Goal: Information Seeking & Learning: Get advice/opinions

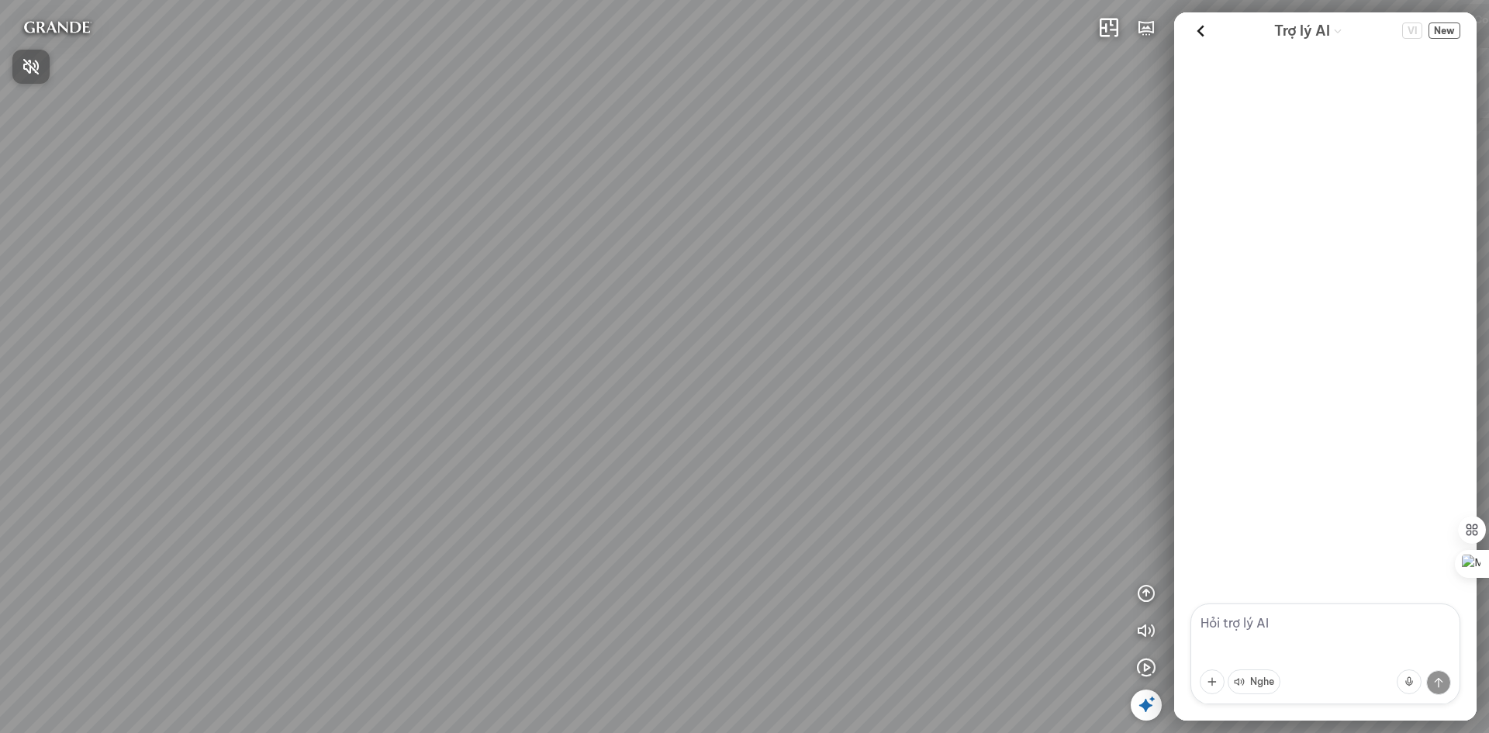
scroll to position [746, 0]
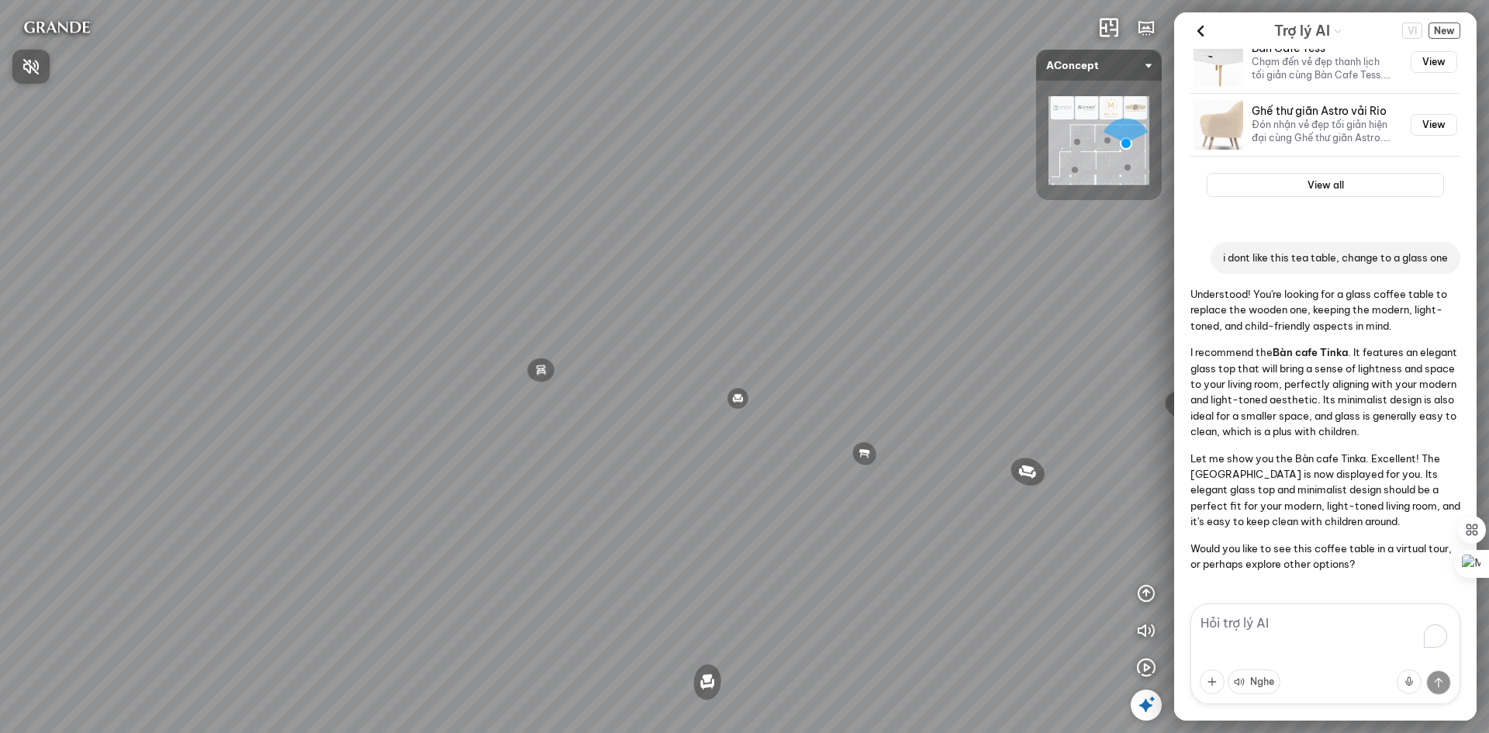
click at [1441, 28] on div at bounding box center [744, 366] width 1489 height 733
click at [1441, 30] on span "New" at bounding box center [1445, 30] width 32 height 16
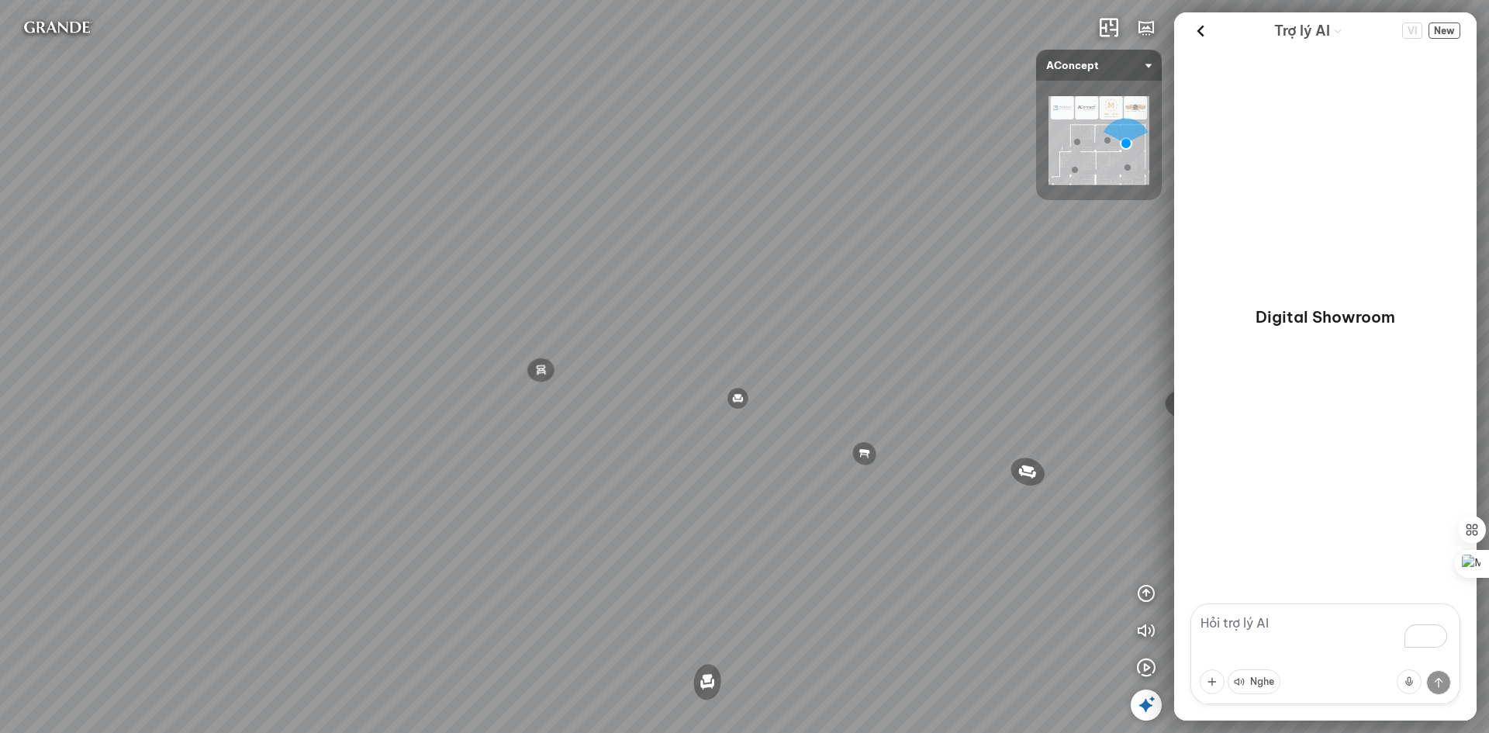
click at [1251, 622] on textarea "To enrich screen reader interactions, please activate Accessibility in Grammarl…" at bounding box center [1326, 654] width 270 height 101
drag, startPoint x: 443, startPoint y: 427, endPoint x: 1050, endPoint y: 351, distance: 611.5
click at [1047, 347] on div "Đèn trần Reno 5.300.000 VND Giường ngủ Palima 19.000.000 VND Ghế thư giãn Nanna…" at bounding box center [744, 366] width 1489 height 733
drag, startPoint x: 796, startPoint y: 386, endPoint x: 845, endPoint y: 496, distance: 120.5
click at [845, 496] on div "Đèn trần Reno 5.300.000 VND Giường ngủ Palima 19.000.000 VND Ghế thư giãn Nanna…" at bounding box center [744, 366] width 1489 height 733
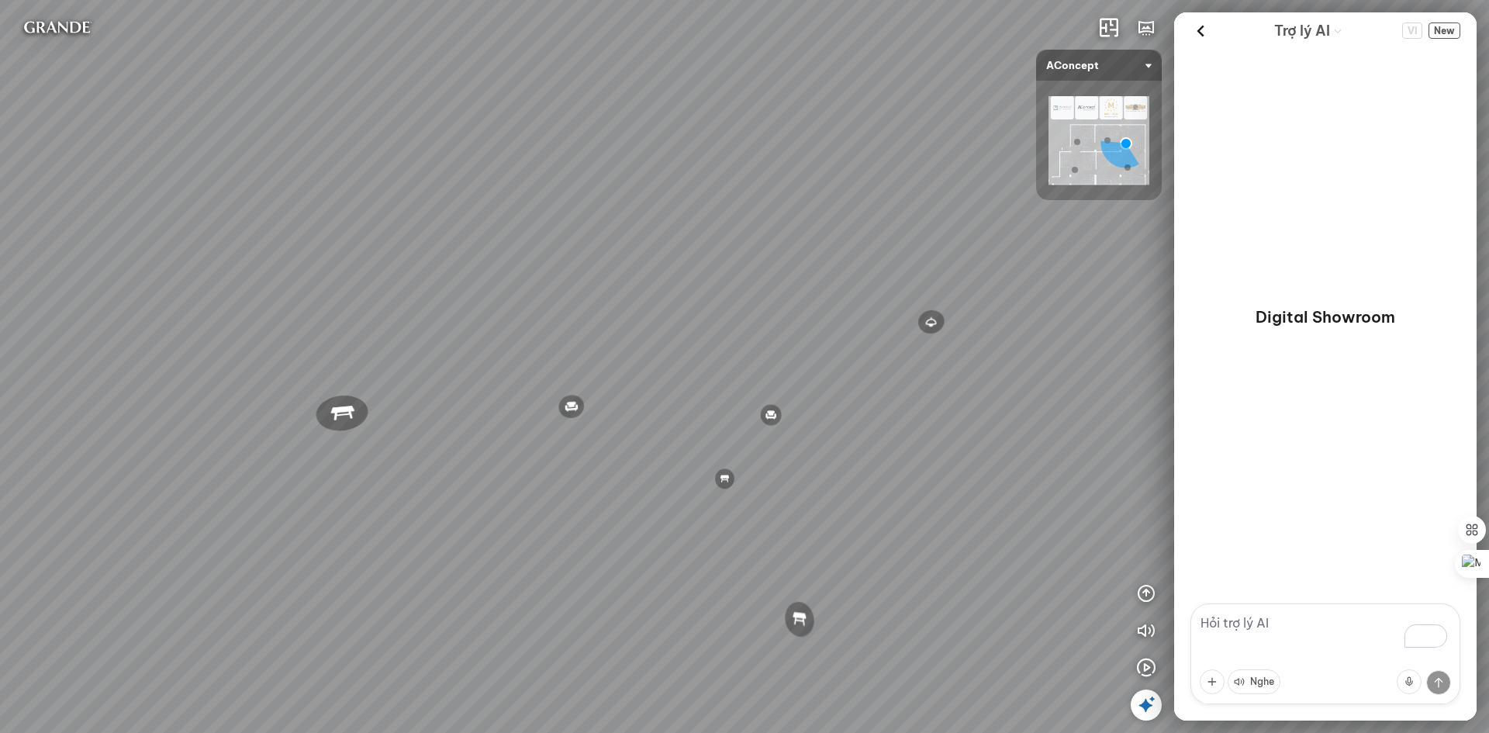
click at [1233, 618] on textarea "To enrich screen reader interactions, please activate Accessibility in Grammarl…" at bounding box center [1326, 654] width 270 height 101
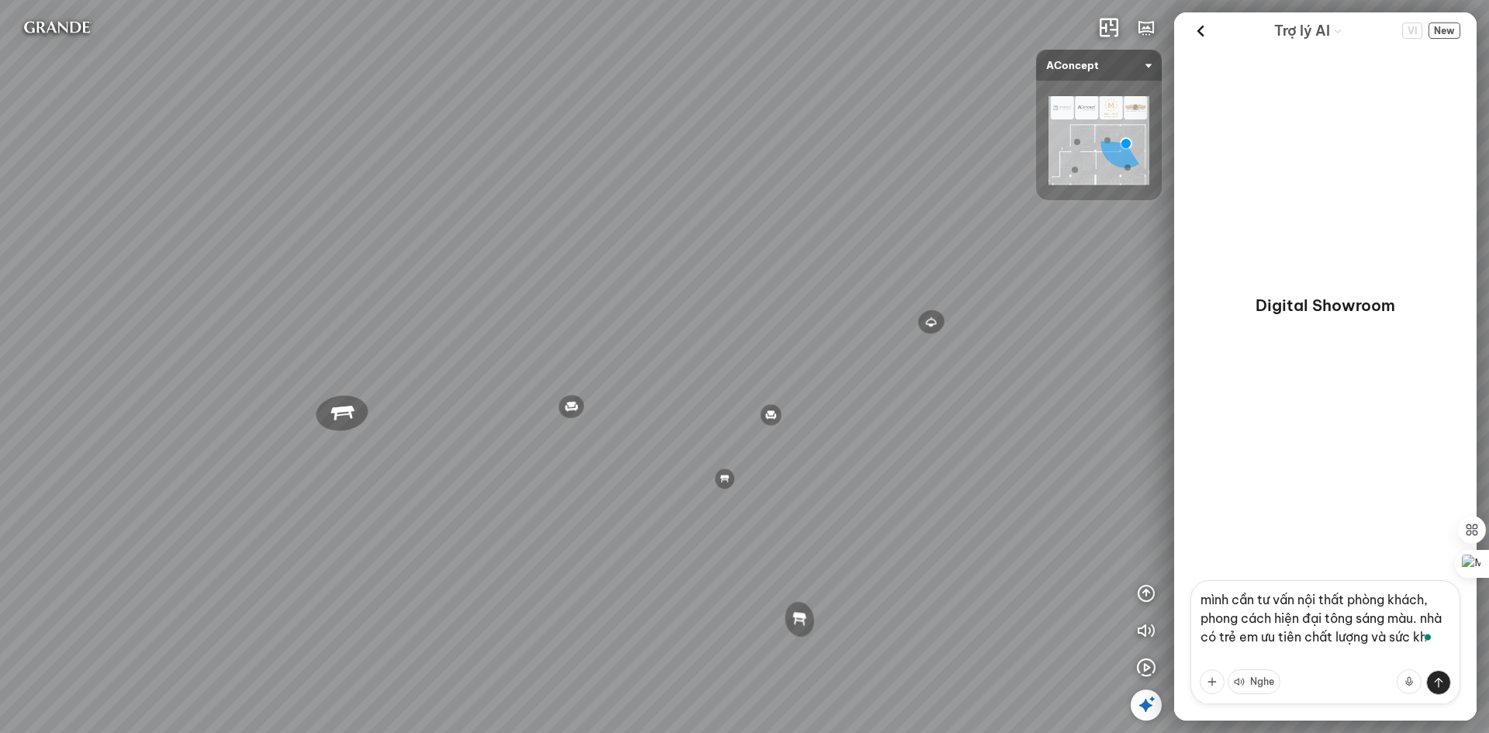
scroll to position [14, 0]
type textarea "mình cần tư vấn nội thất phòng khách, phong cách hiện đại tông sáng màu. nhà có…"
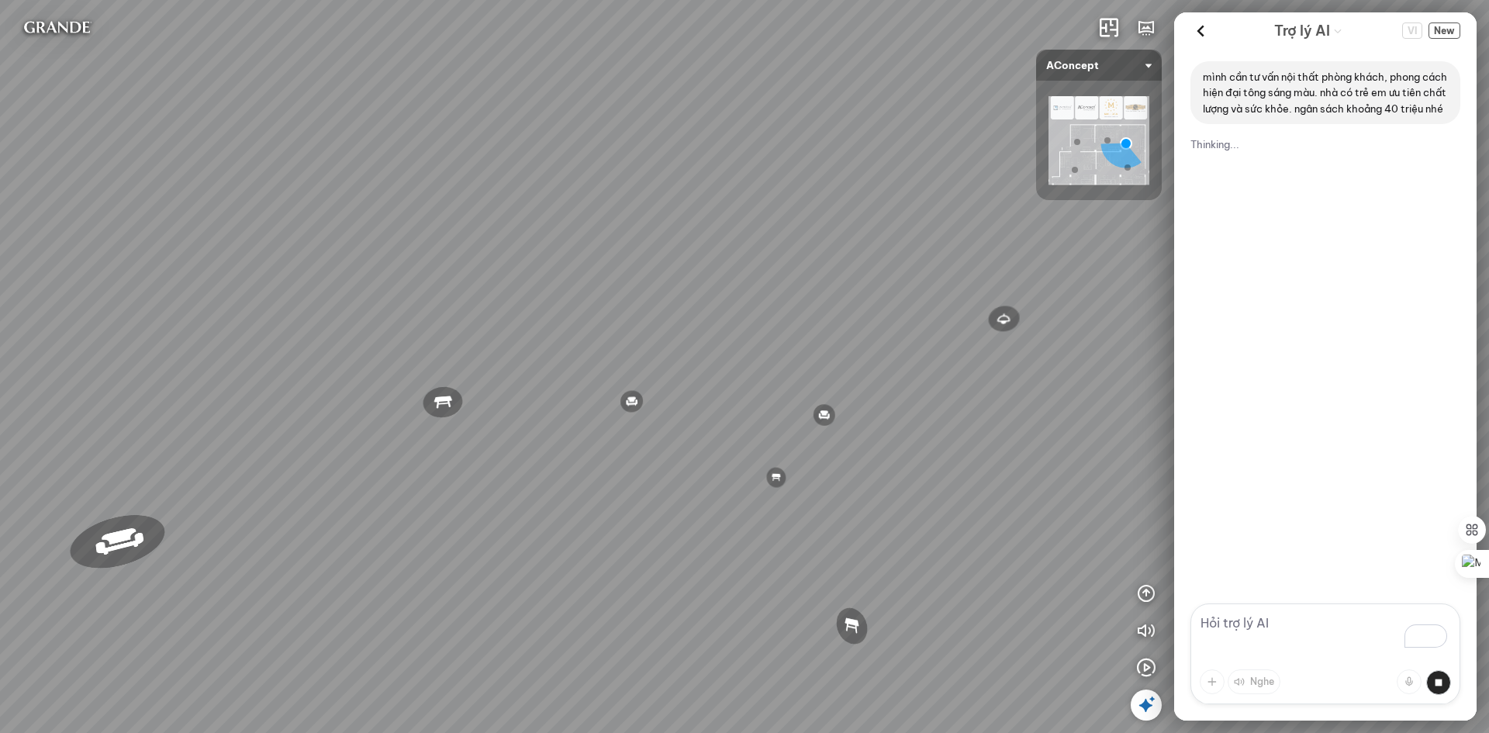
drag, startPoint x: 486, startPoint y: 471, endPoint x: 549, endPoint y: 469, distance: 62.9
click at [549, 469] on div "Đèn trần Reno 5.300.000 VND Giường ngủ Palima 19.000.000 VND Ghế thư giãn Nanna…" at bounding box center [744, 366] width 1489 height 733
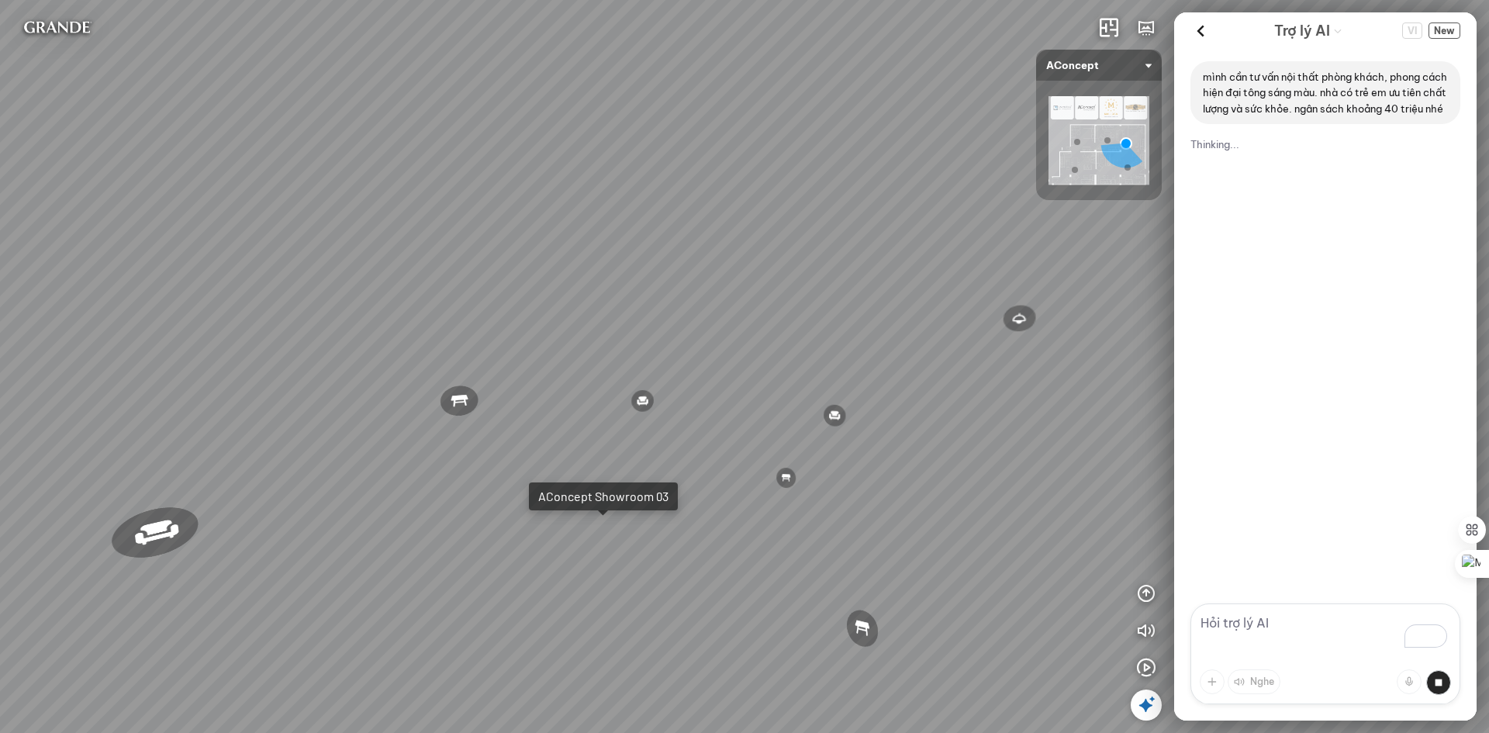
click at [596, 539] on div "Đèn trần Reno 5.300.000 VND Giường ngủ Palima 19.000.000 VND Ghế thư giãn Nanna…" at bounding box center [744, 366] width 1489 height 733
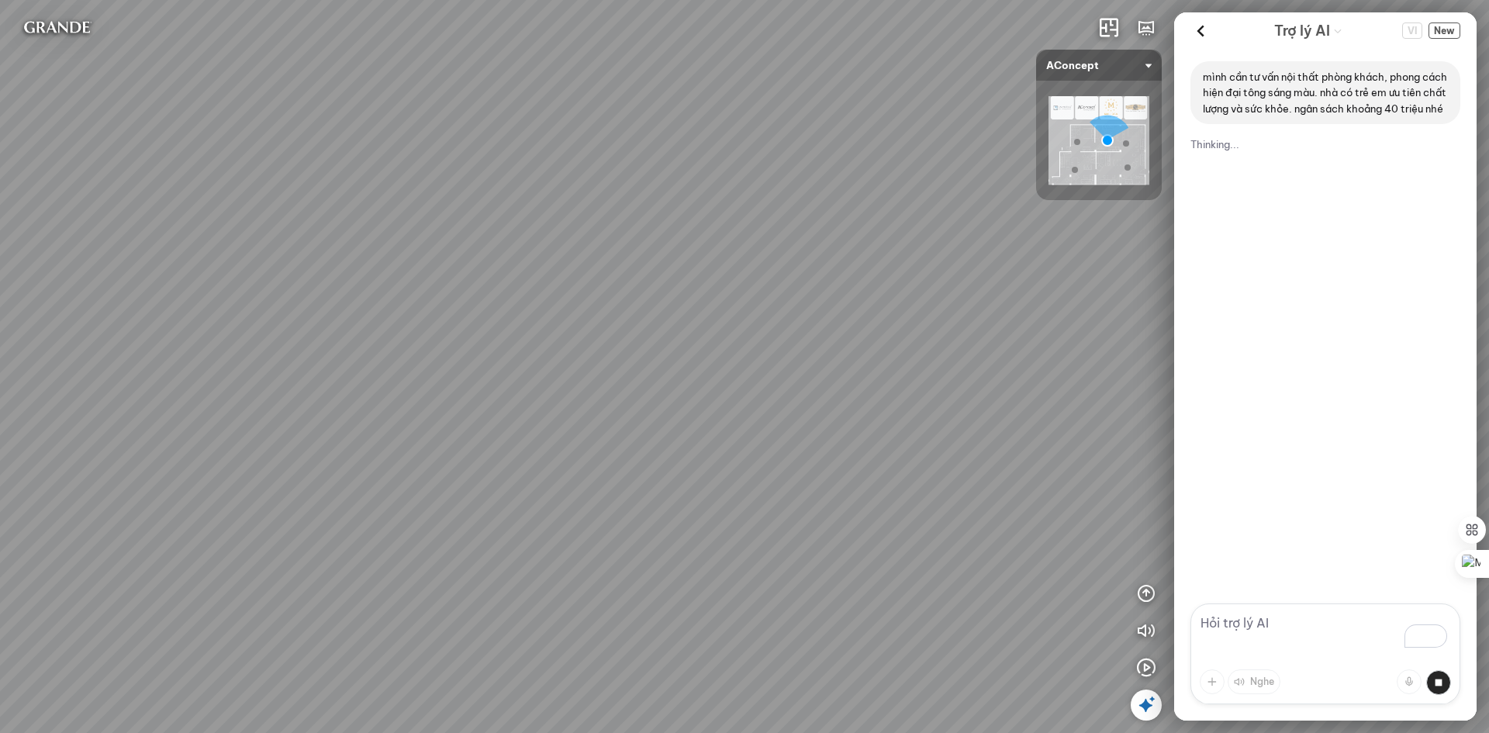
drag, startPoint x: 607, startPoint y: 374, endPoint x: 499, endPoint y: 417, distance: 116.3
click at [499, 417] on div "Sofa 3 chỗ Montgomery 22.500.000 VND Tranh in Thành phố 7.000.000 VND Bàn làm v…" at bounding box center [744, 366] width 1489 height 733
drag, startPoint x: 804, startPoint y: 417, endPoint x: 434, endPoint y: 418, distance: 370.0
click at [423, 417] on div "Sofa 3 chỗ Montgomery 22.500.000 VND Tranh in Thành phố 7.000.000 VND Bàn làm v…" at bounding box center [744, 366] width 1489 height 733
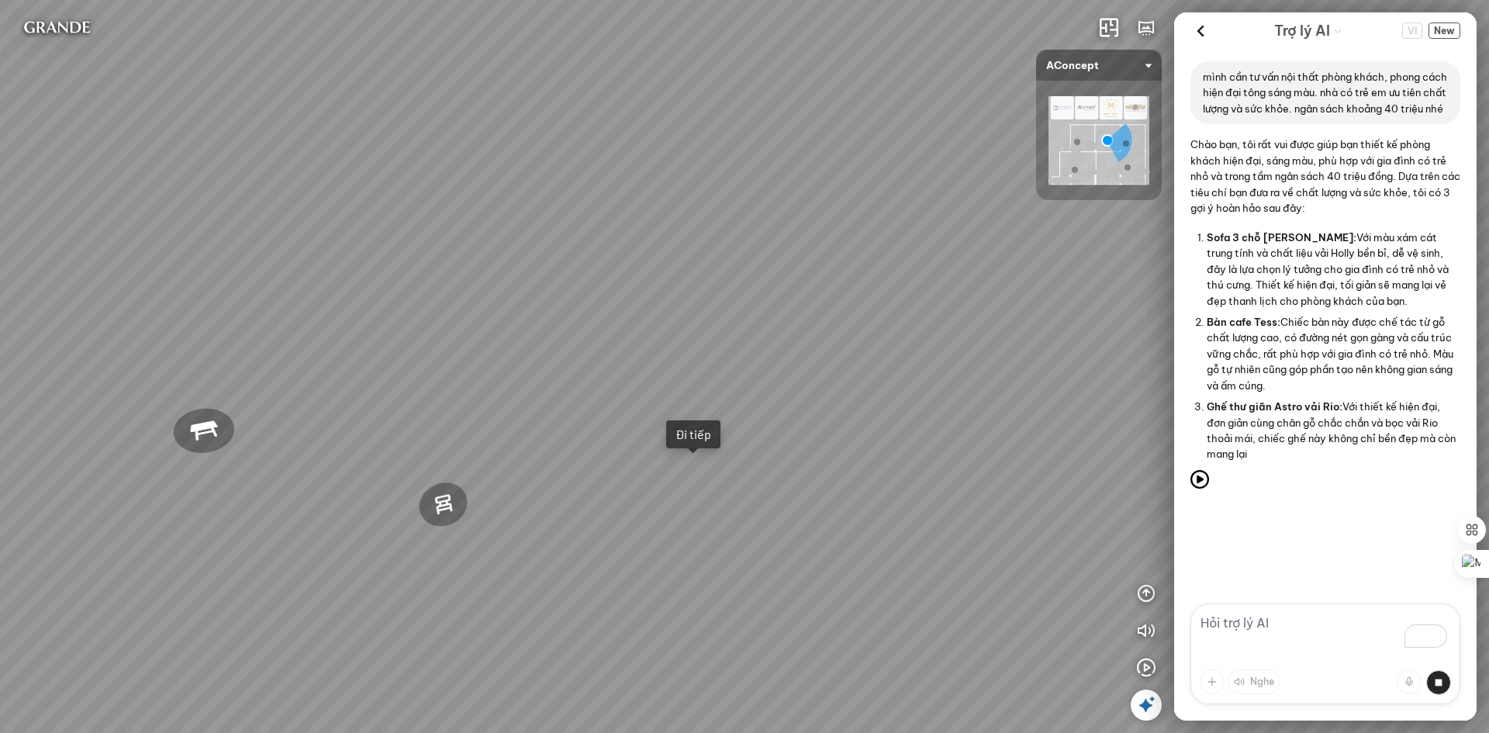
drag, startPoint x: 805, startPoint y: 441, endPoint x: 395, endPoint y: 484, distance: 412.7
click at [395, 484] on div "Sofa 3 chỗ Montgomery 22.500.000 VND Tranh in Thành phố 7.000.000 VND Bàn làm v…" at bounding box center [744, 366] width 1489 height 733
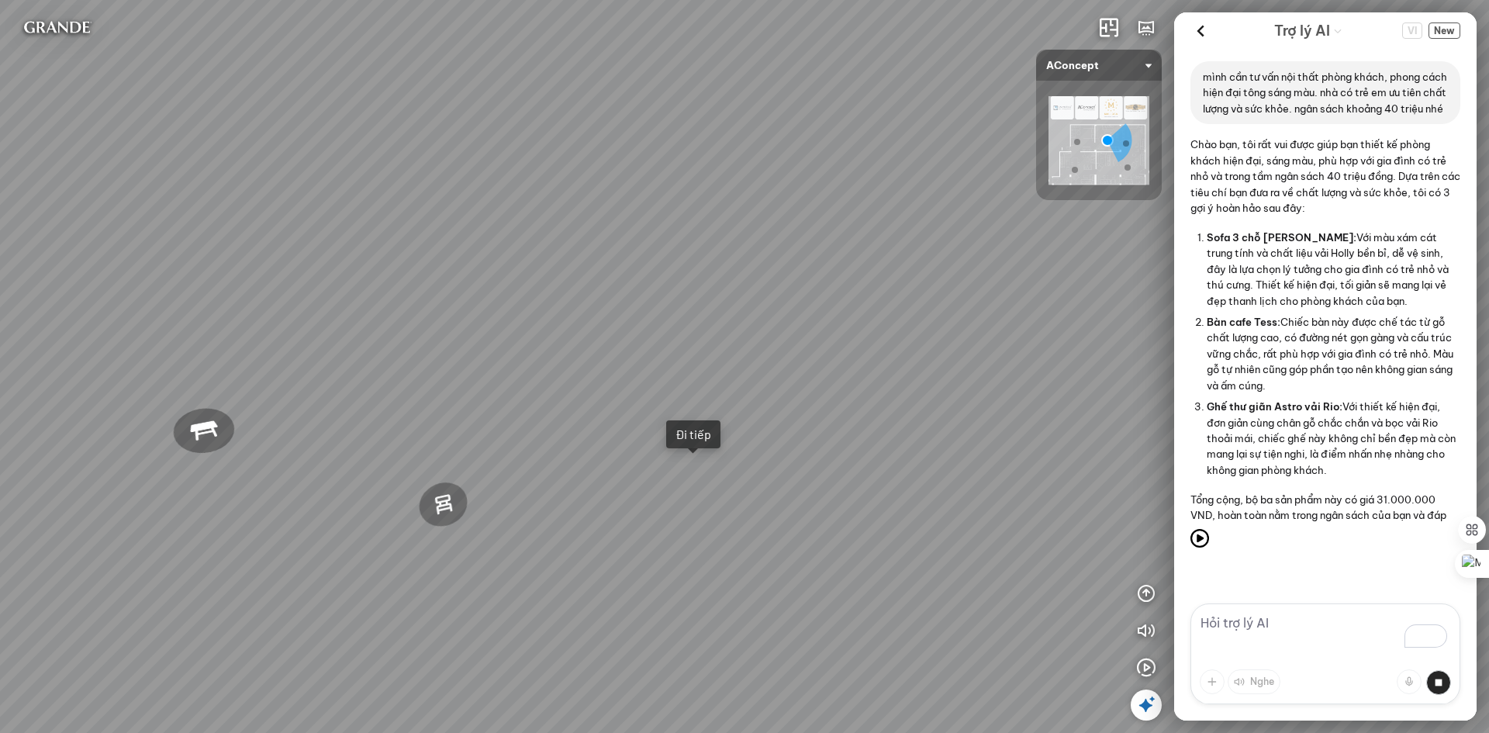
scroll to position [65, 0]
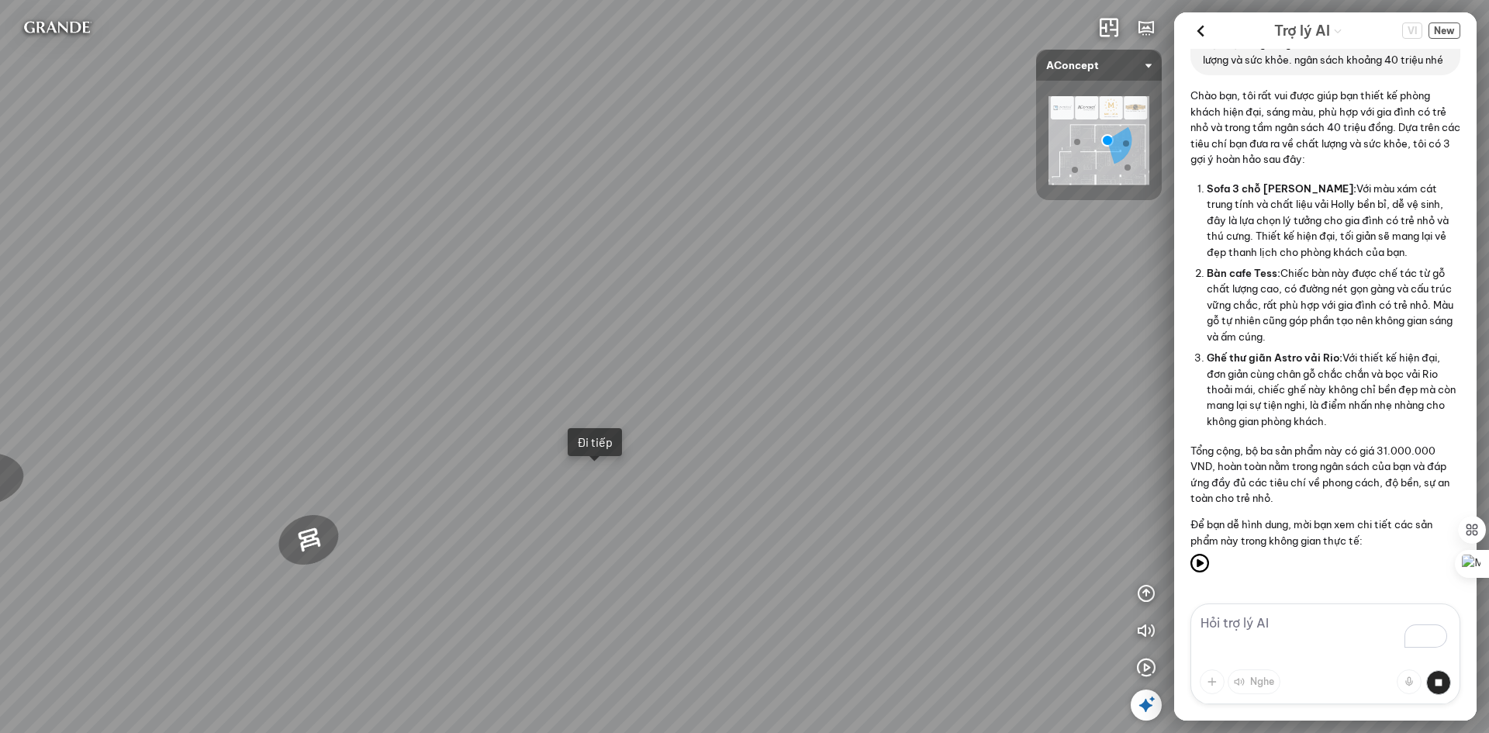
drag, startPoint x: 779, startPoint y: 545, endPoint x: 674, endPoint y: 545, distance: 104.7
click at [674, 545] on div "Sofa 3 chỗ Montgomery 22.500.000 VND Tranh in Thành phố 7.000.000 VND Bàn làm v…" at bounding box center [744, 366] width 1489 height 733
click at [594, 486] on div "Sofa 3 chỗ Montgomery 22.500.000 VND Tranh in Thành phố 7.000.000 VND Bàn làm v…" at bounding box center [744, 366] width 1489 height 733
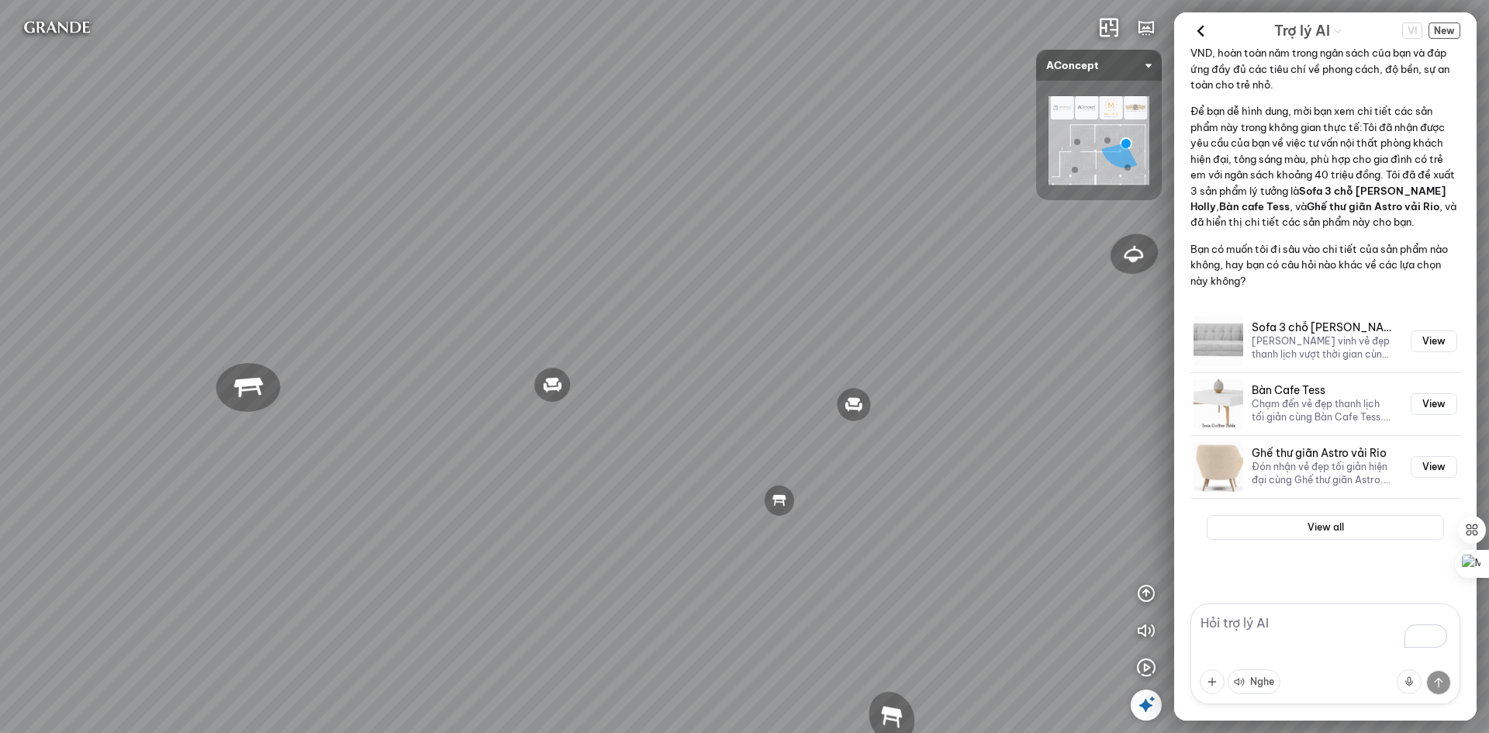
scroll to position [493, 0]
click at [1417, 342] on button "View" at bounding box center [1434, 341] width 47 height 22
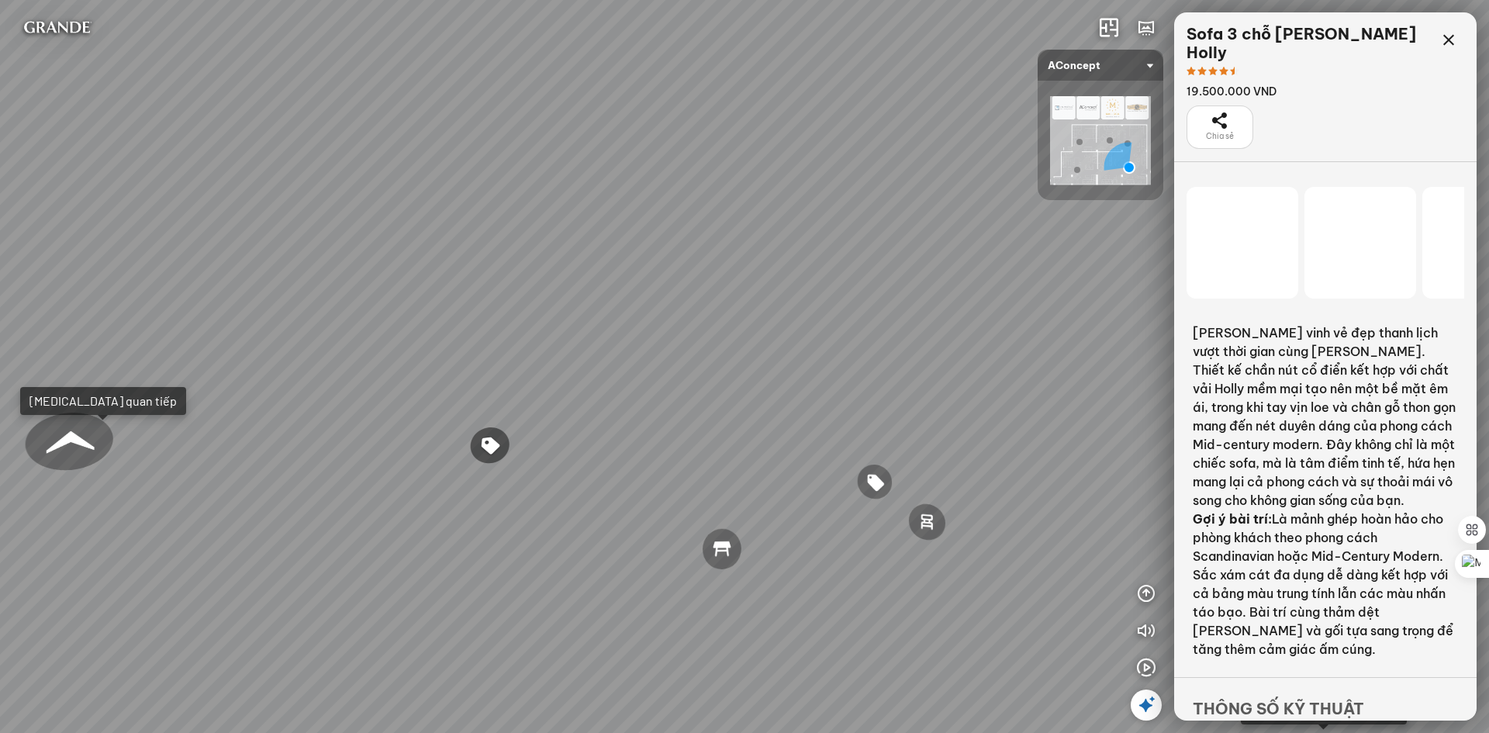
scroll to position [11789, 0]
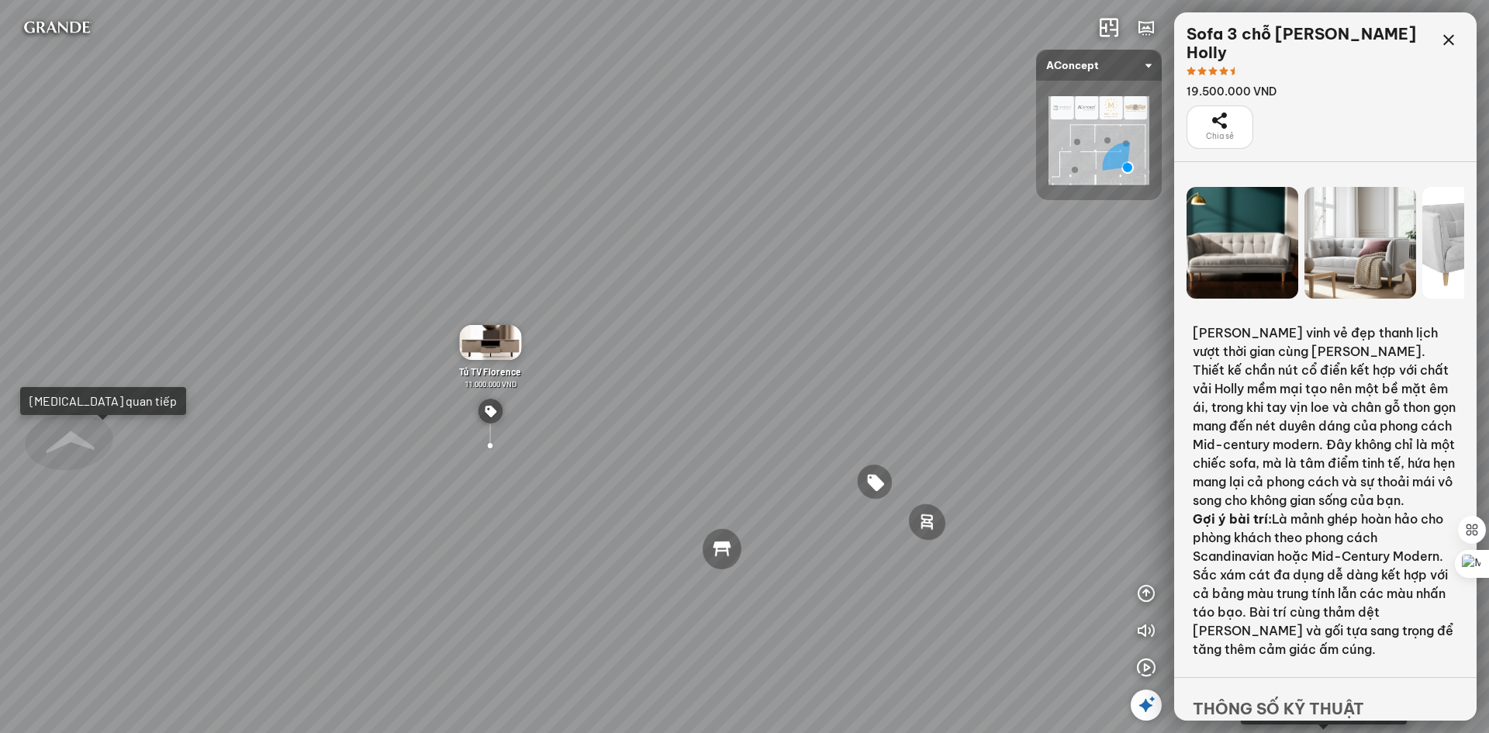
click at [1372, 247] on div at bounding box center [1361, 243] width 112 height 112
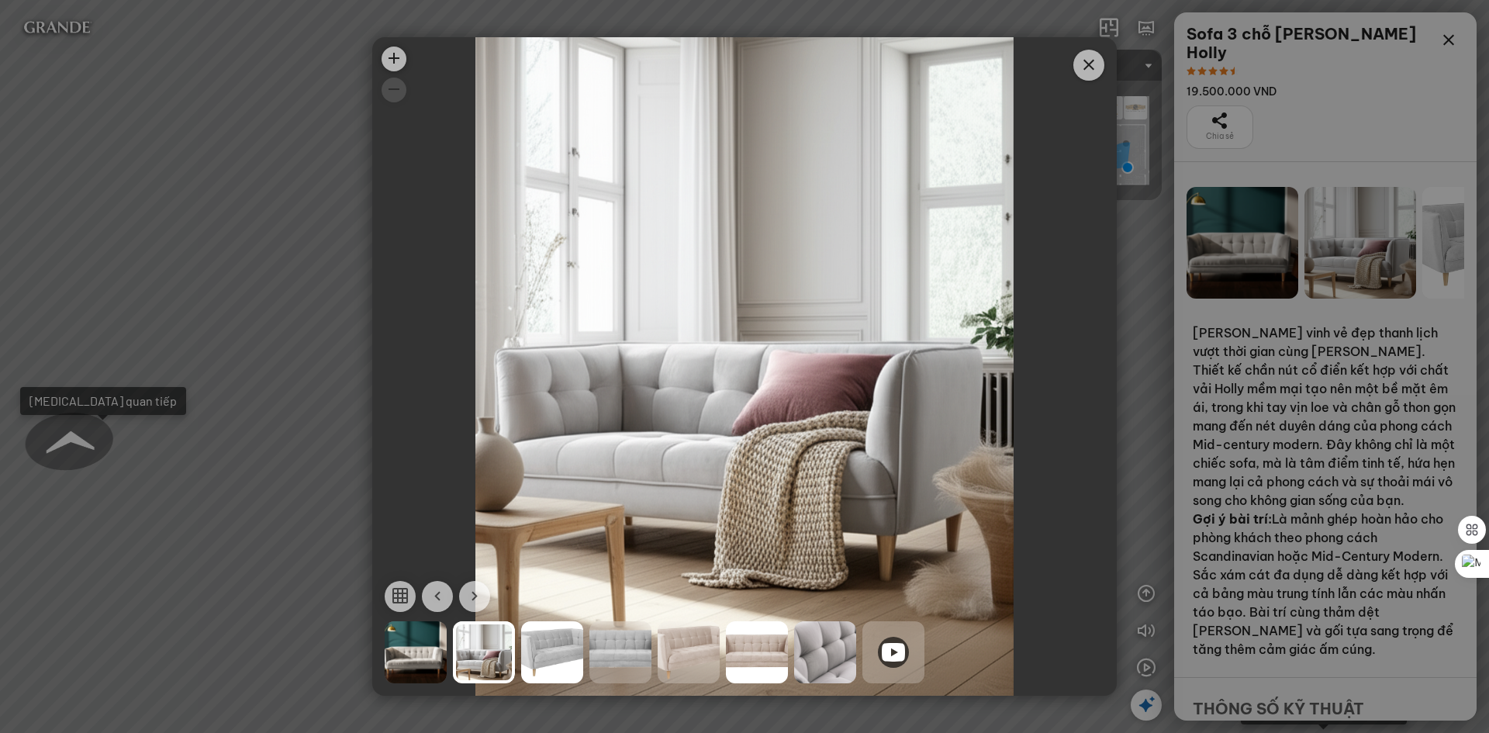
click at [550, 659] on div at bounding box center [552, 652] width 62 height 62
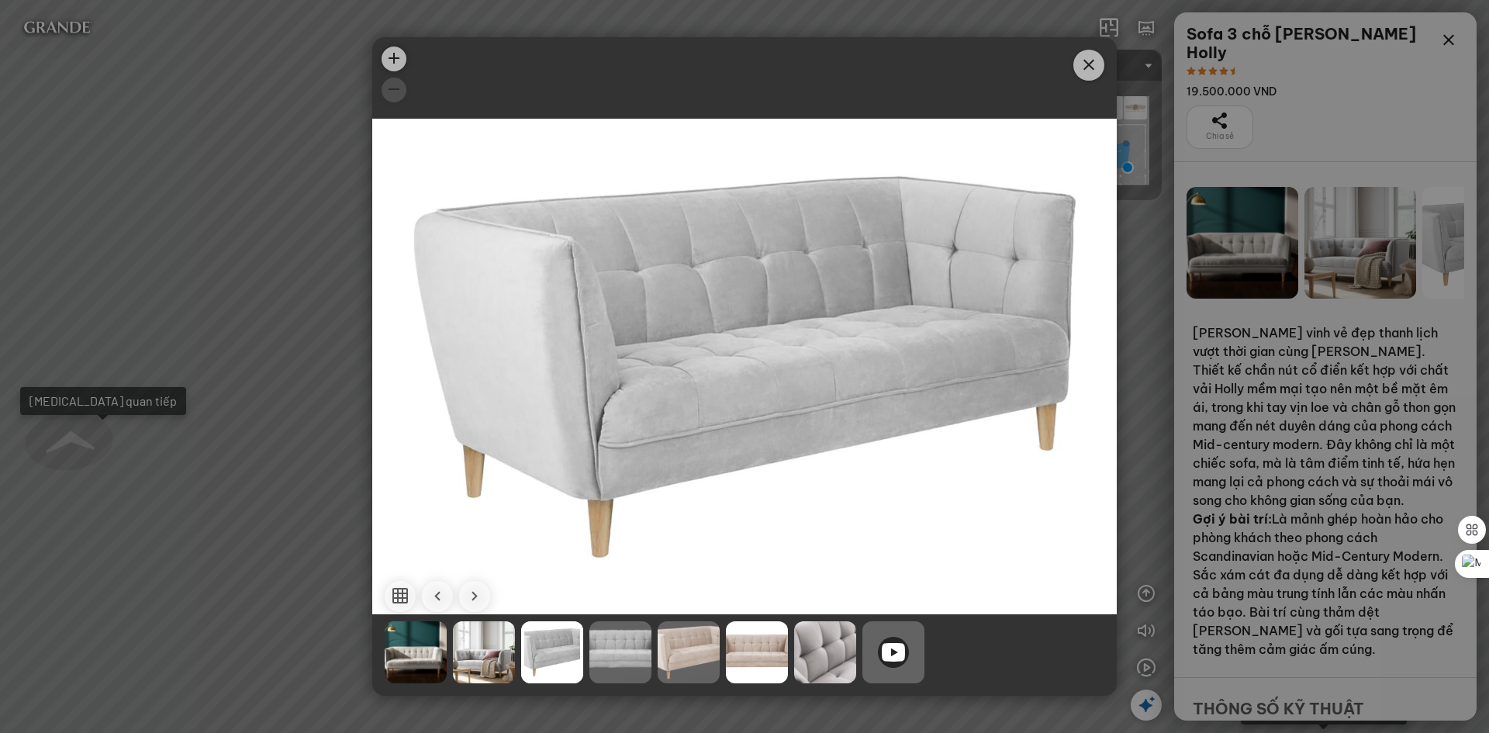
click at [877, 652] on div at bounding box center [894, 652] width 62 height 62
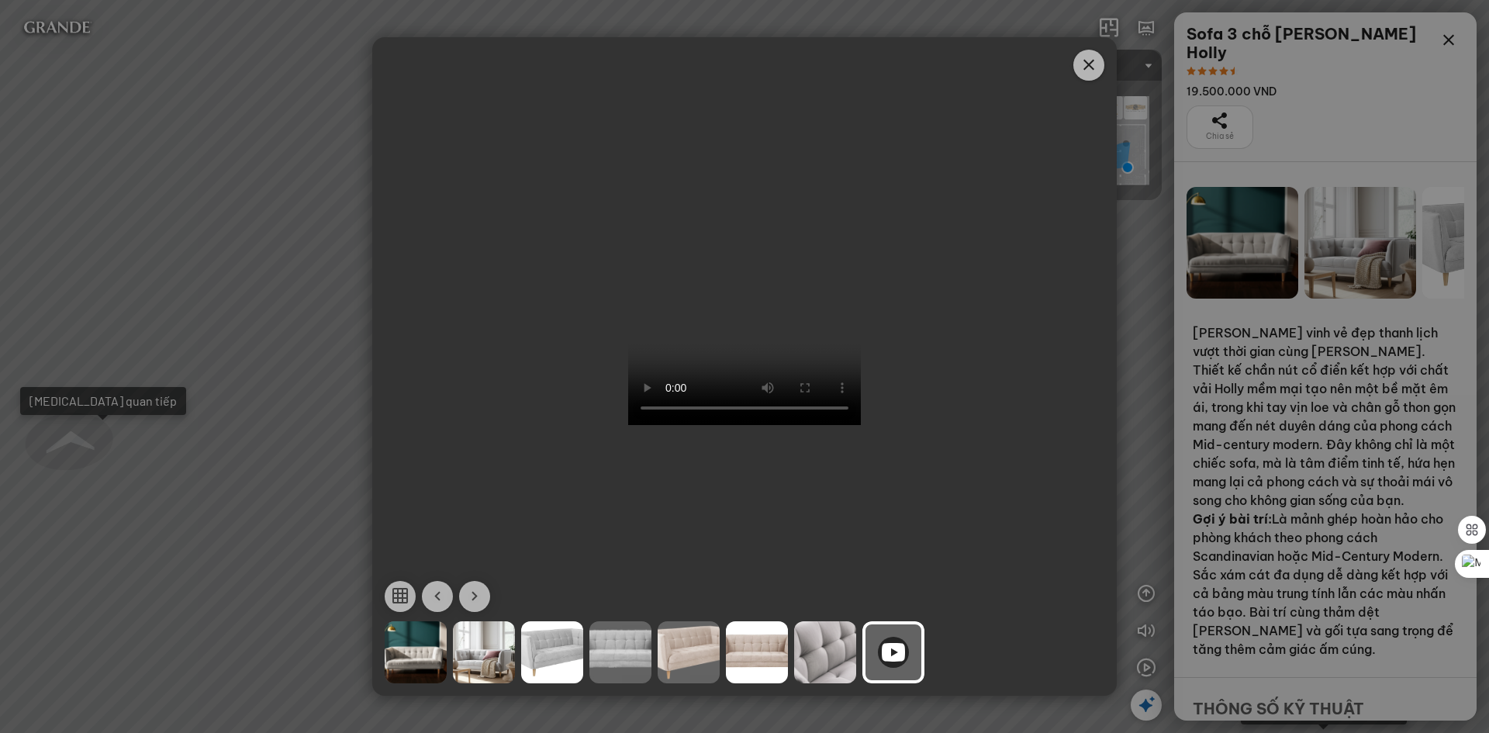
click at [1085, 67] on icon "Close" at bounding box center [1089, 65] width 19 height 19
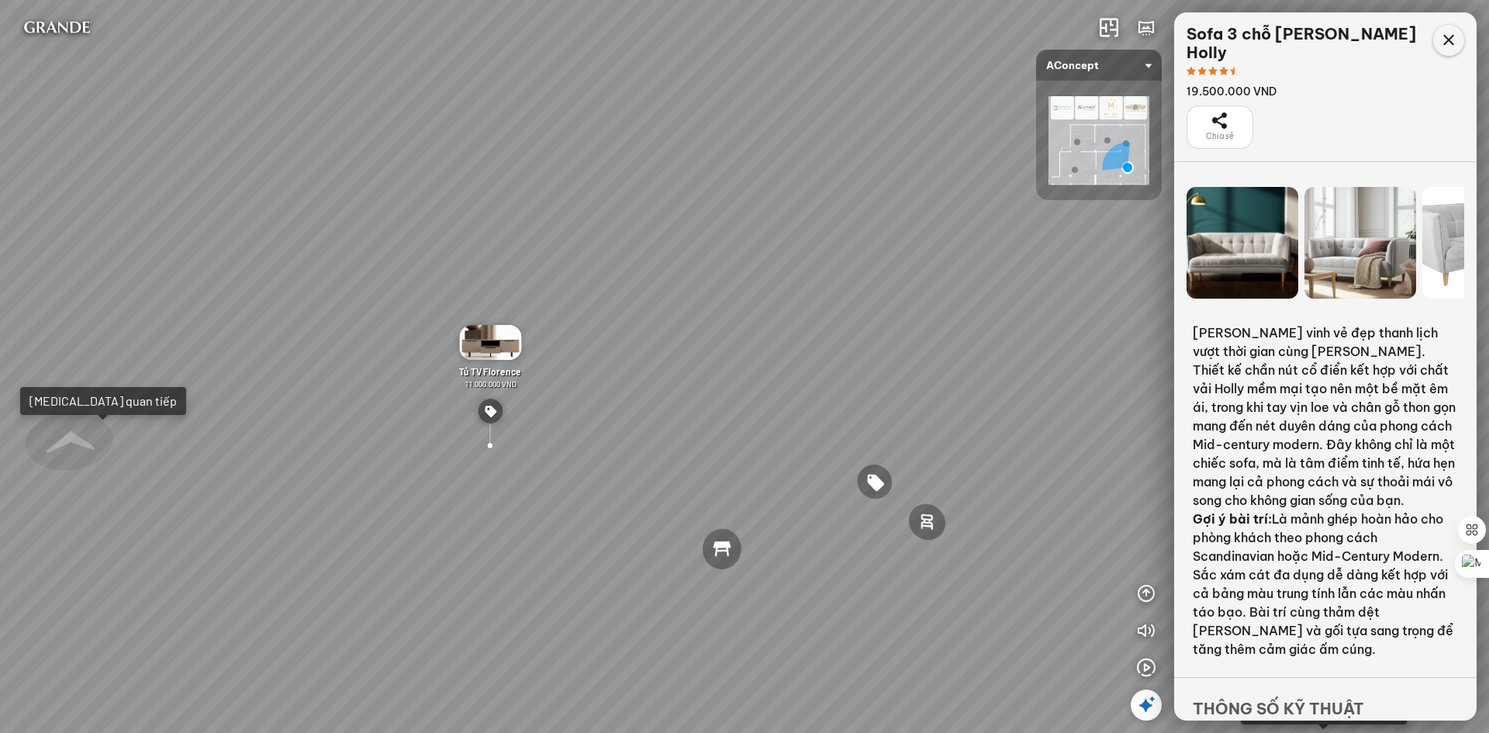
click at [1451, 43] on icon at bounding box center [1449, 40] width 19 height 19
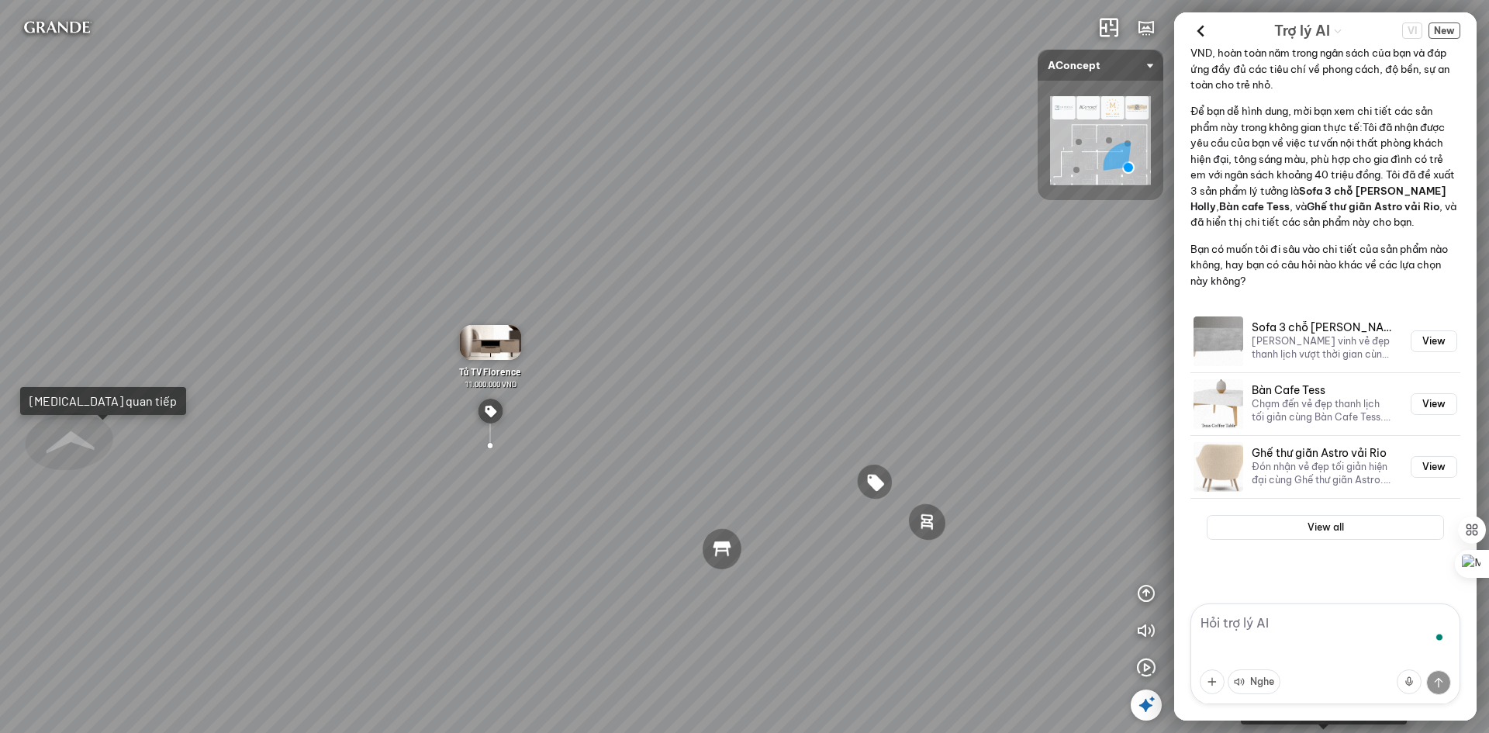
scroll to position [493, 0]
click at [1433, 406] on button "View" at bounding box center [1434, 404] width 47 height 22
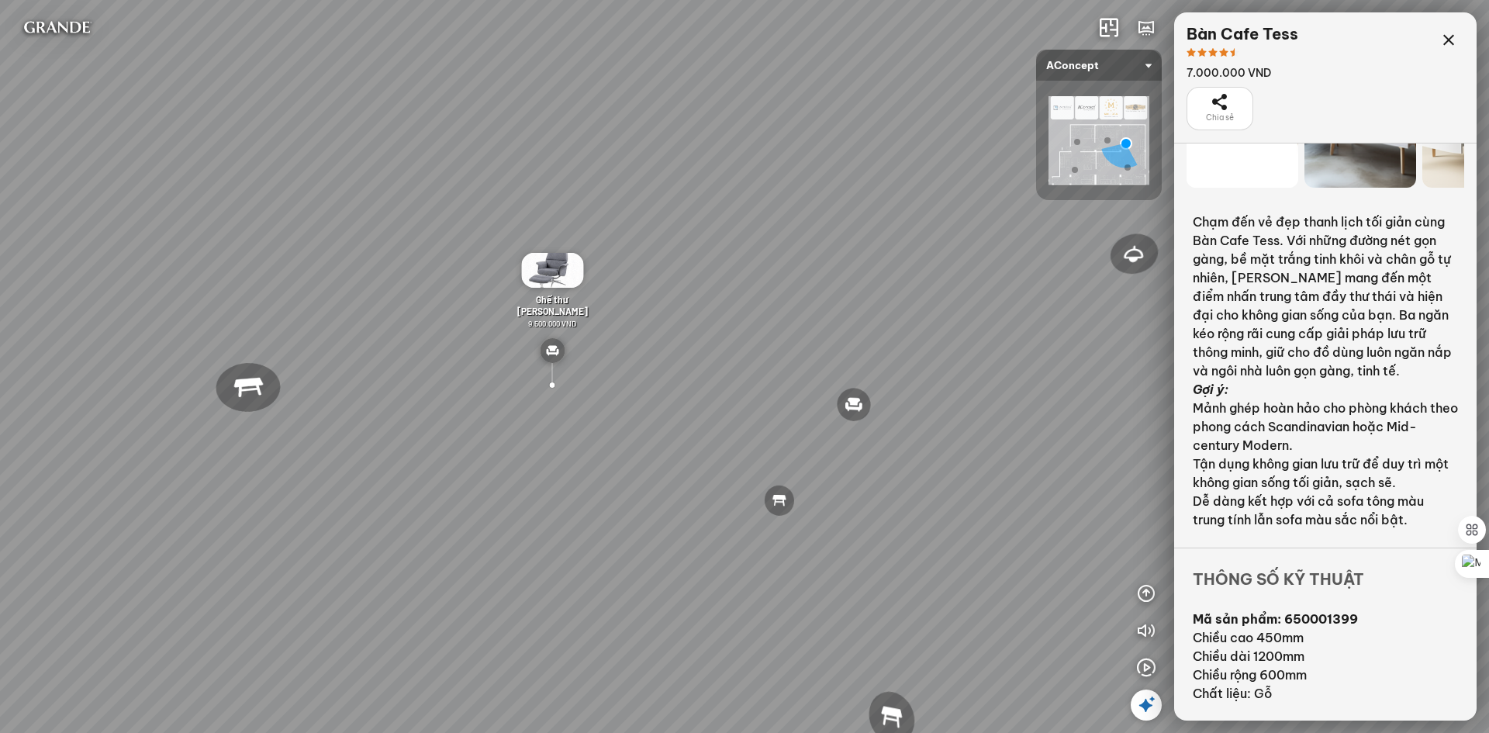
scroll to position [93, 0]
drag, startPoint x: 1069, startPoint y: 440, endPoint x: 708, endPoint y: 425, distance: 361.8
click at [708, 425] on div "Đèn trần Reno 5.300.000 VND Giường ngủ Palima 19.000.000 VND Ghế thư giãn Nanna…" at bounding box center [744, 366] width 1489 height 733
drag, startPoint x: 1004, startPoint y: 289, endPoint x: 797, endPoint y: 268, distance: 208.2
click at [751, 275] on div "Đèn trần Reno 5.300.000 VND Giường ngủ Palima 19.000.000 VND Ghế thư giãn Nanna…" at bounding box center [744, 366] width 1489 height 733
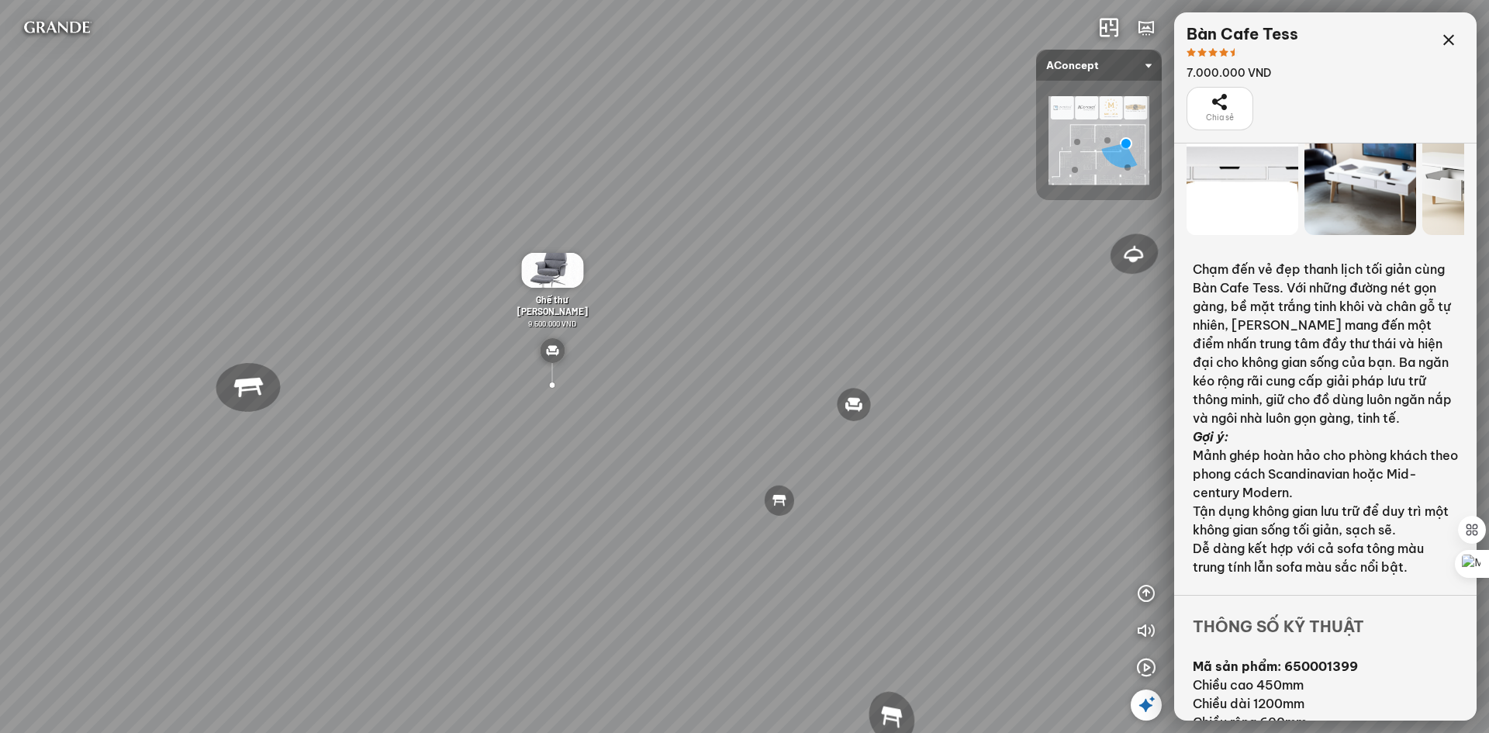
scroll to position [0, 0]
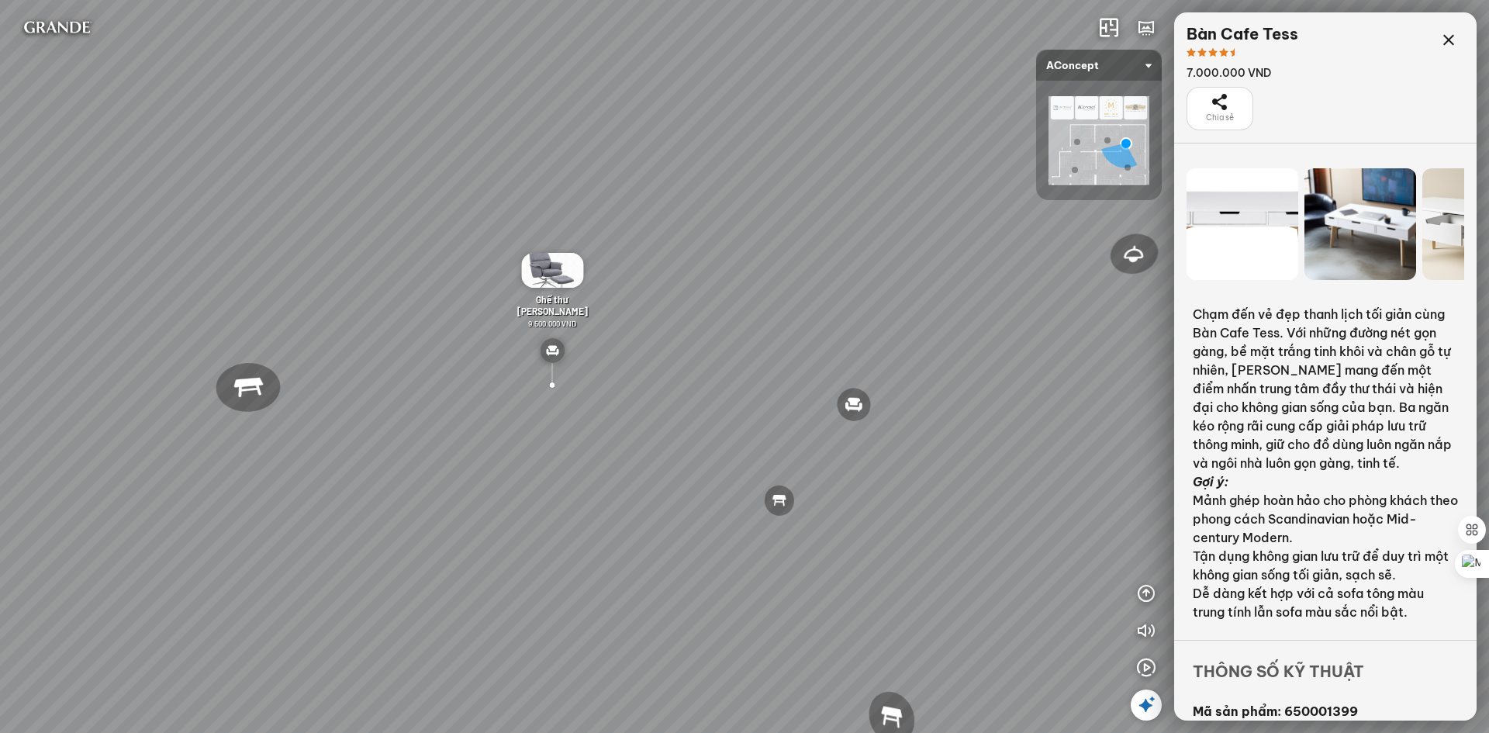
click at [1386, 246] on div at bounding box center [1361, 224] width 112 height 112
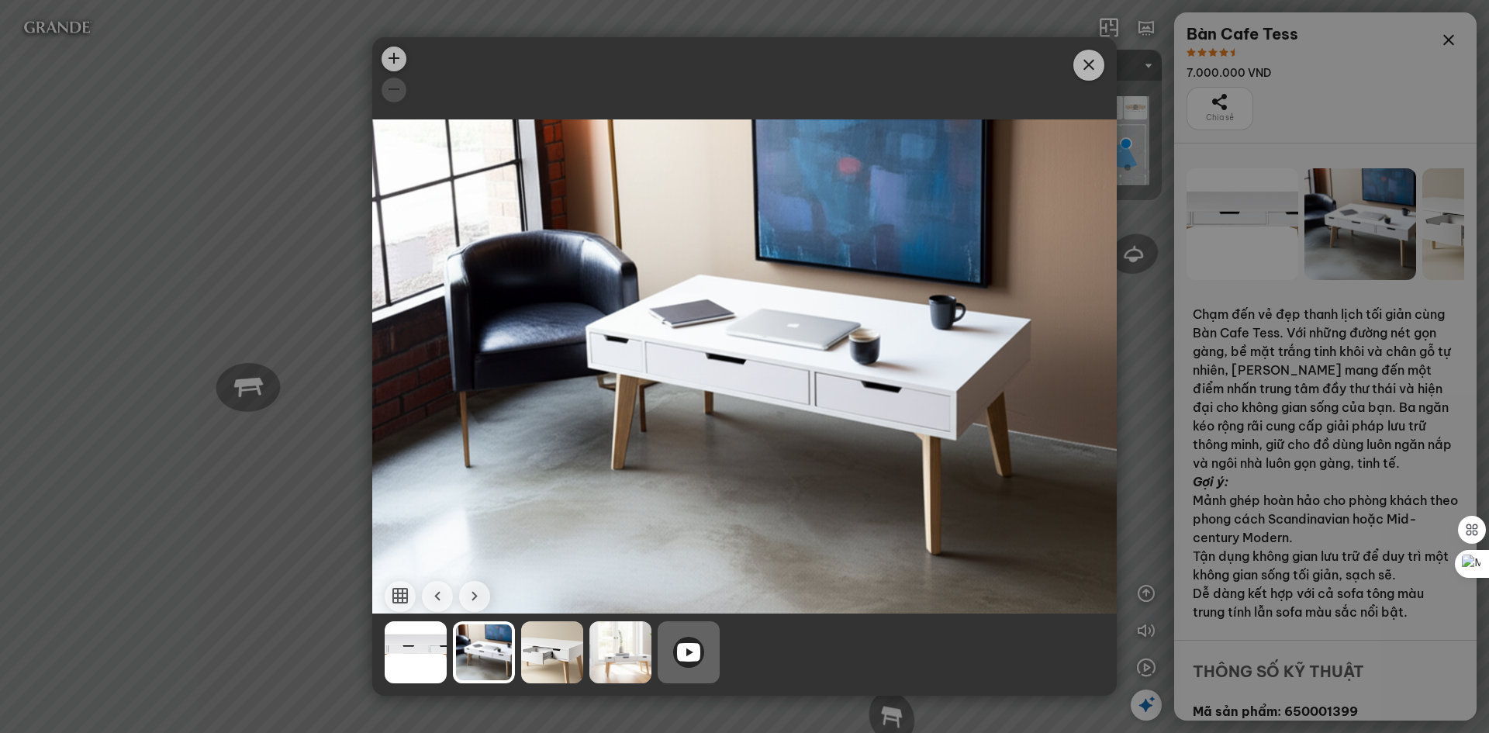
click at [683, 656] on icon at bounding box center [688, 652] width 23 height 19
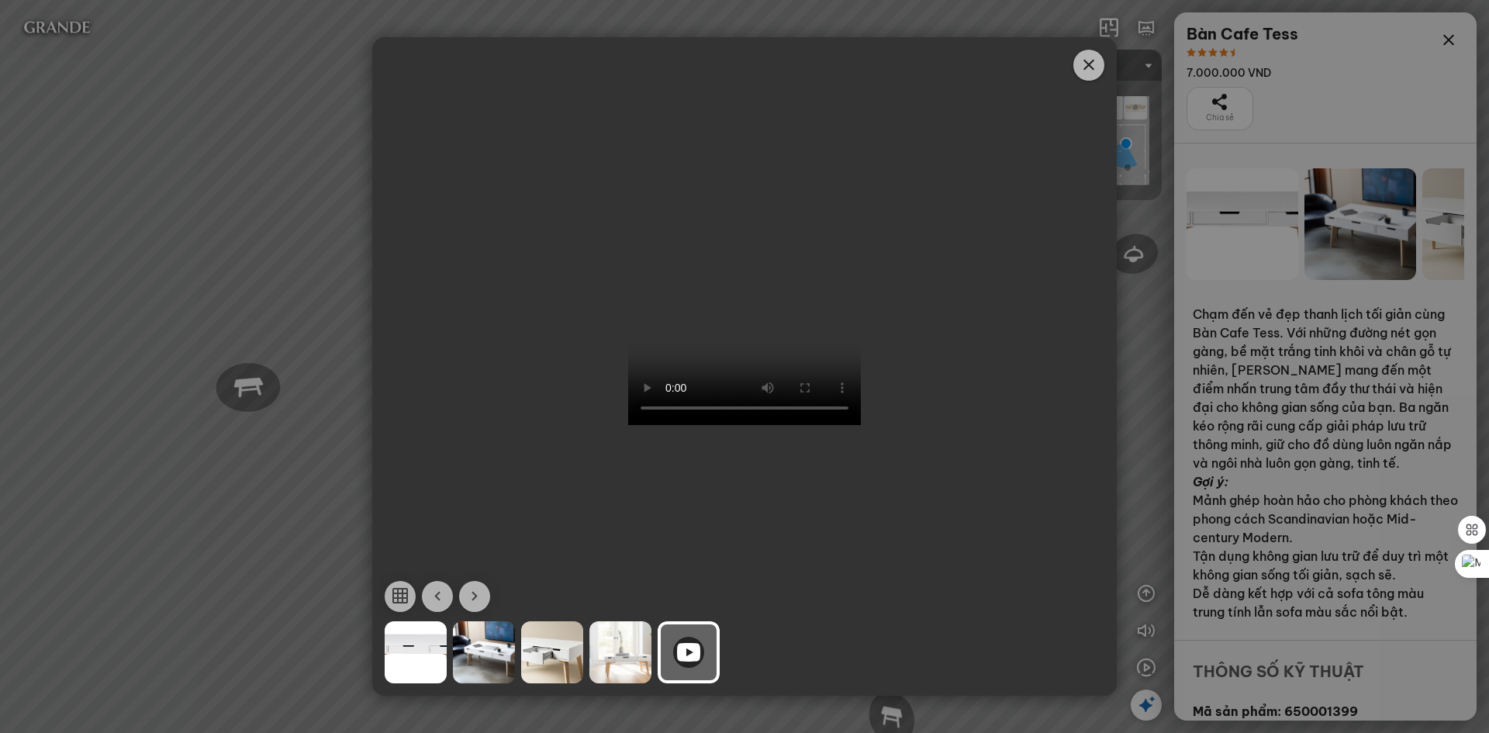
click at [1092, 67] on icon "Close" at bounding box center [1089, 65] width 19 height 19
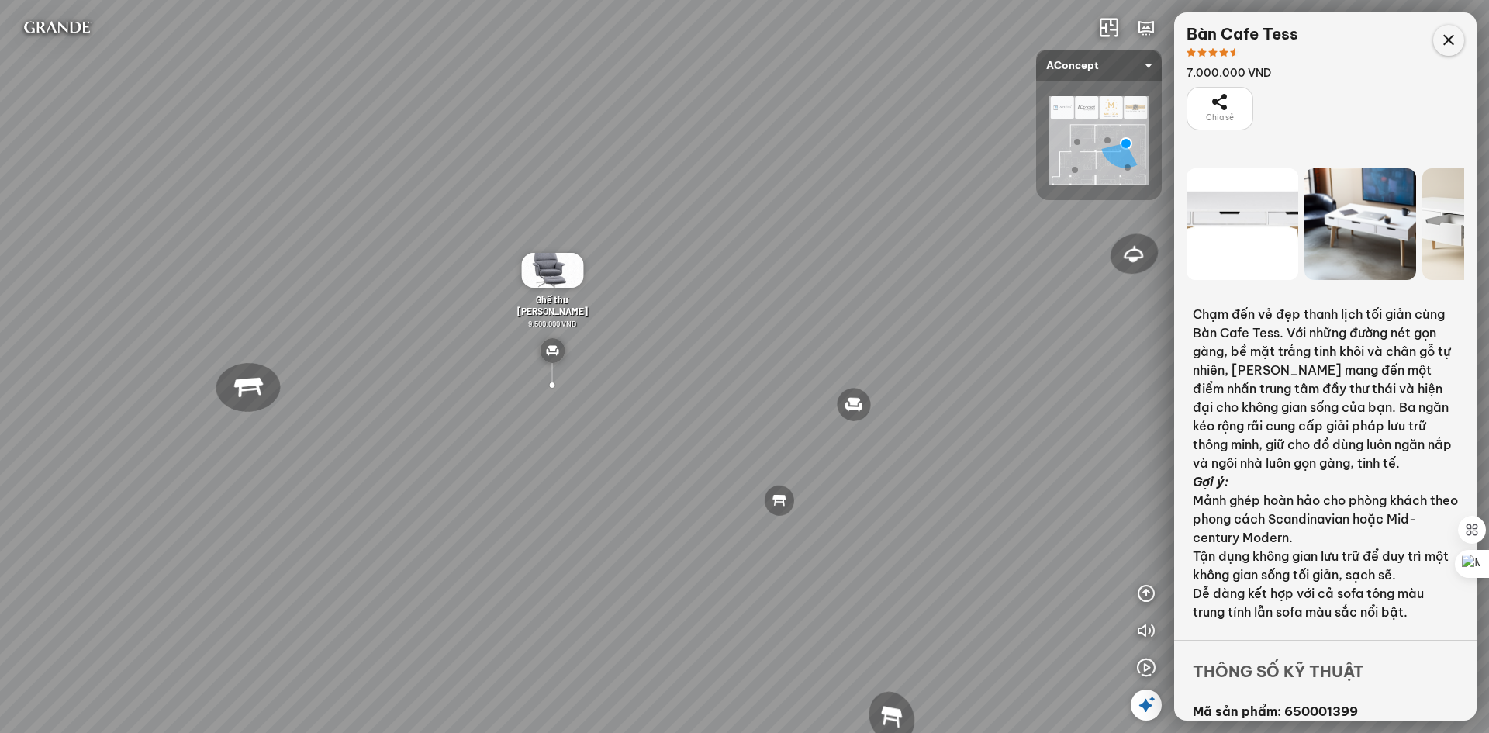
click at [1444, 34] on icon at bounding box center [1449, 40] width 19 height 19
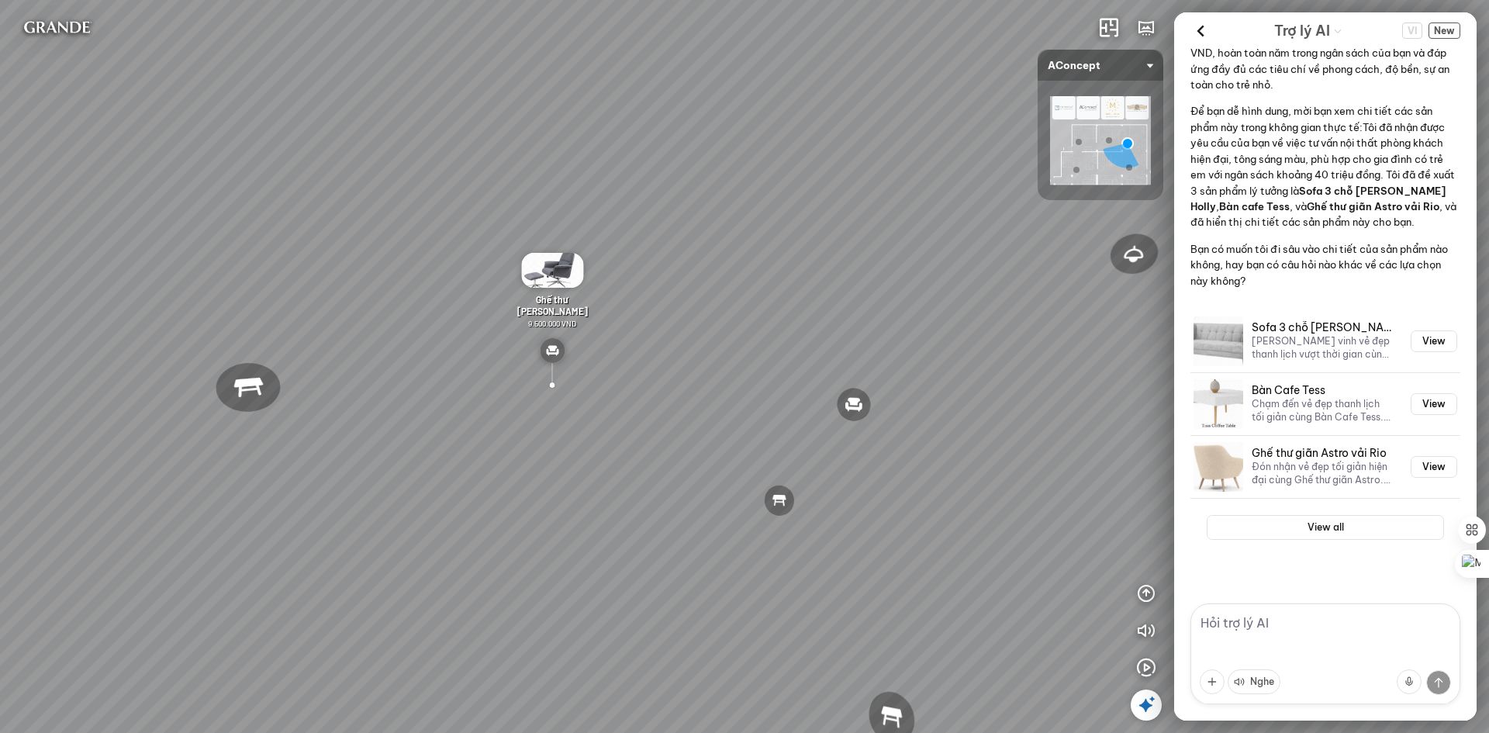
scroll to position [493, 0]
click at [1436, 468] on button "View" at bounding box center [1434, 467] width 47 height 22
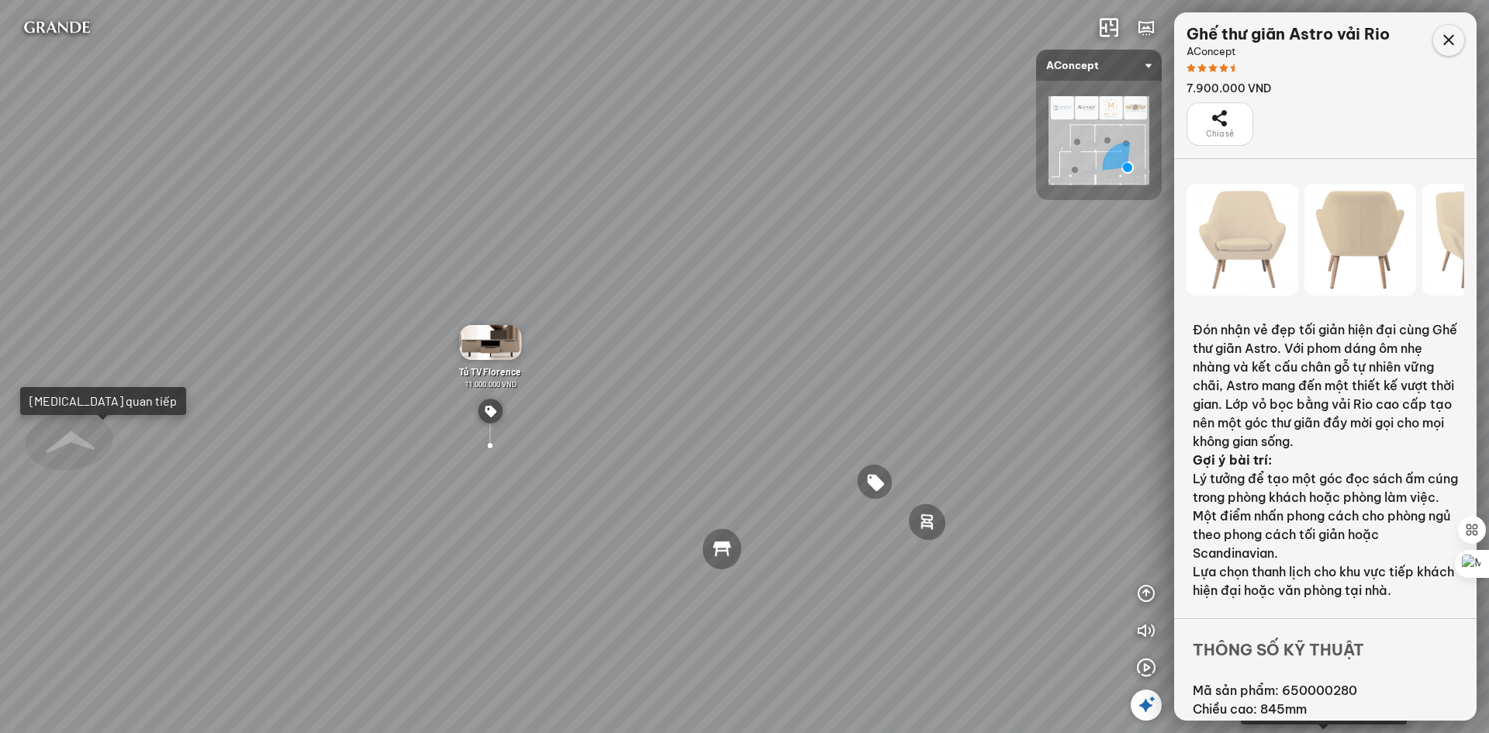
click at [1445, 41] on icon at bounding box center [1449, 40] width 19 height 19
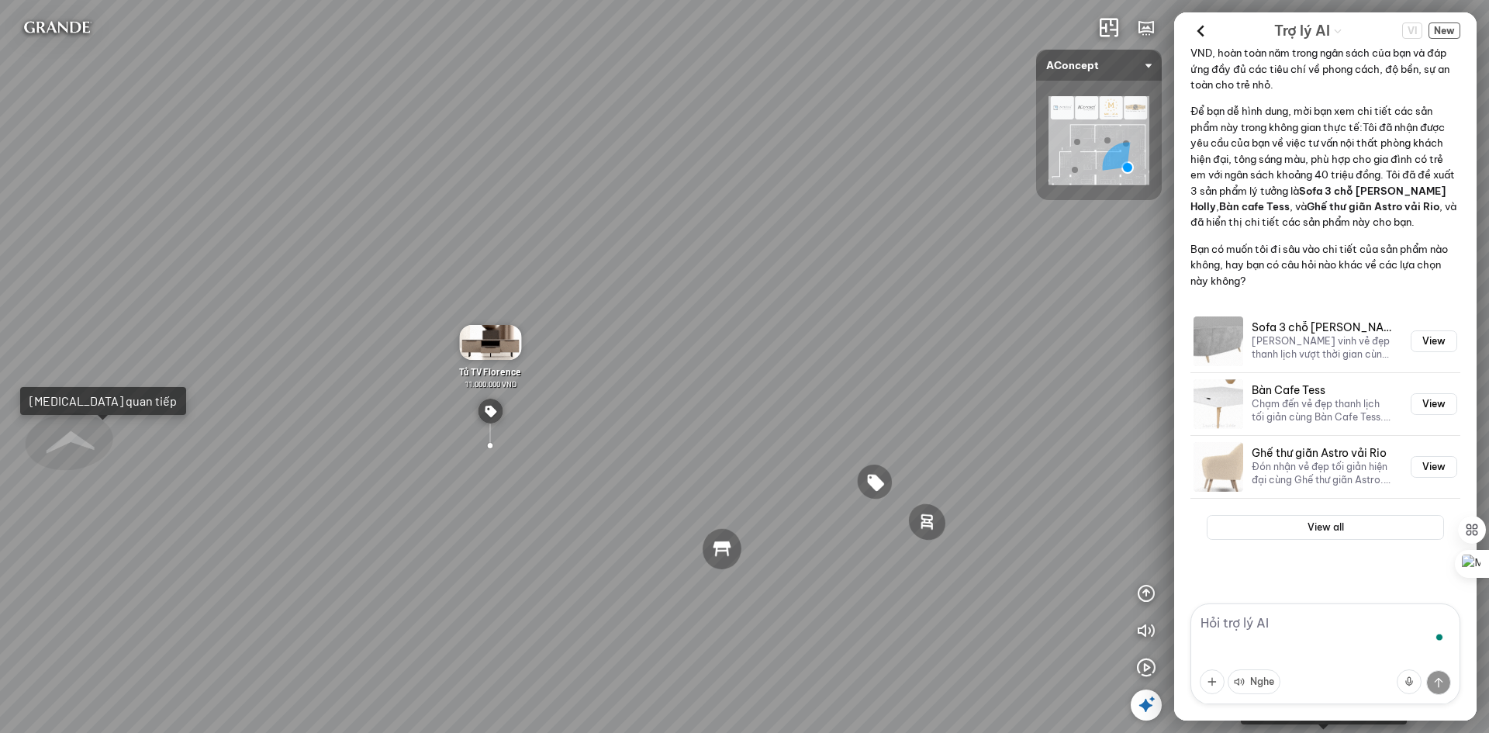
click at [1274, 630] on textarea "To enrich screen reader interactions, please activate Accessibility in Grammarl…" at bounding box center [1326, 654] width 270 height 101
type textarea "tôi thích bàn bằng kính cơ, tư vấn đổi mẫu khác nhé."
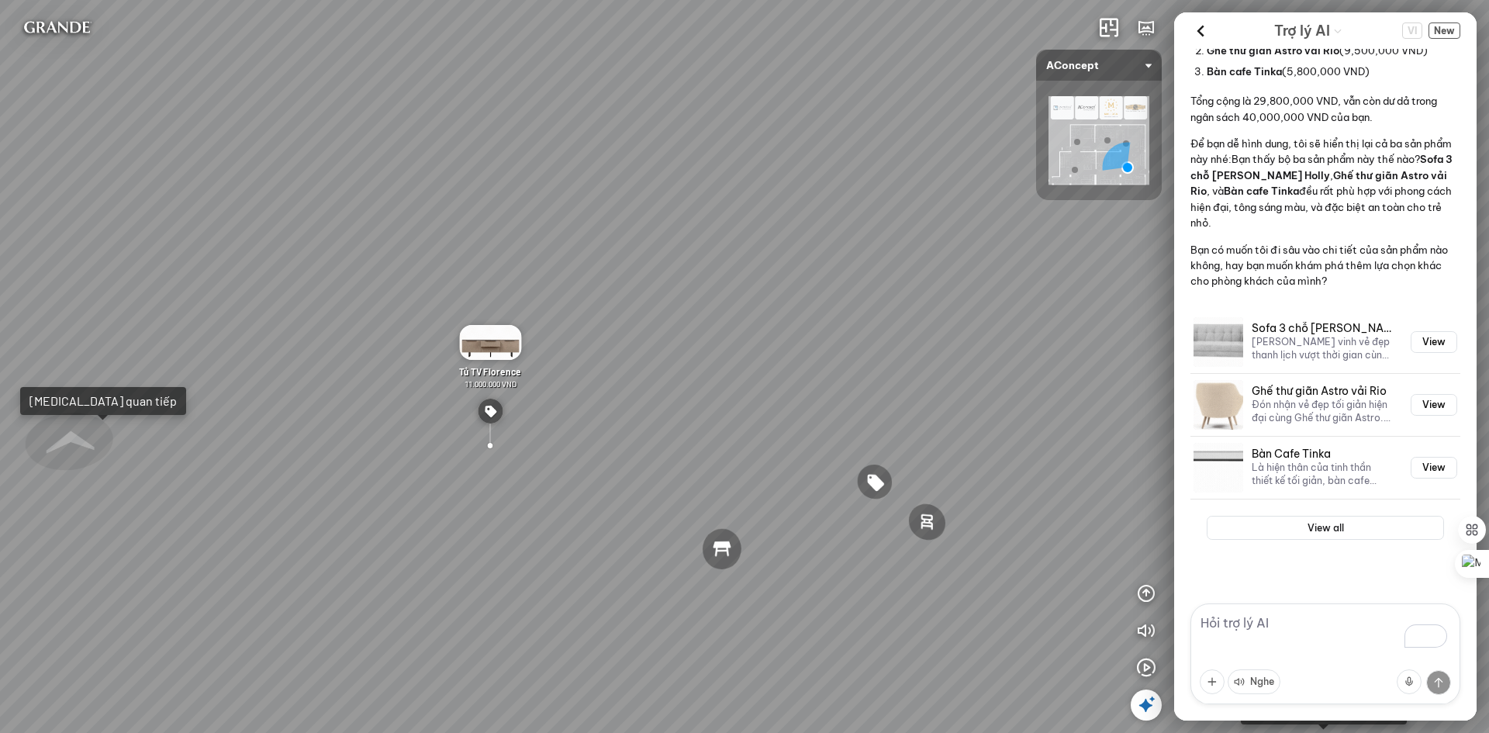
scroll to position [1343, 0]
click at [1424, 466] on button "View" at bounding box center [1434, 468] width 47 height 22
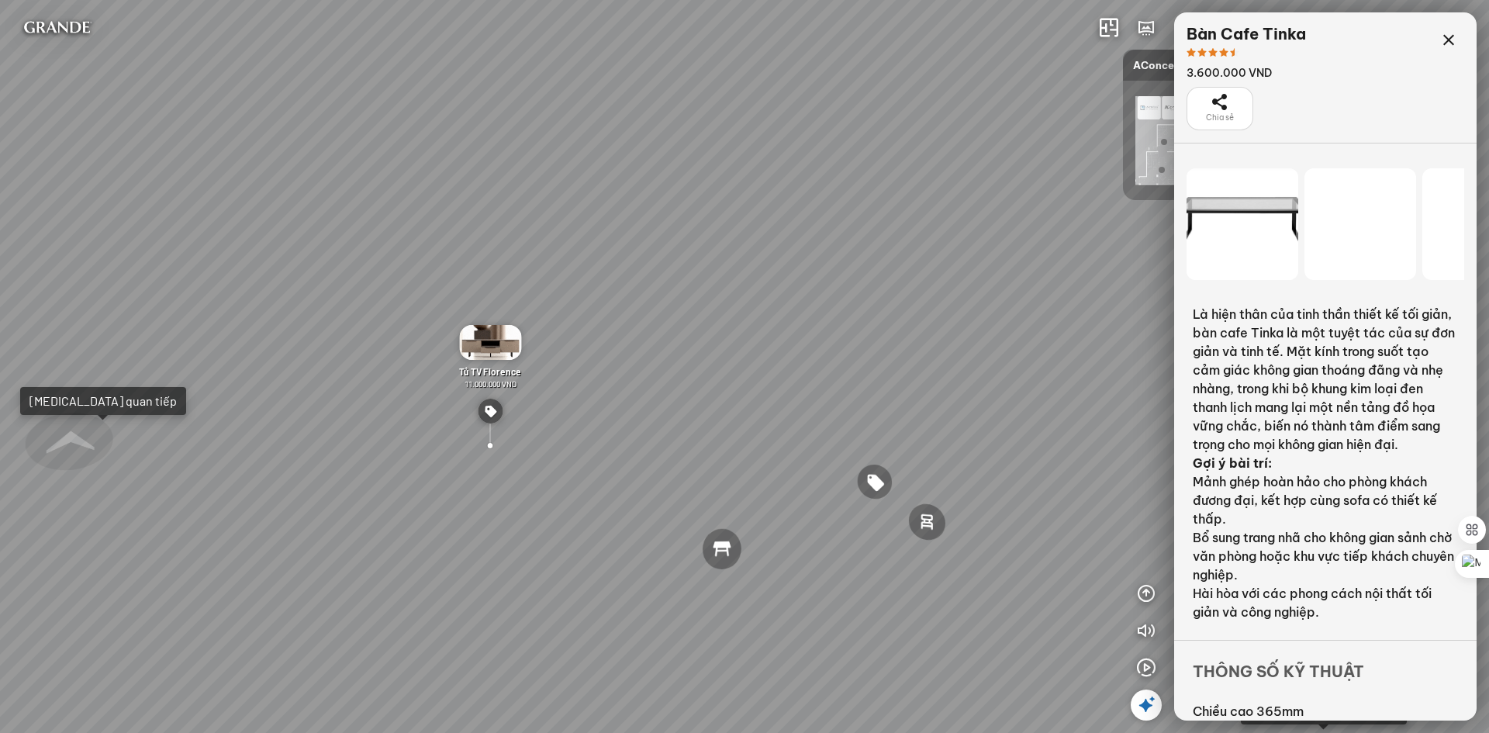
scroll to position [27547, 0]
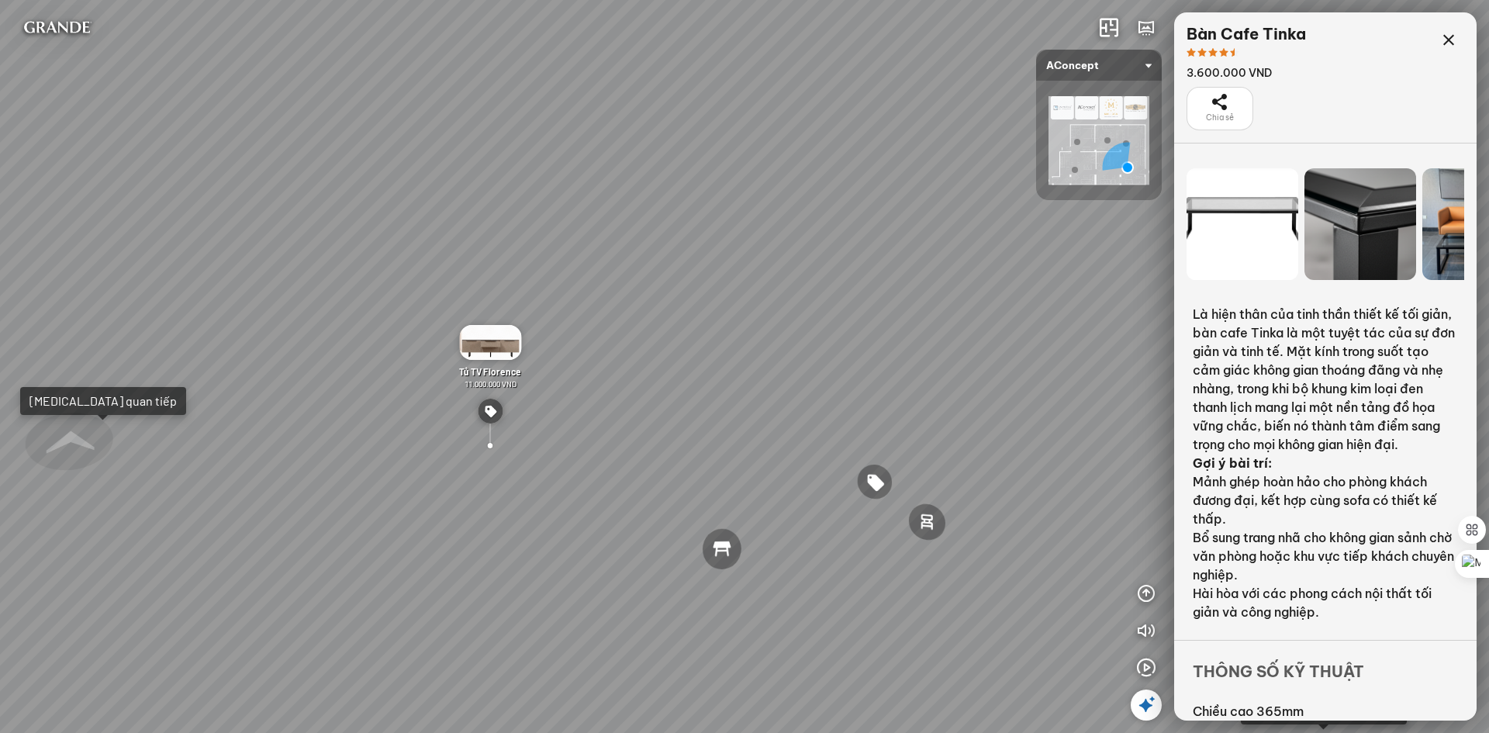
click at [1348, 226] on div at bounding box center [1361, 224] width 112 height 112
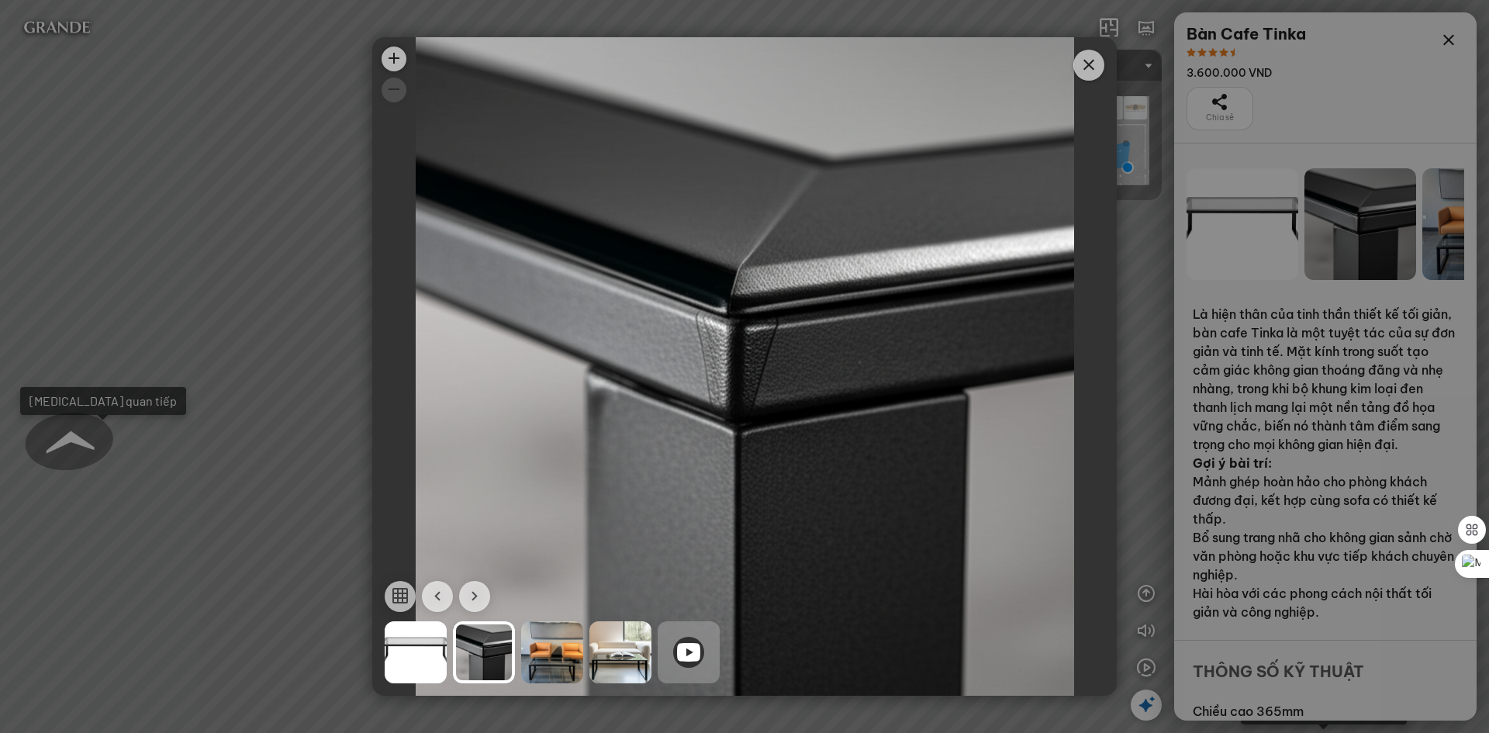
click at [543, 654] on div at bounding box center [552, 652] width 62 height 62
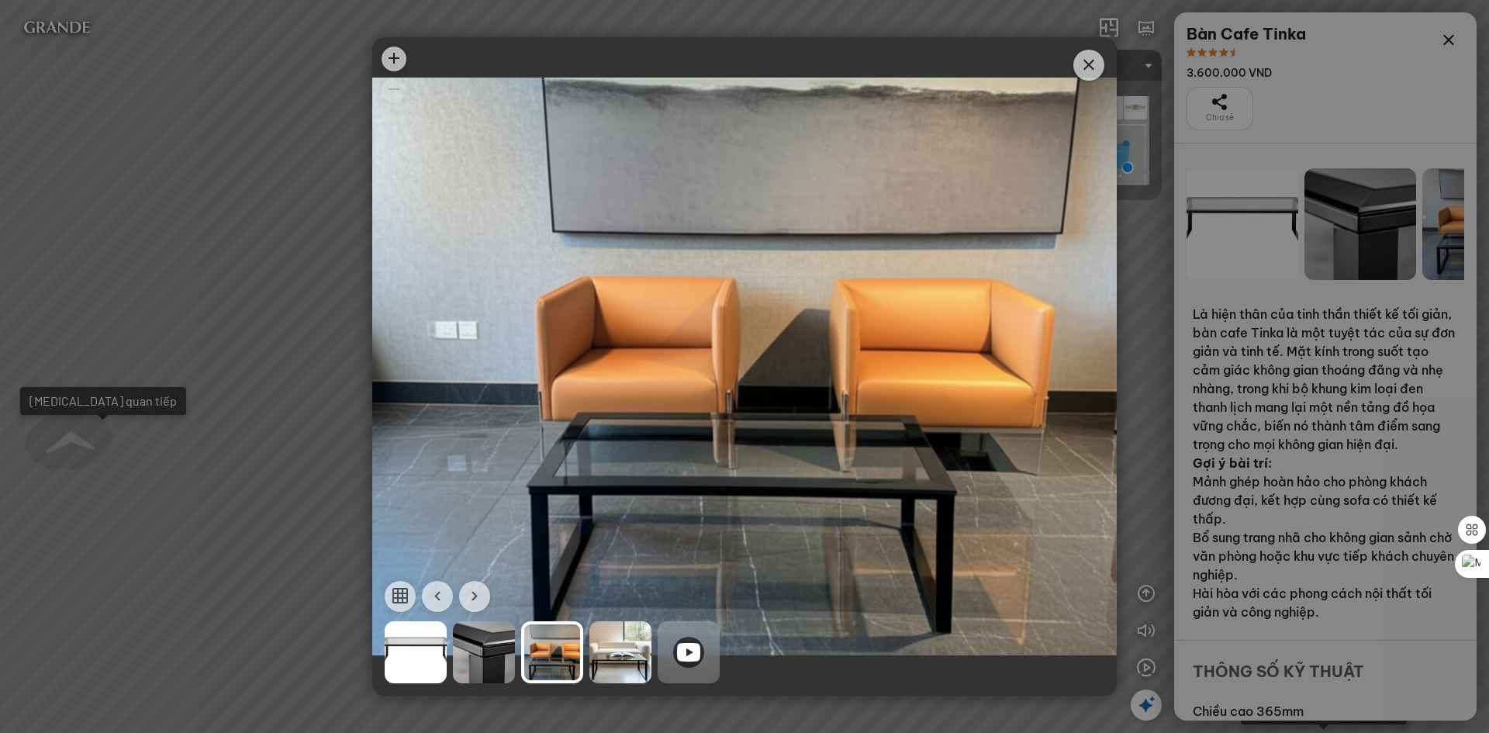
click at [686, 659] on icon at bounding box center [688, 652] width 23 height 19
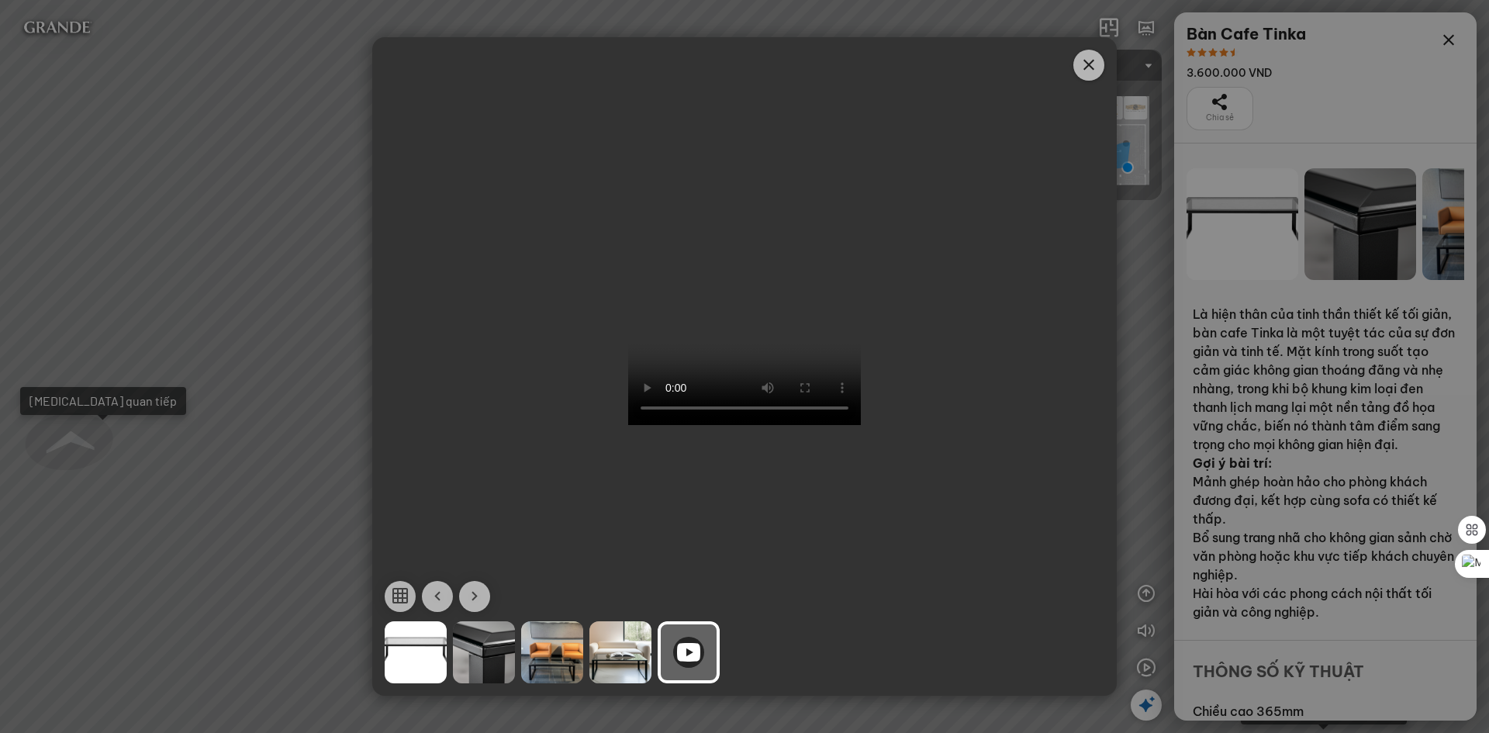
click at [1094, 71] on icon "Close" at bounding box center [1089, 65] width 19 height 19
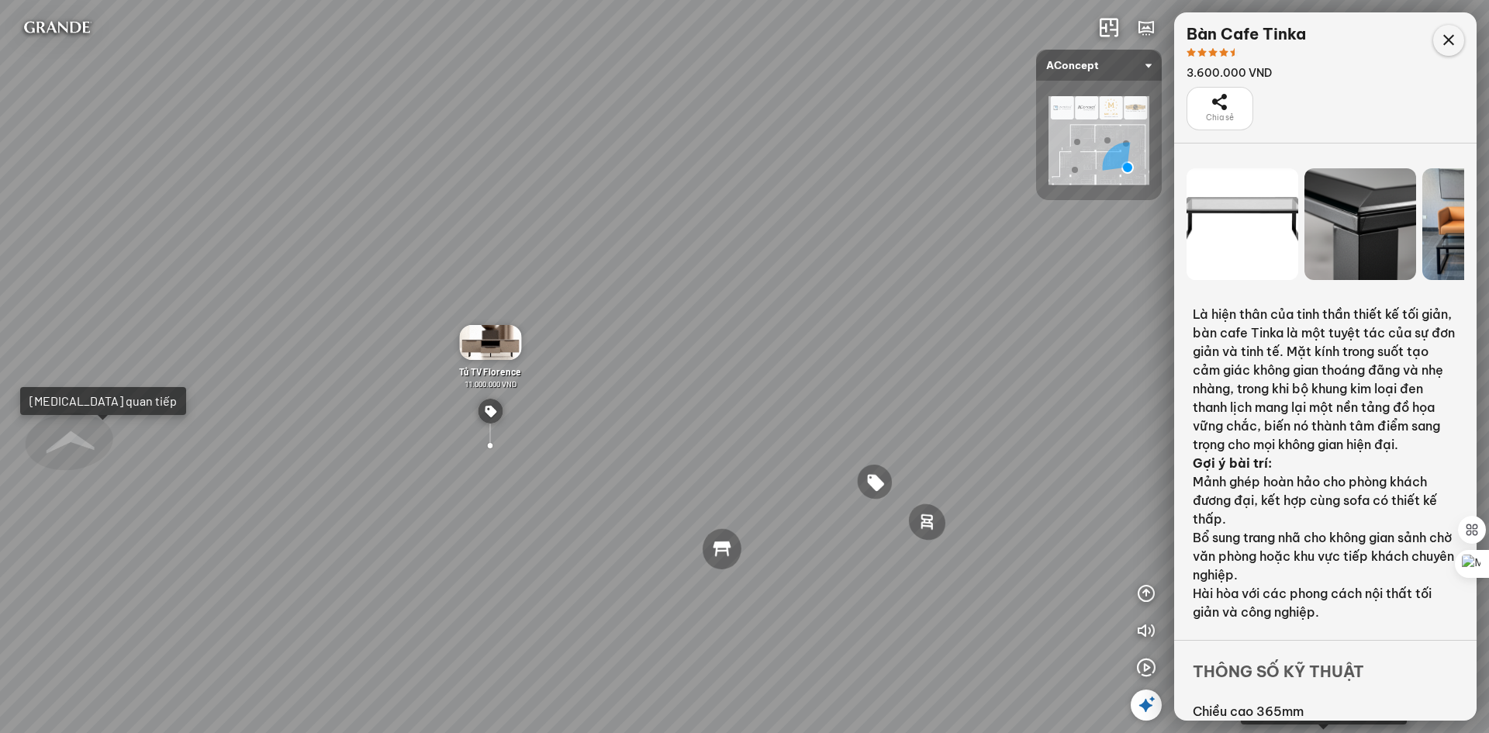
click at [1442, 43] on icon at bounding box center [1449, 40] width 19 height 19
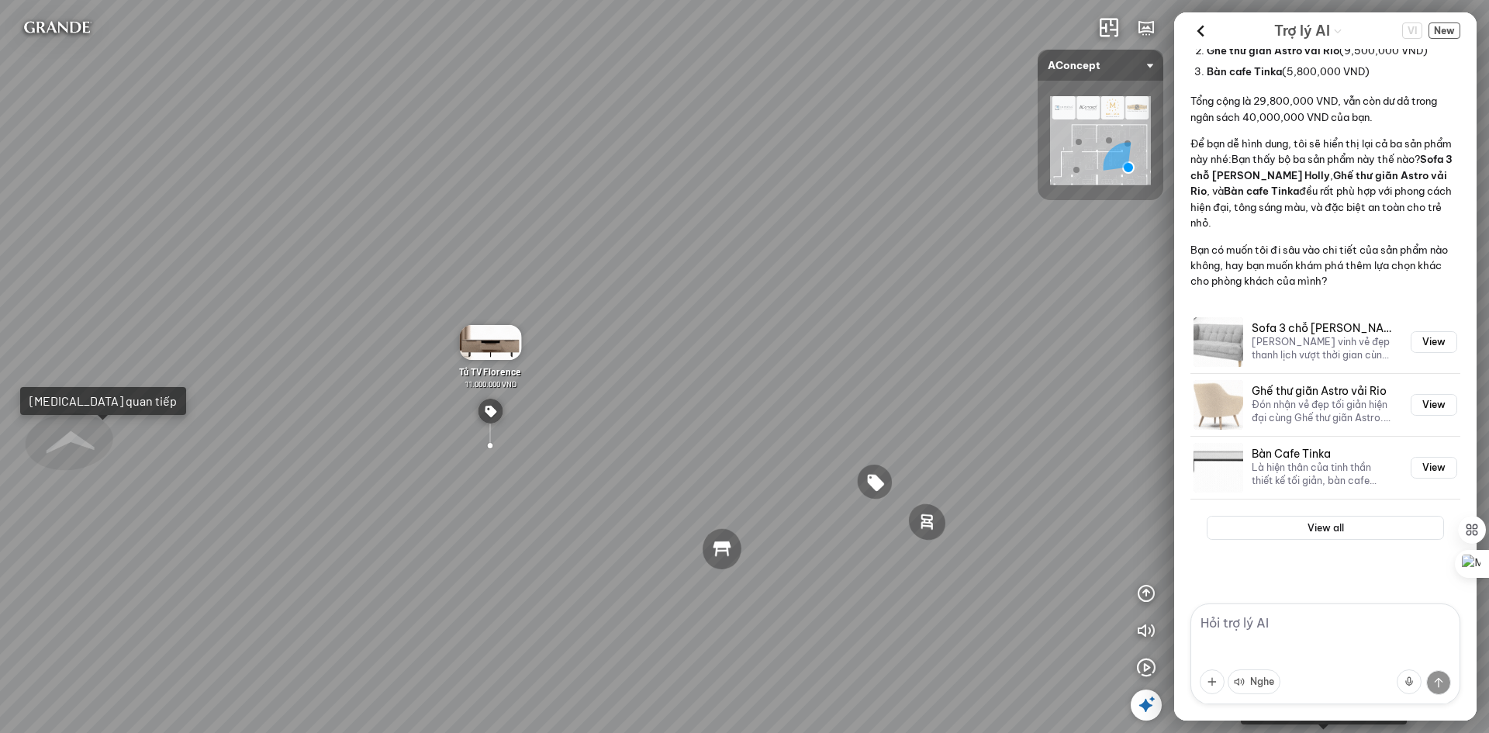
scroll to position [1343, 0]
click at [1294, 635] on textarea "To enrich screen reader interactions, please activate Accessibility in Grammarl…" at bounding box center [1326, 654] width 270 height 101
type textarea "ok đấy. bảo hành bên bạn thế nào"
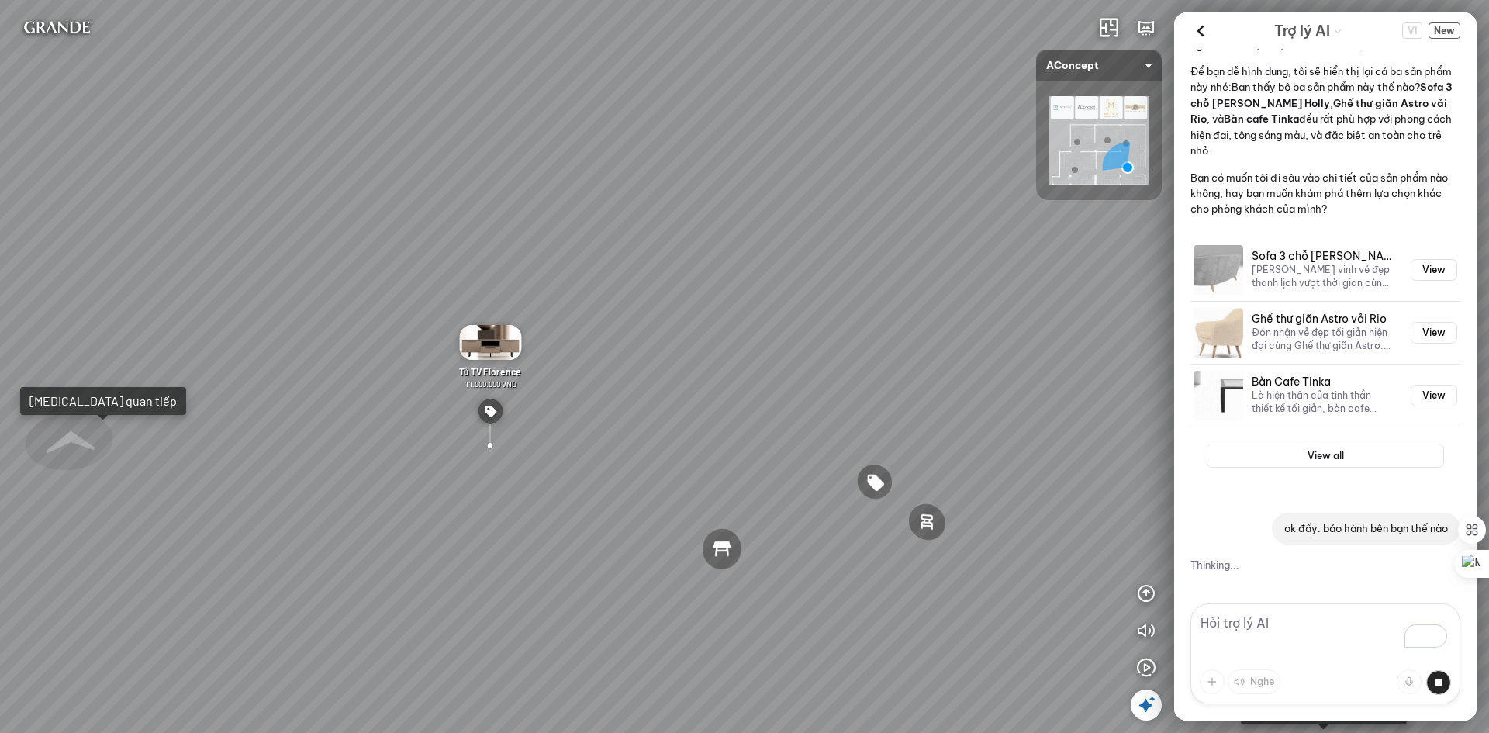
scroll to position [1486, 0]
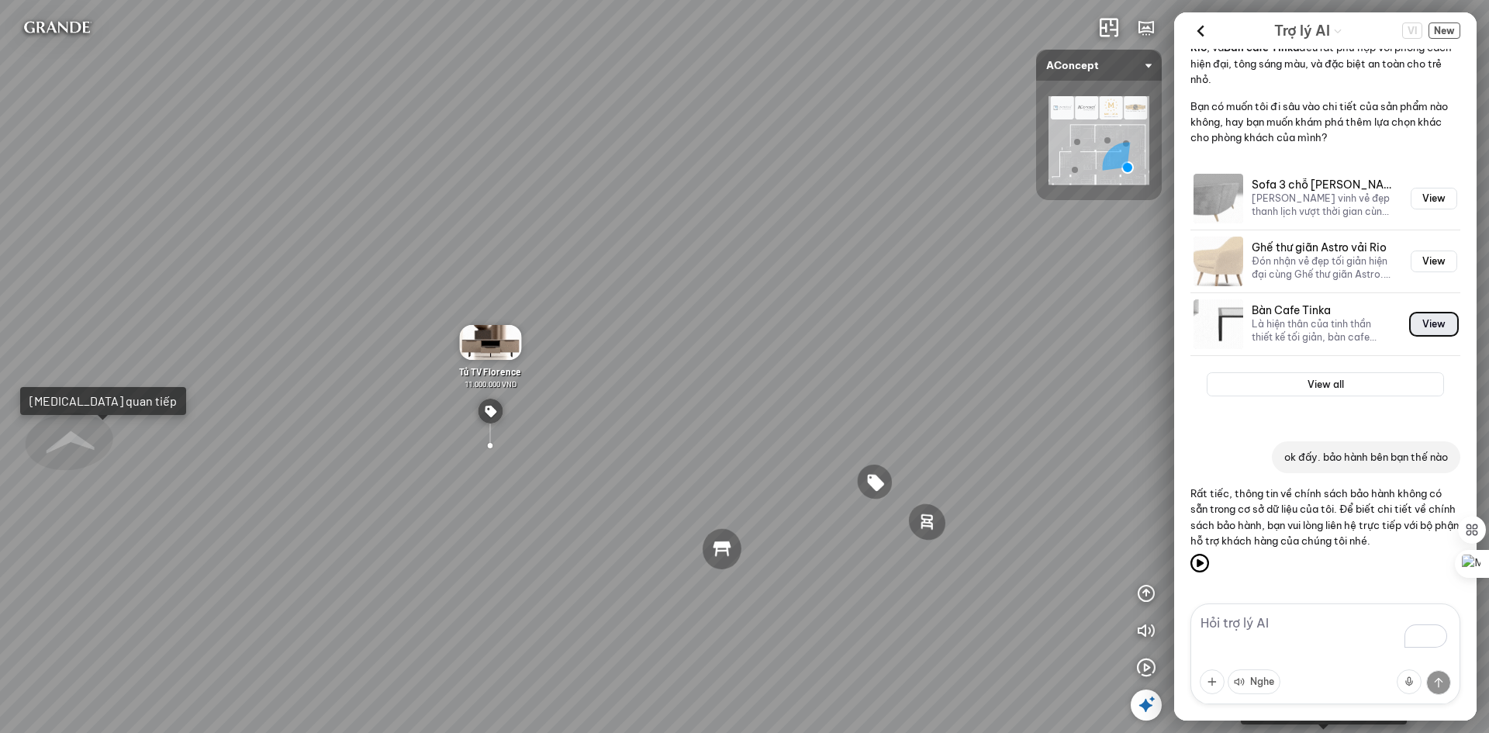
click at [1427, 323] on button "View" at bounding box center [1434, 324] width 47 height 22
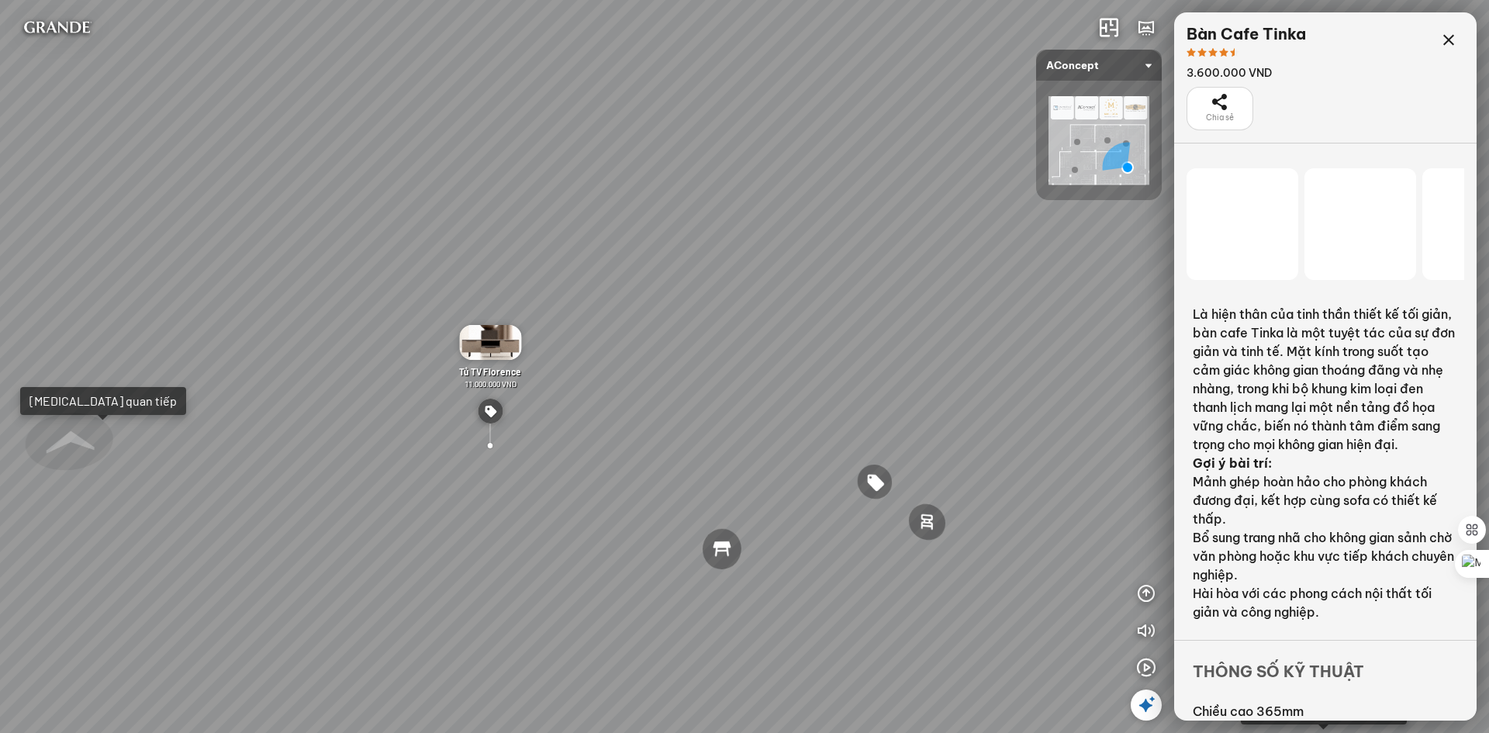
drag, startPoint x: 959, startPoint y: 394, endPoint x: 542, endPoint y: 353, distance: 418.6
click at [592, 353] on div "Ghế ăn Andrew 3.200.000 VND Ghế ăn Wilma 1.800.000 VND Sofa 3 chỗ Jonna vải Hol…" at bounding box center [744, 366] width 1489 height 733
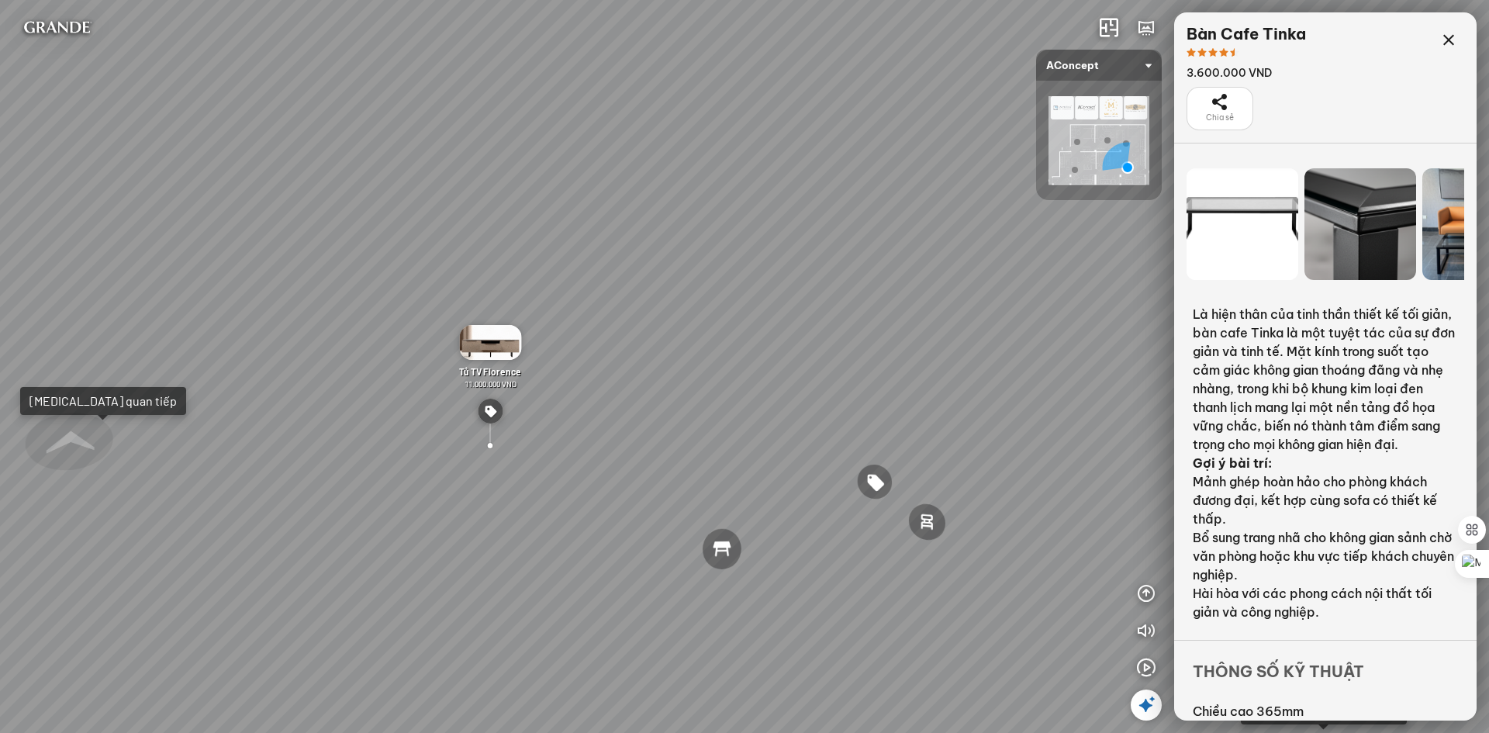
scroll to position [31191, 0]
drag, startPoint x: 848, startPoint y: 353, endPoint x: 600, endPoint y: 326, distance: 249.0
click at [659, 323] on div "Ghế ăn Andrew 3.200.000 VND Ghế ăn Wilma 1.800.000 VND Sofa 3 chỗ Jonna vải Hol…" at bounding box center [744, 366] width 1489 height 733
drag, startPoint x: 644, startPoint y: 292, endPoint x: 358, endPoint y: 109, distance: 339.6
click at [461, 227] on div "Ghế ăn Andrew 3.200.000 VND Ghế ăn Wilma 1.800.000 VND Sofa 3 chỗ Jonna vải Hol…" at bounding box center [744, 366] width 1489 height 733
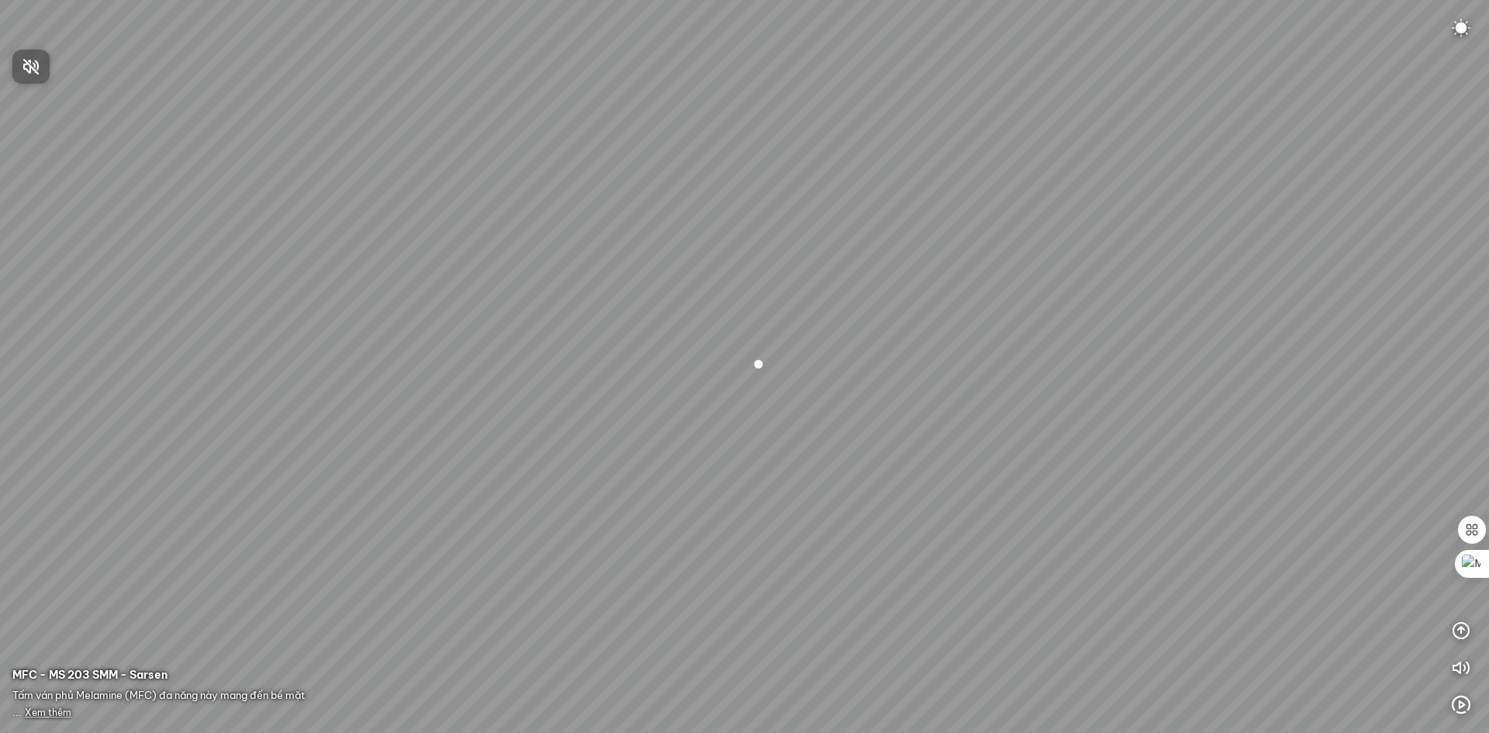
drag, startPoint x: 626, startPoint y: 482, endPoint x: 974, endPoint y: 453, distance: 349.5
click at [974, 453] on div at bounding box center [744, 366] width 1489 height 733
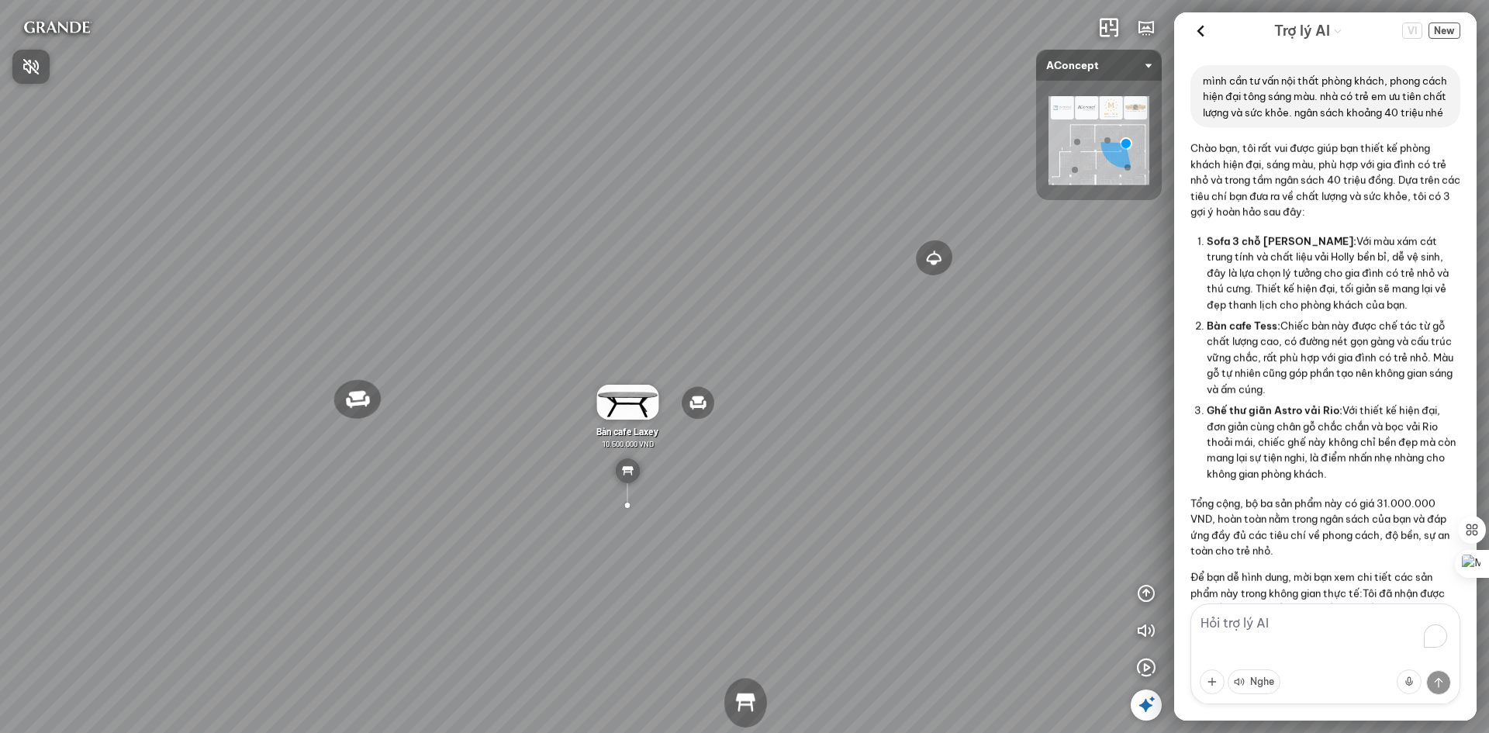
scroll to position [1486, 0]
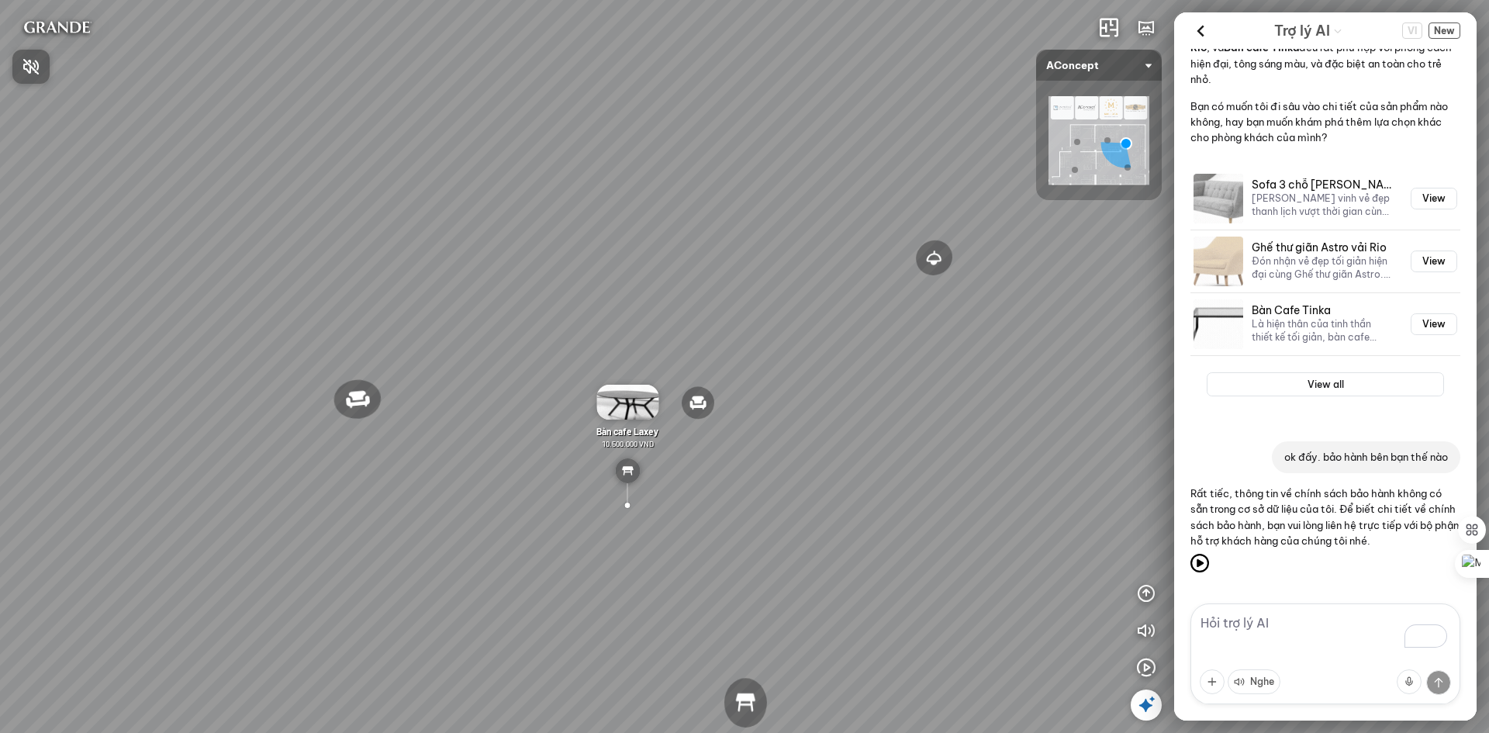
click at [1442, 30] on div at bounding box center [744, 366] width 1489 height 733
click at [1447, 35] on span "New" at bounding box center [1445, 30] width 32 height 16
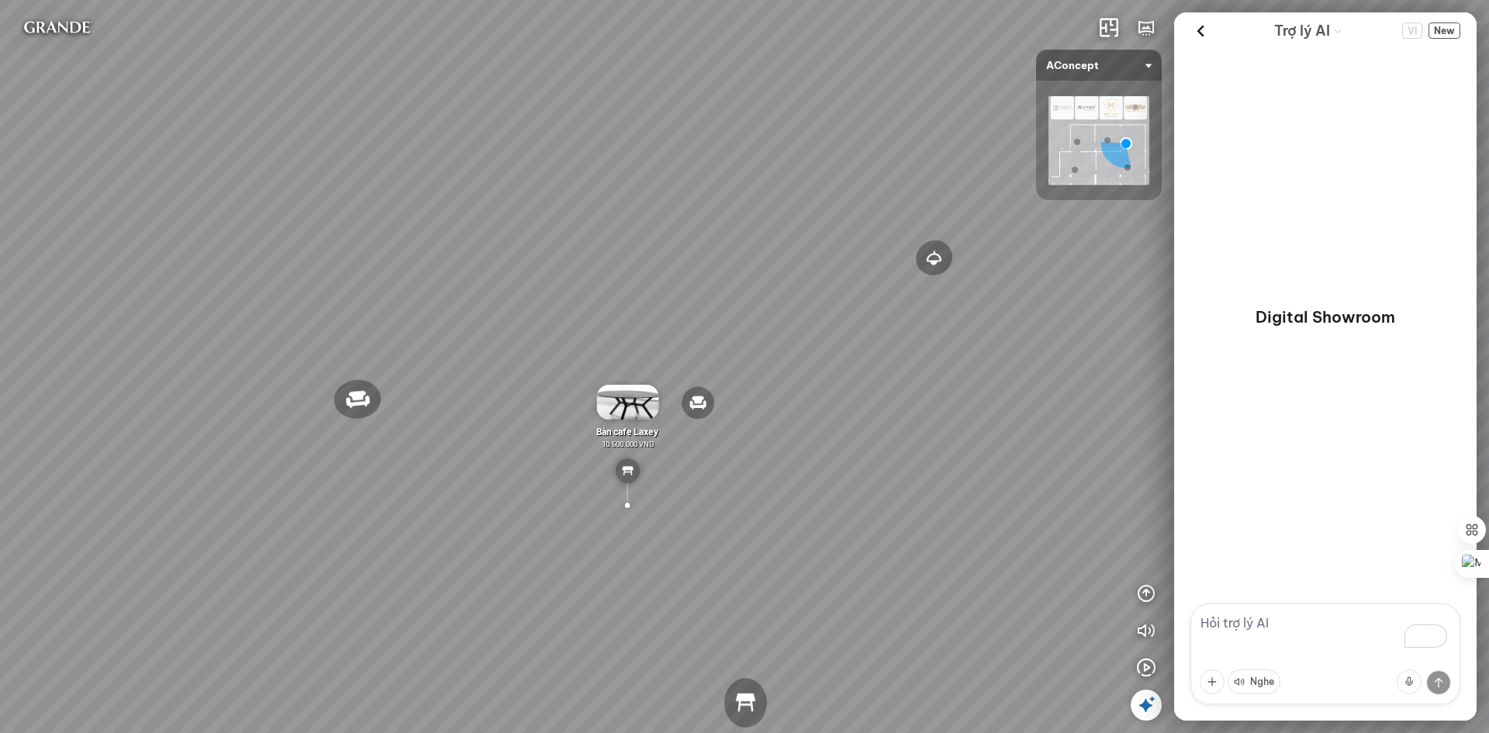
click at [1278, 622] on textarea "To enrich screen reader interactions, please activate Accessibility in Grammarl…" at bounding box center [1326, 654] width 270 height 101
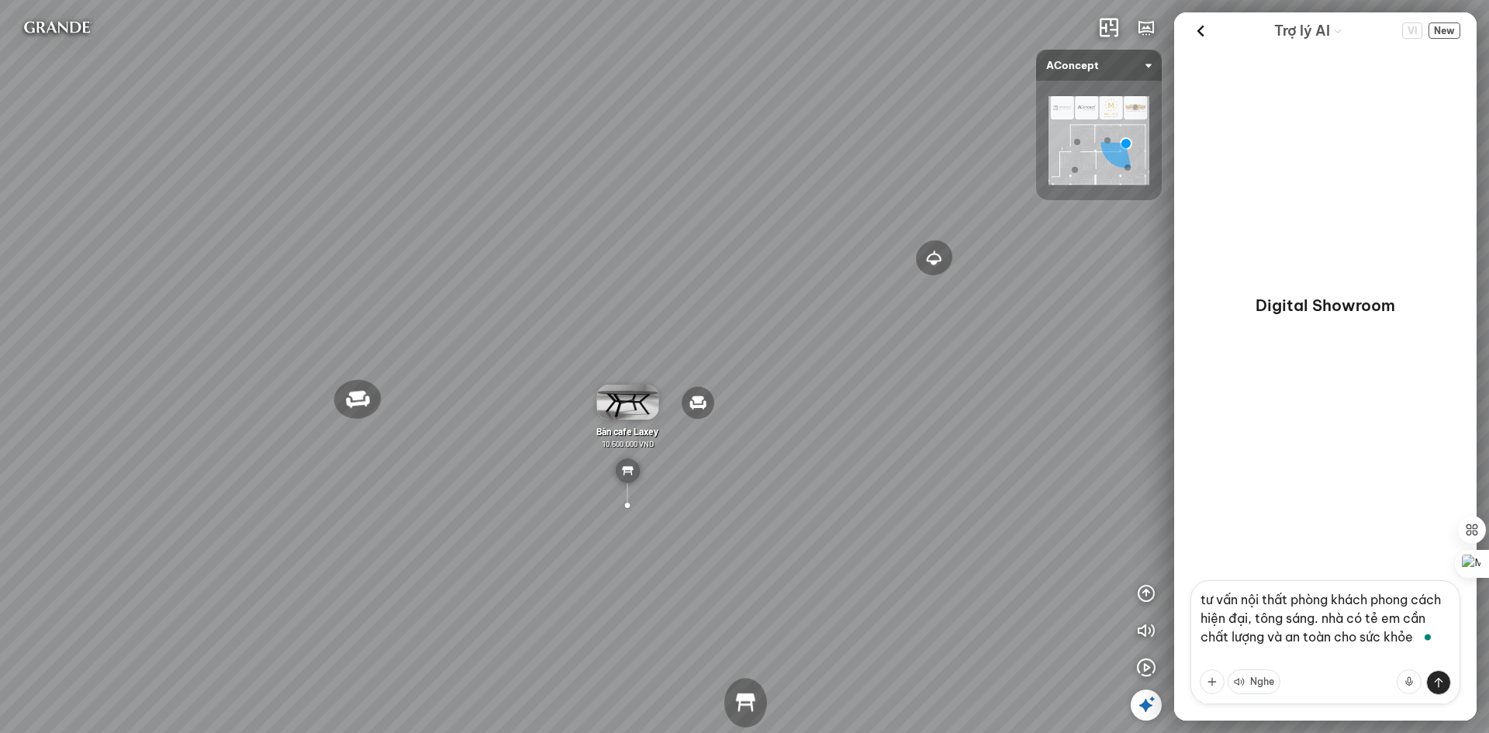
scroll to position [14, 0]
type textarea "tư vấn nội thất phòng khách phong cách hiện đại, tông sáng. nhà có tẻ em cần ch…"
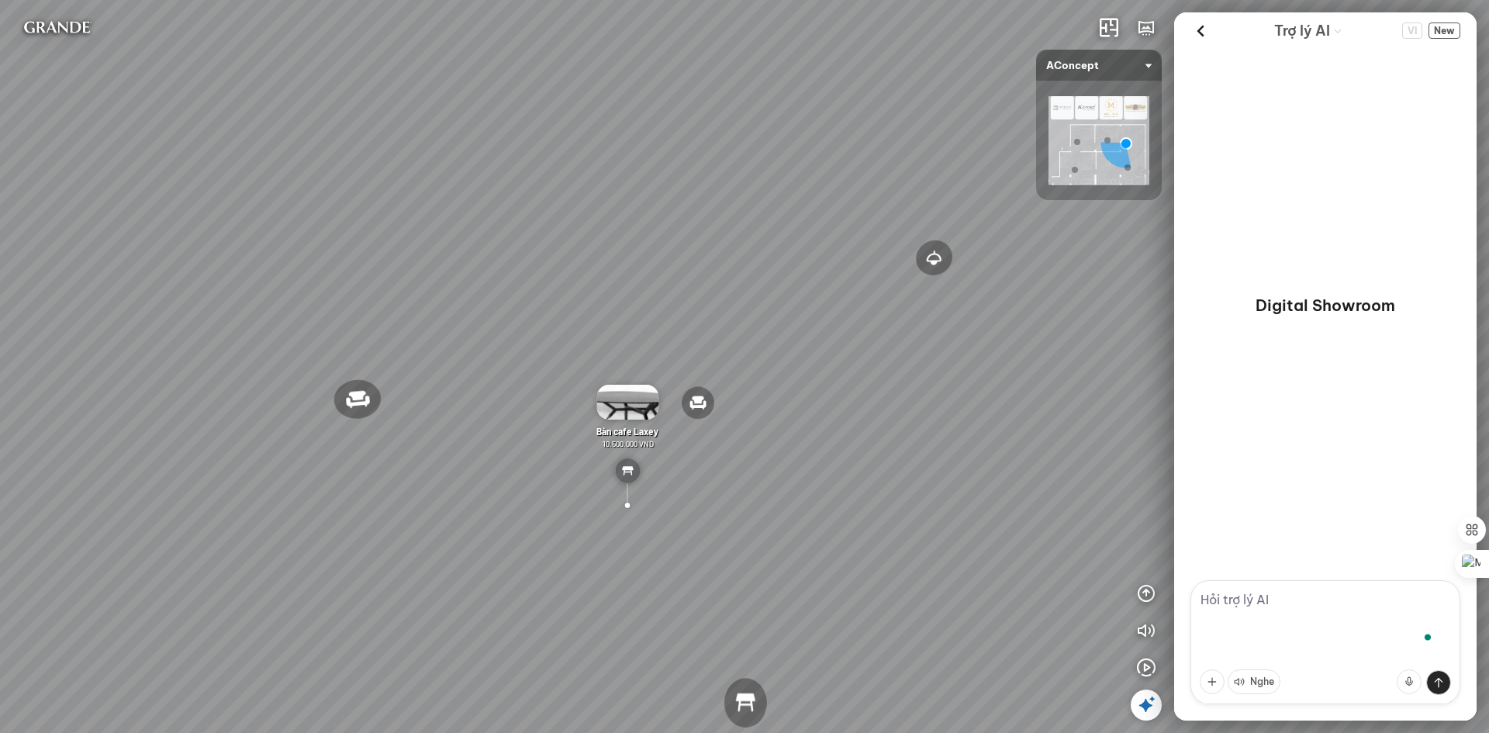
scroll to position [0, 0]
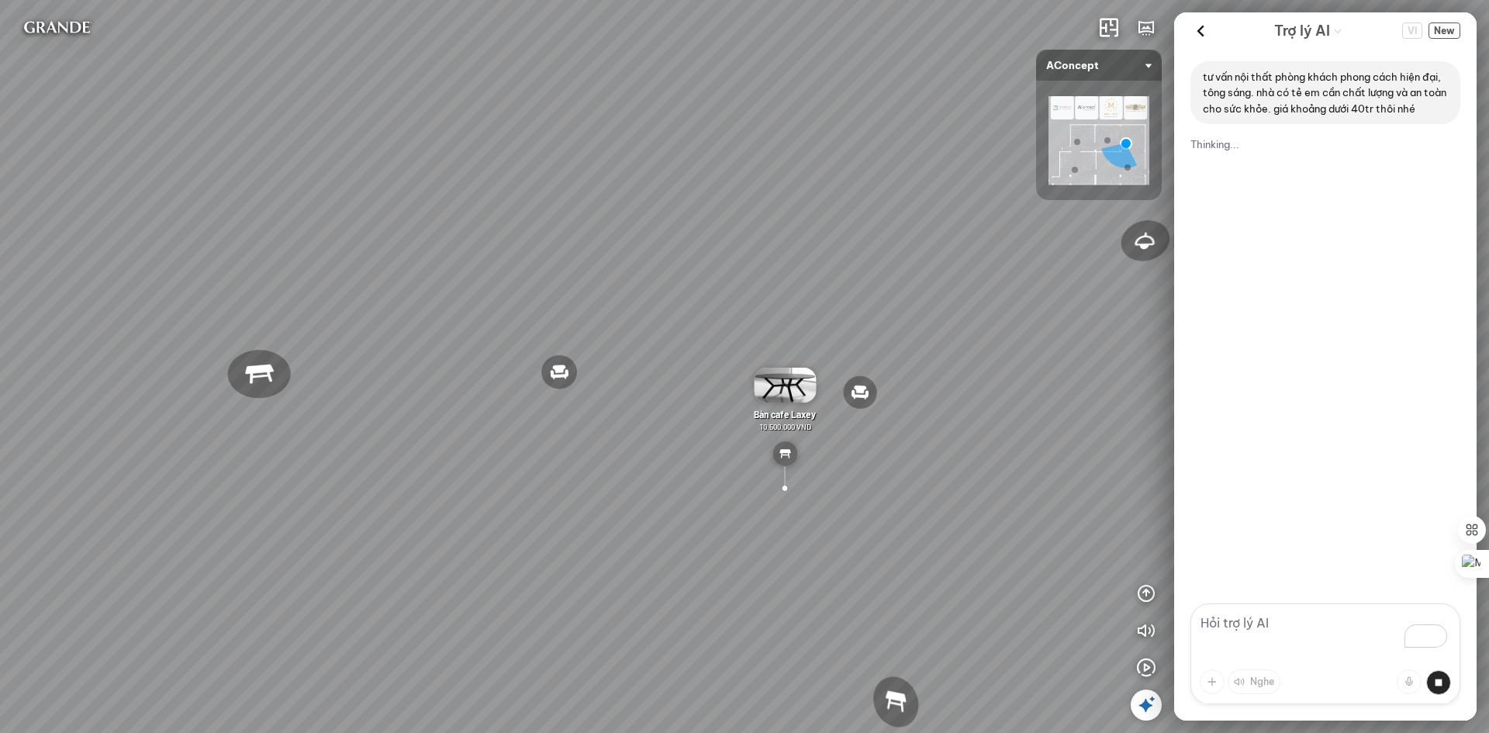
drag, startPoint x: 337, startPoint y: 449, endPoint x: 507, endPoint y: 479, distance: 172.4
click at [507, 479] on div "Đèn trần Reno 5.300.000 VND Giường ngủ Palima 19.000.000 VND Ghế thư giãn Nanna…" at bounding box center [744, 366] width 1489 height 733
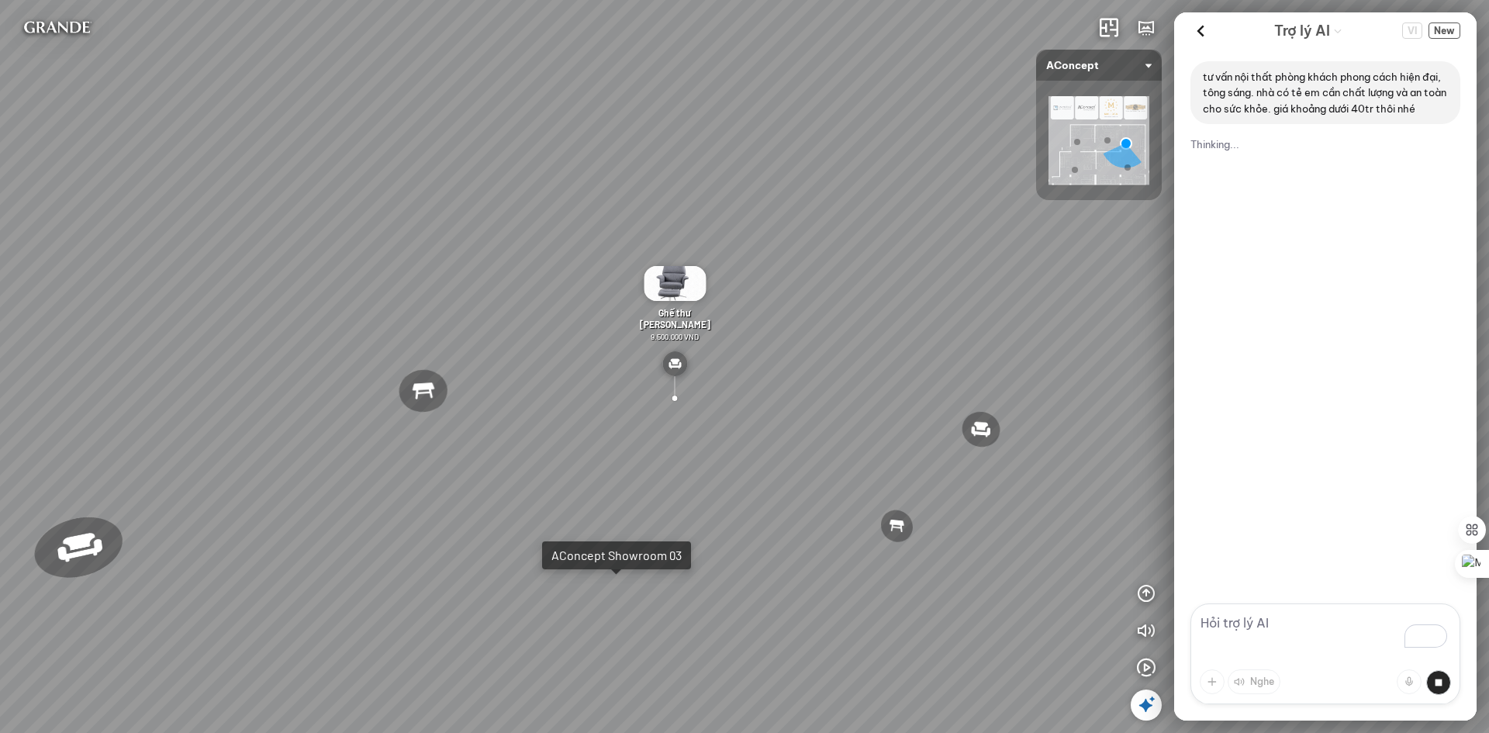
click at [616, 599] on div "Đèn trần Reno 5.300.000 VND Giường ngủ Palima 19.000.000 VND Ghế thư giãn Nanna…" at bounding box center [744, 366] width 1489 height 733
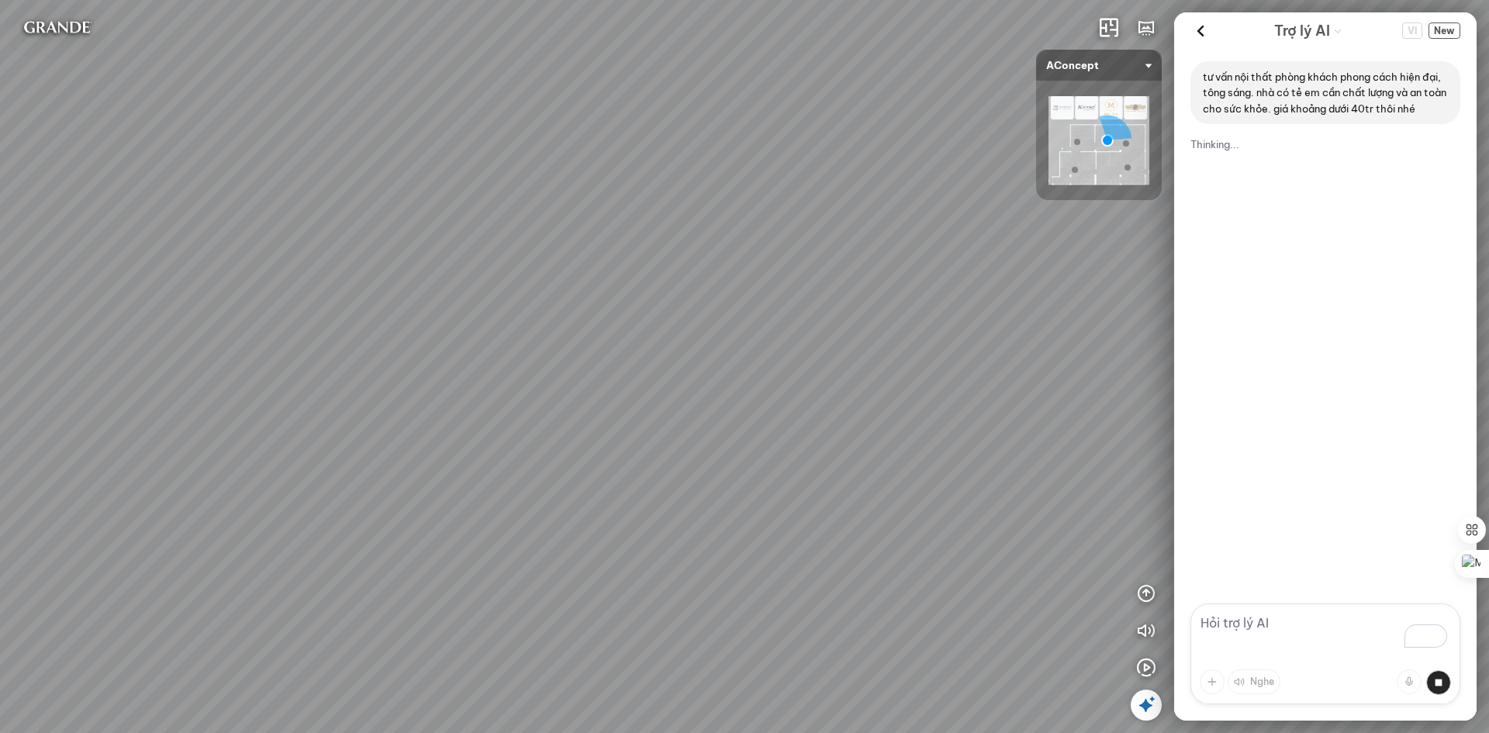
drag, startPoint x: 786, startPoint y: 378, endPoint x: 438, endPoint y: 492, distance: 365.8
click at [438, 492] on div "Tranh in Thành phố 7.000.000 VND Bàn làm việc Elise Desk 7.300.000 VND Gối Tựa …" at bounding box center [744, 366] width 1489 height 733
drag, startPoint x: 868, startPoint y: 550, endPoint x: 382, endPoint y: 474, distance: 491.5
click at [382, 474] on div "Tranh in Thành phố 7.000.000 VND Bàn làm việc Elise Desk 7.300.000 VND Gối Tựa …" at bounding box center [744, 366] width 1489 height 733
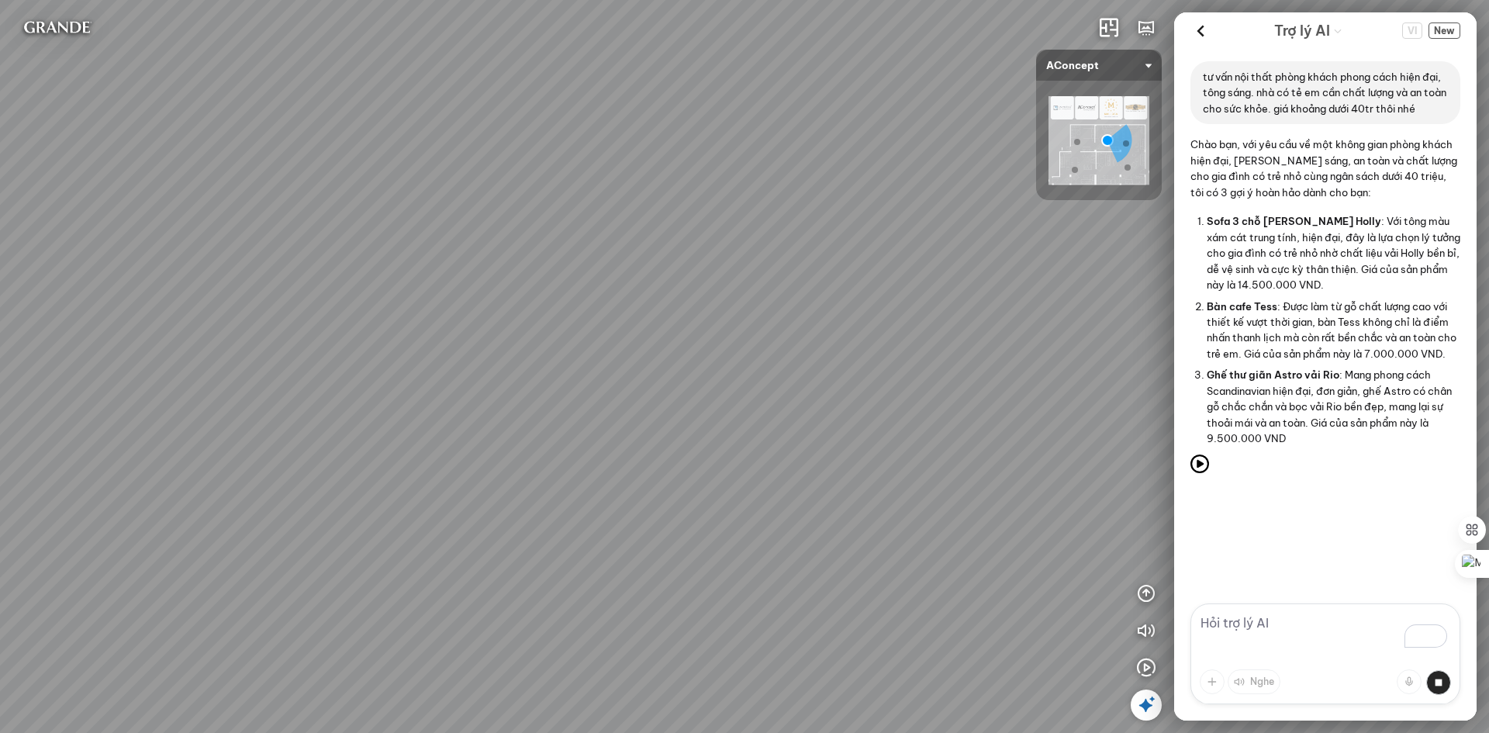
drag, startPoint x: 686, startPoint y: 543, endPoint x: 495, endPoint y: 642, distance: 214.8
click at [495, 642] on div "Tranh in Thành phố 7.000.000 VND Bàn làm việc Elise Desk 7.300.000 VND Gối Tựa …" at bounding box center [744, 366] width 1489 height 733
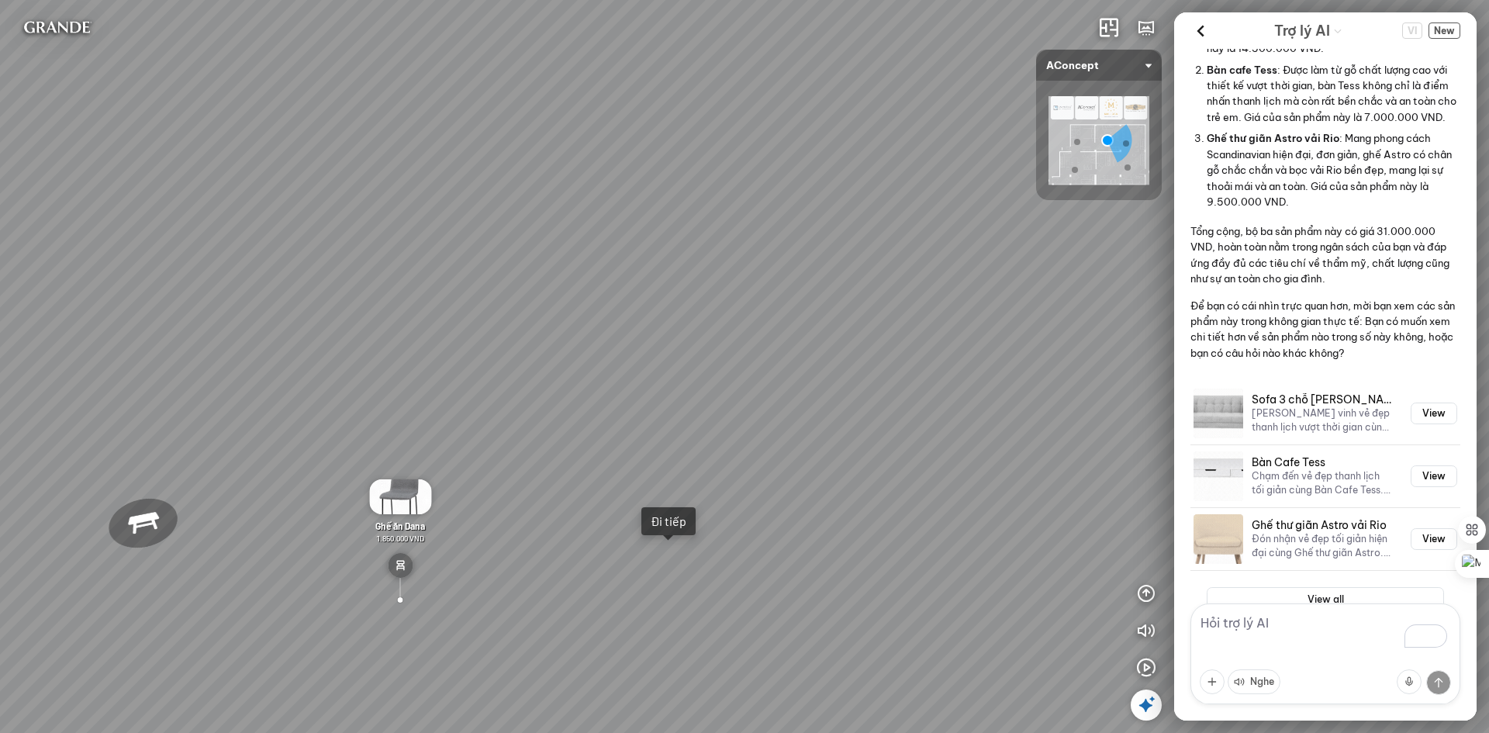
scroll to position [263, 0]
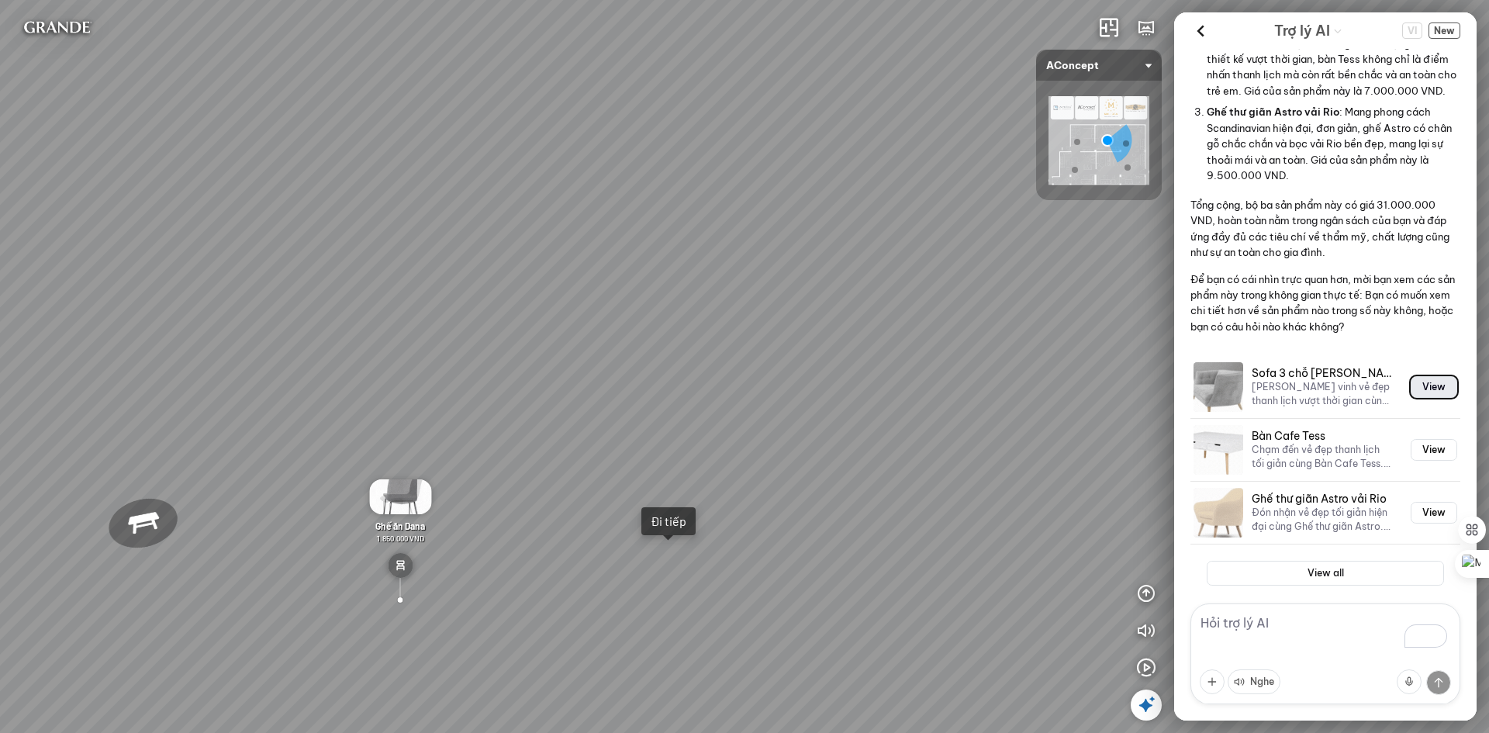
click at [1432, 398] on button "View" at bounding box center [1434, 387] width 47 height 22
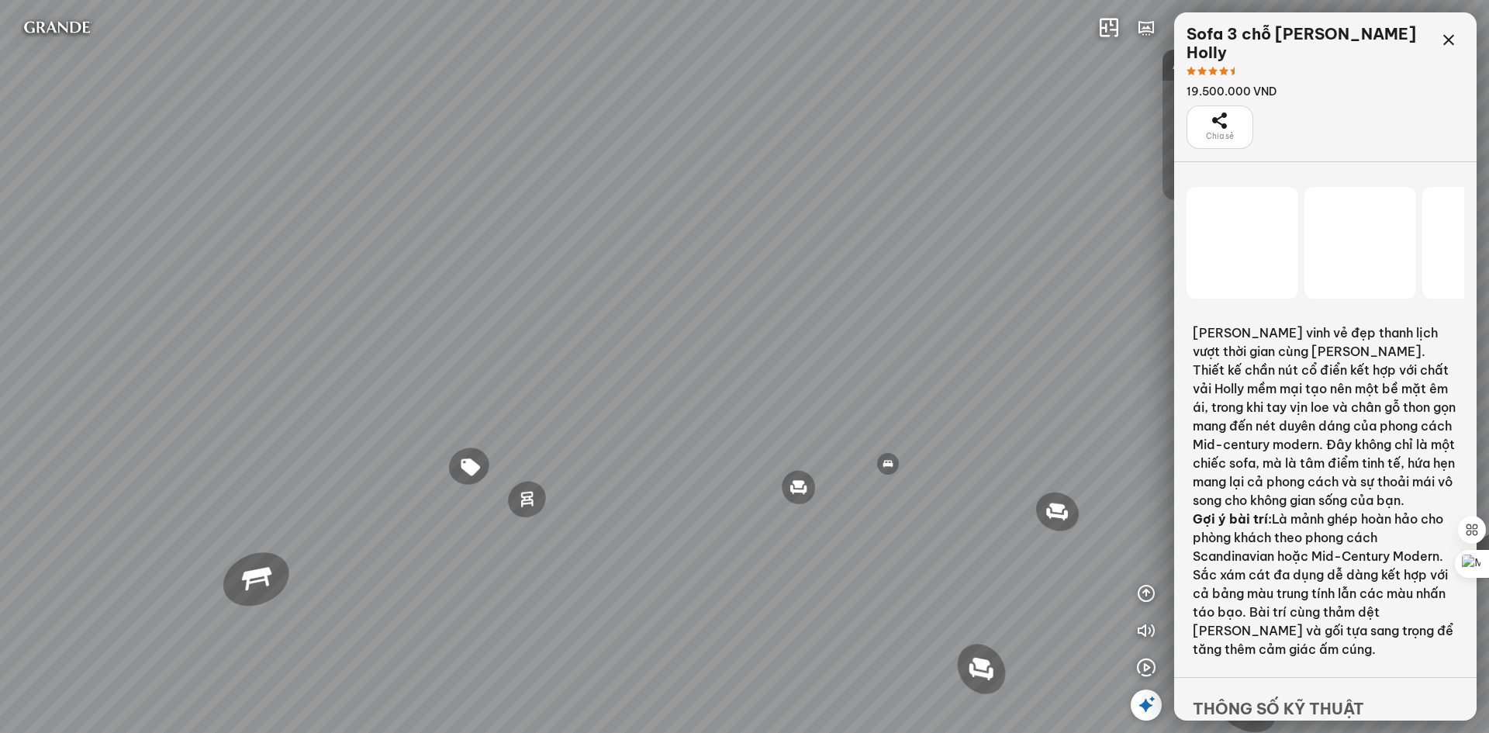
scroll to position [5555, 0]
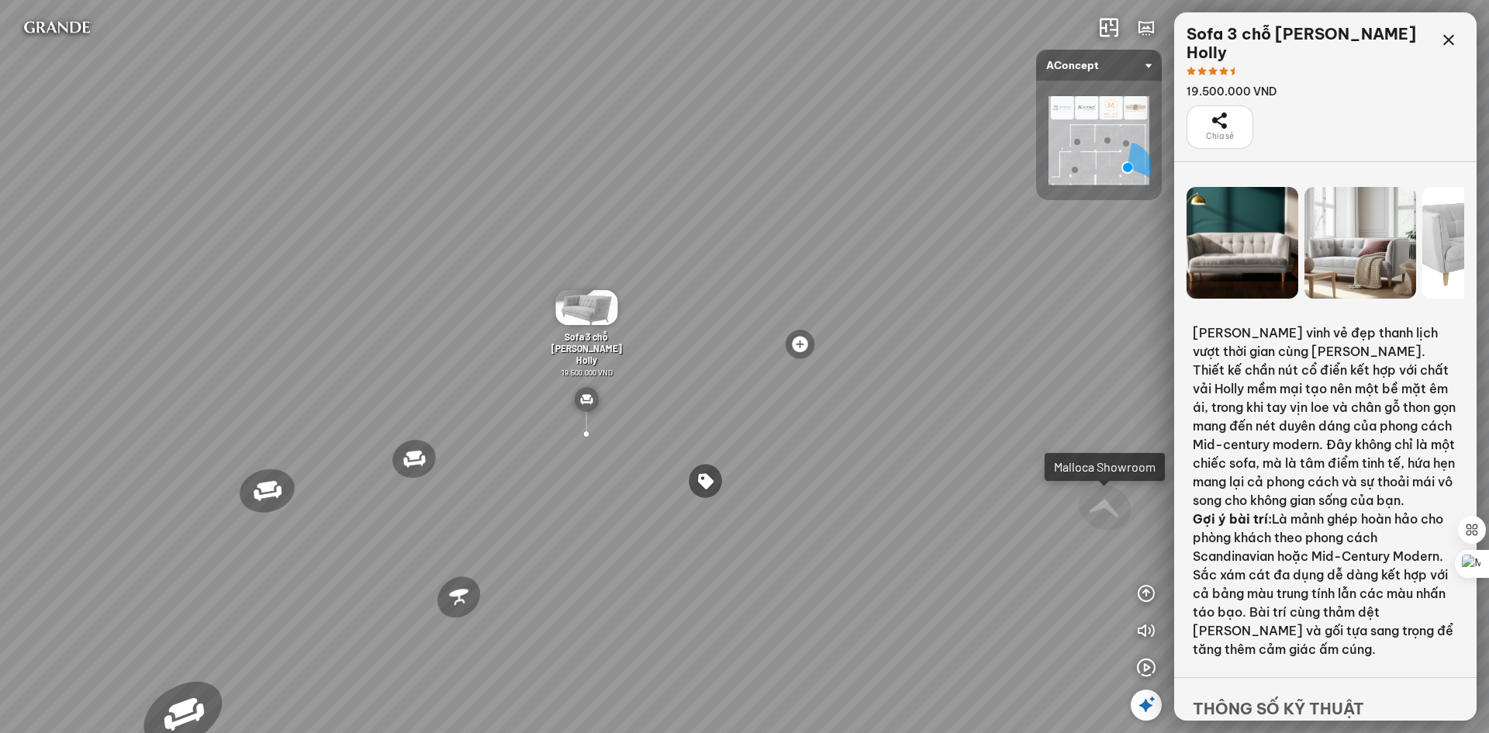
click at [1354, 251] on div at bounding box center [1361, 243] width 112 height 112
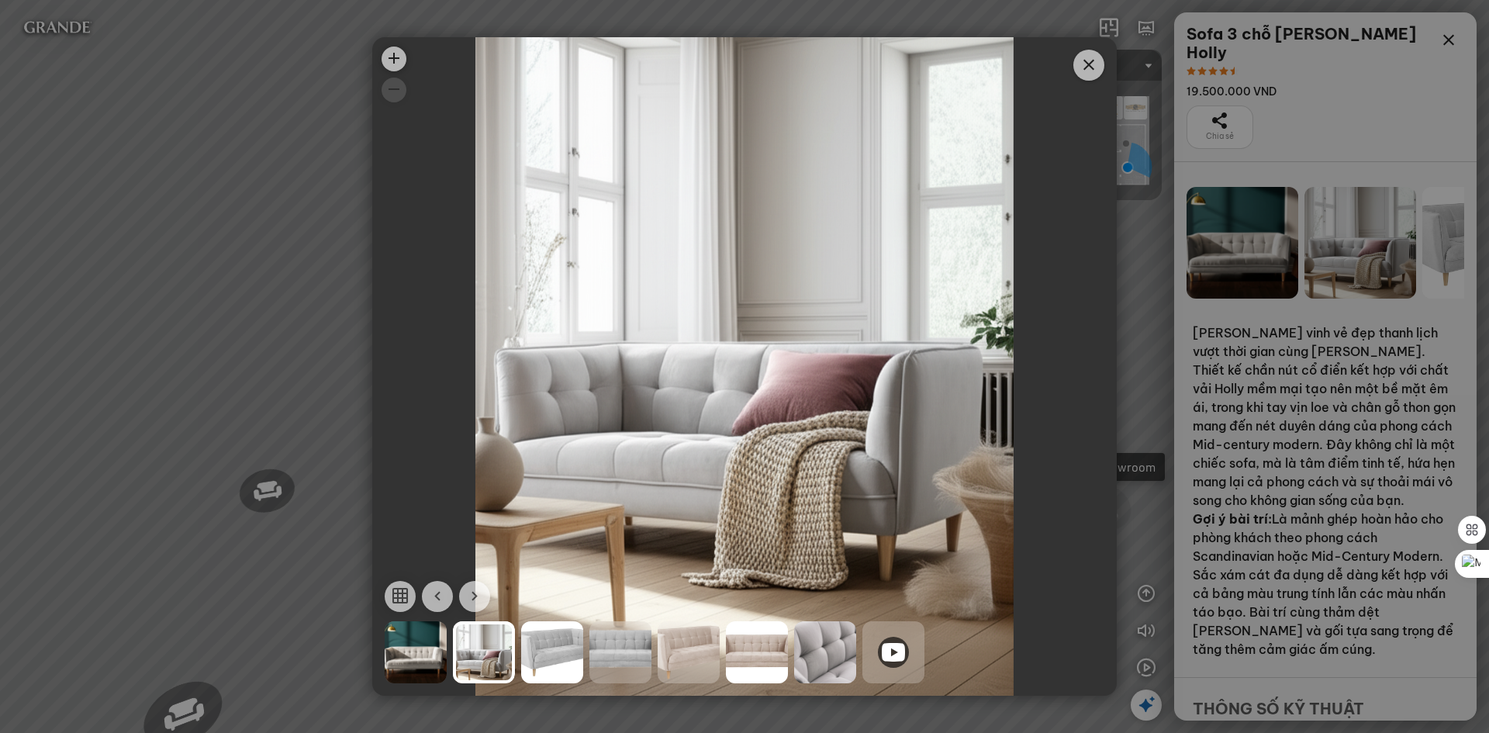
click at [421, 650] on div at bounding box center [416, 652] width 62 height 62
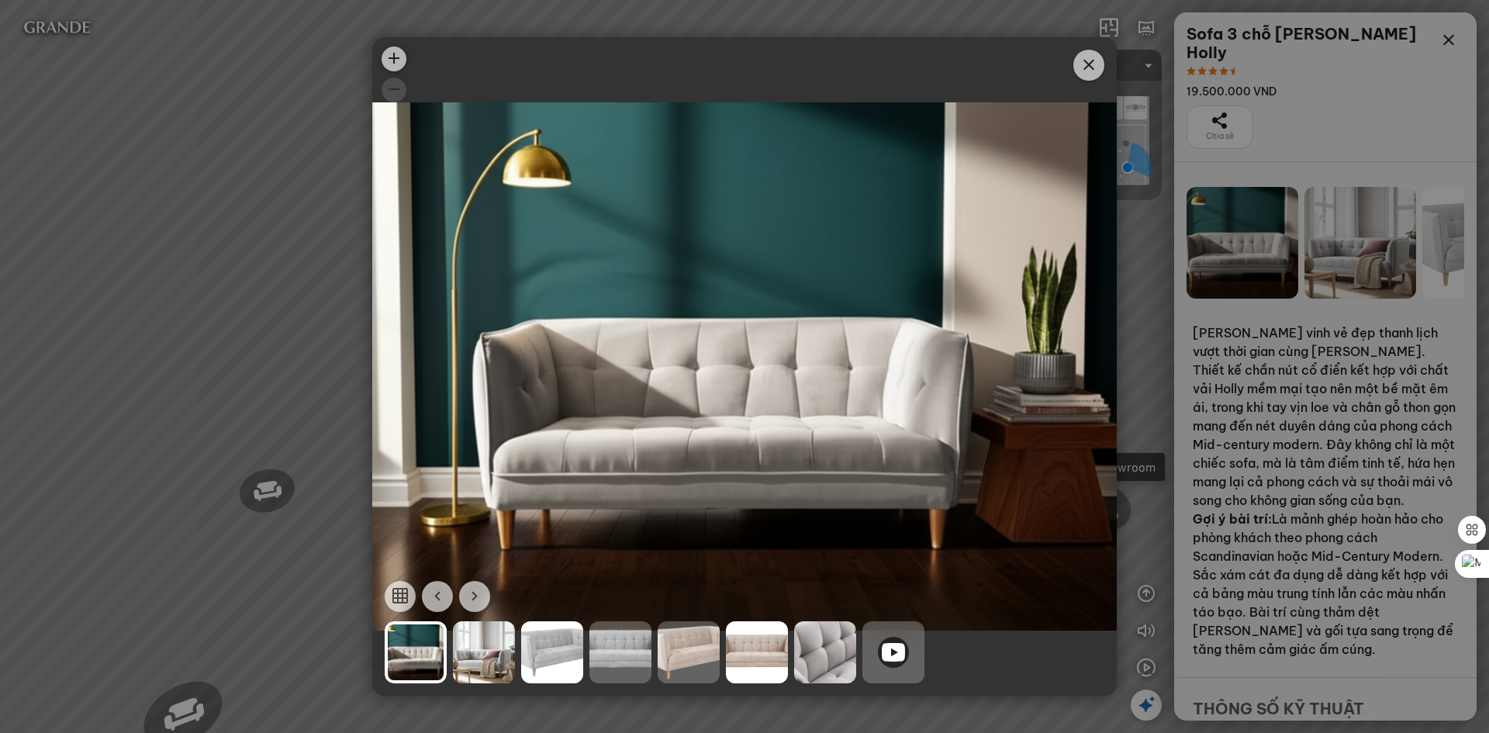
click at [848, 647] on div at bounding box center [825, 652] width 62 height 62
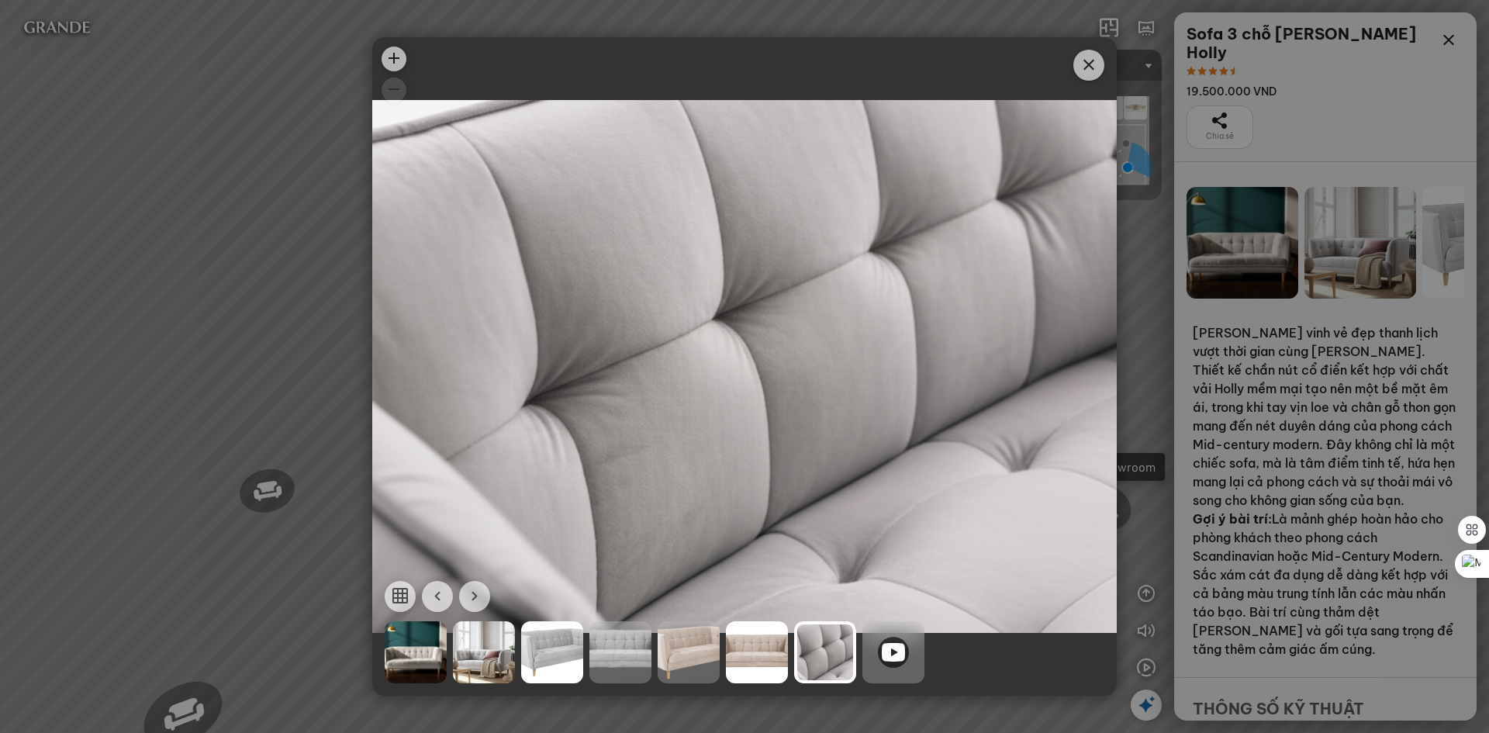
click at [901, 659] on icon at bounding box center [893, 652] width 23 height 19
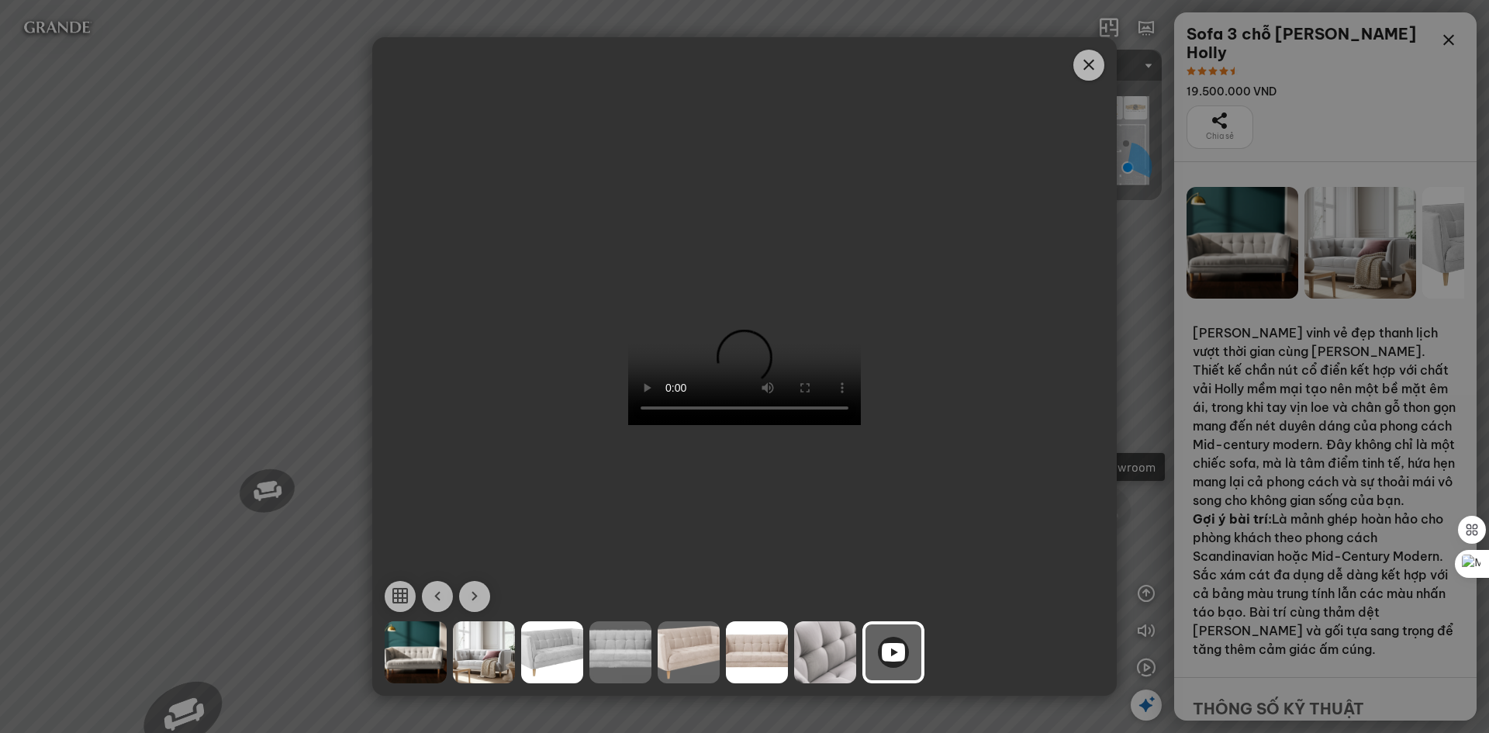
click at [1093, 67] on icon "Close" at bounding box center [1089, 65] width 19 height 19
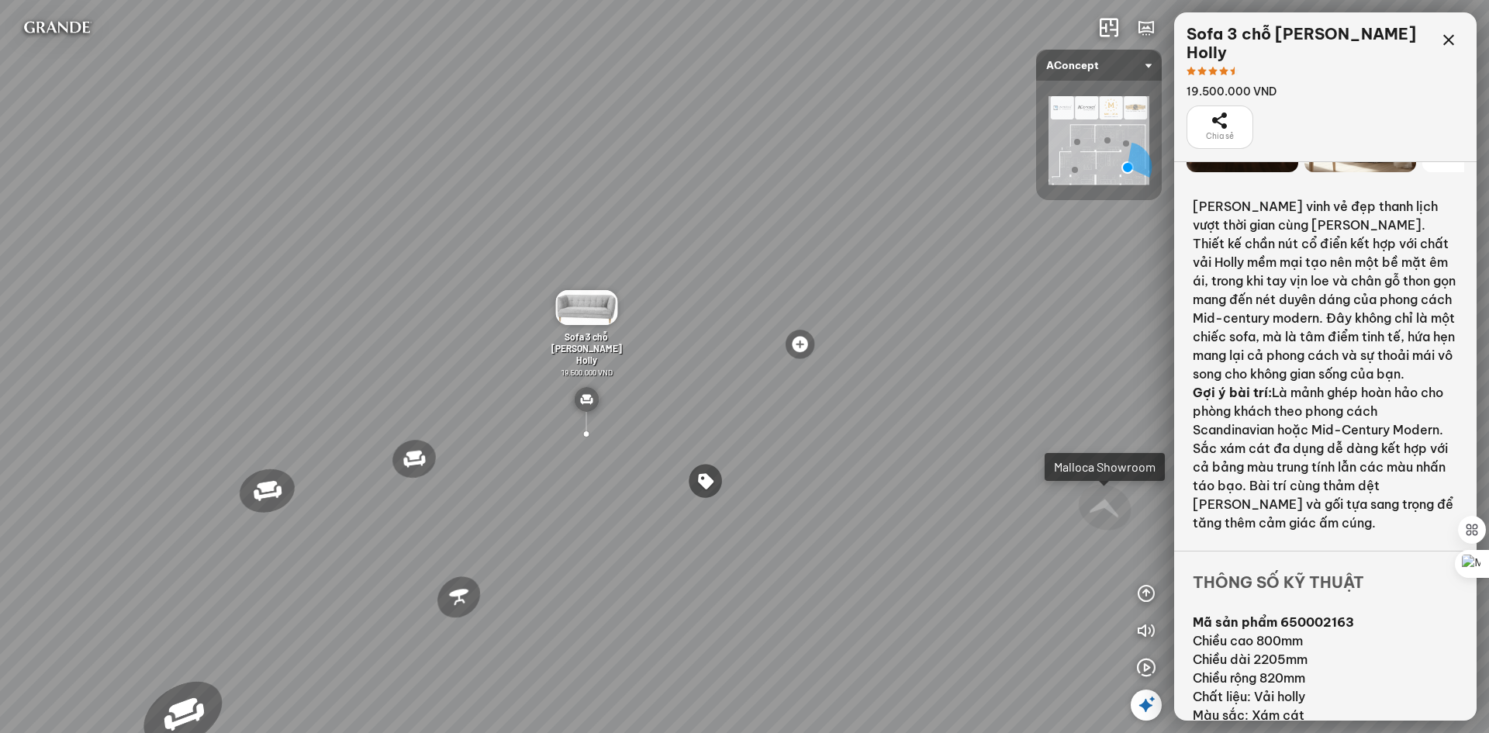
scroll to position [130, 0]
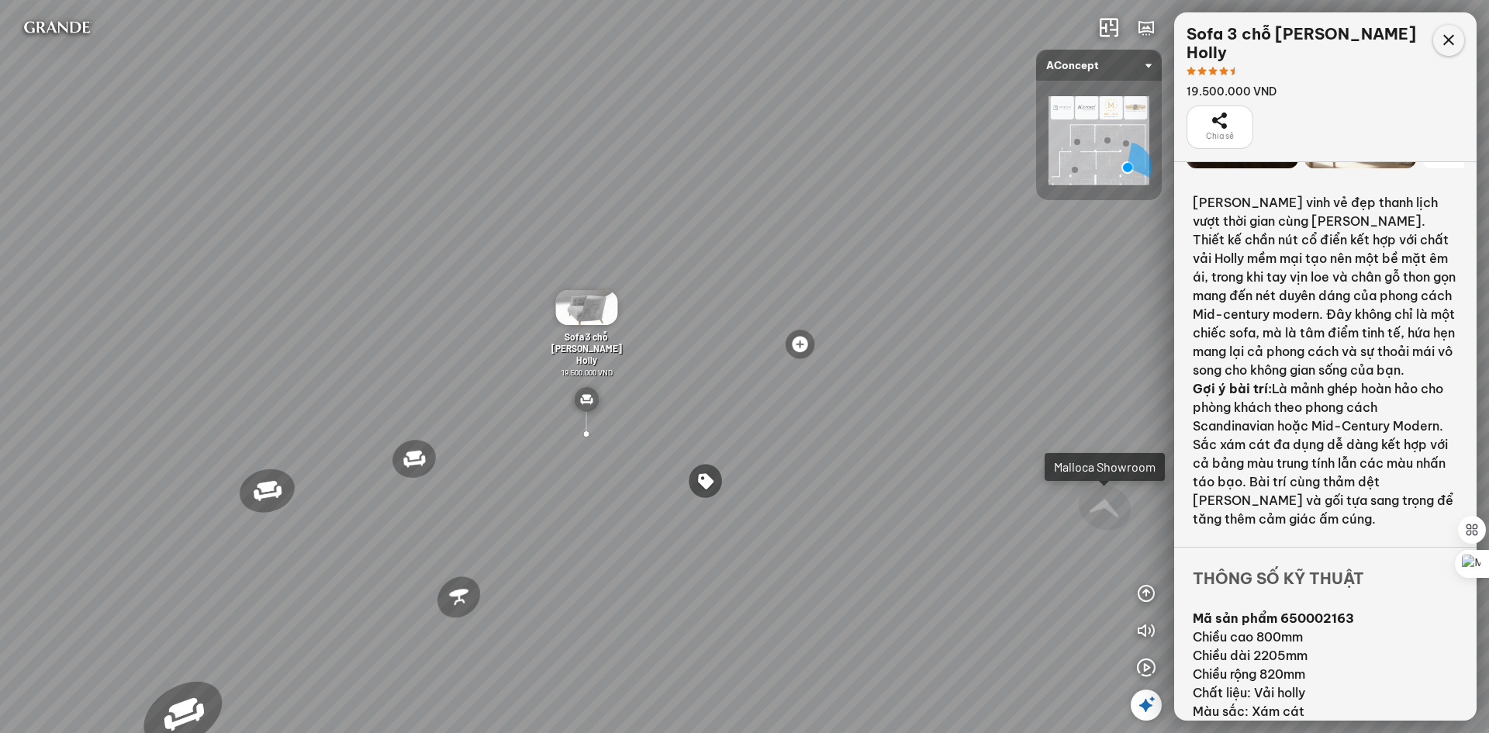
click at [1441, 43] on icon at bounding box center [1449, 40] width 19 height 19
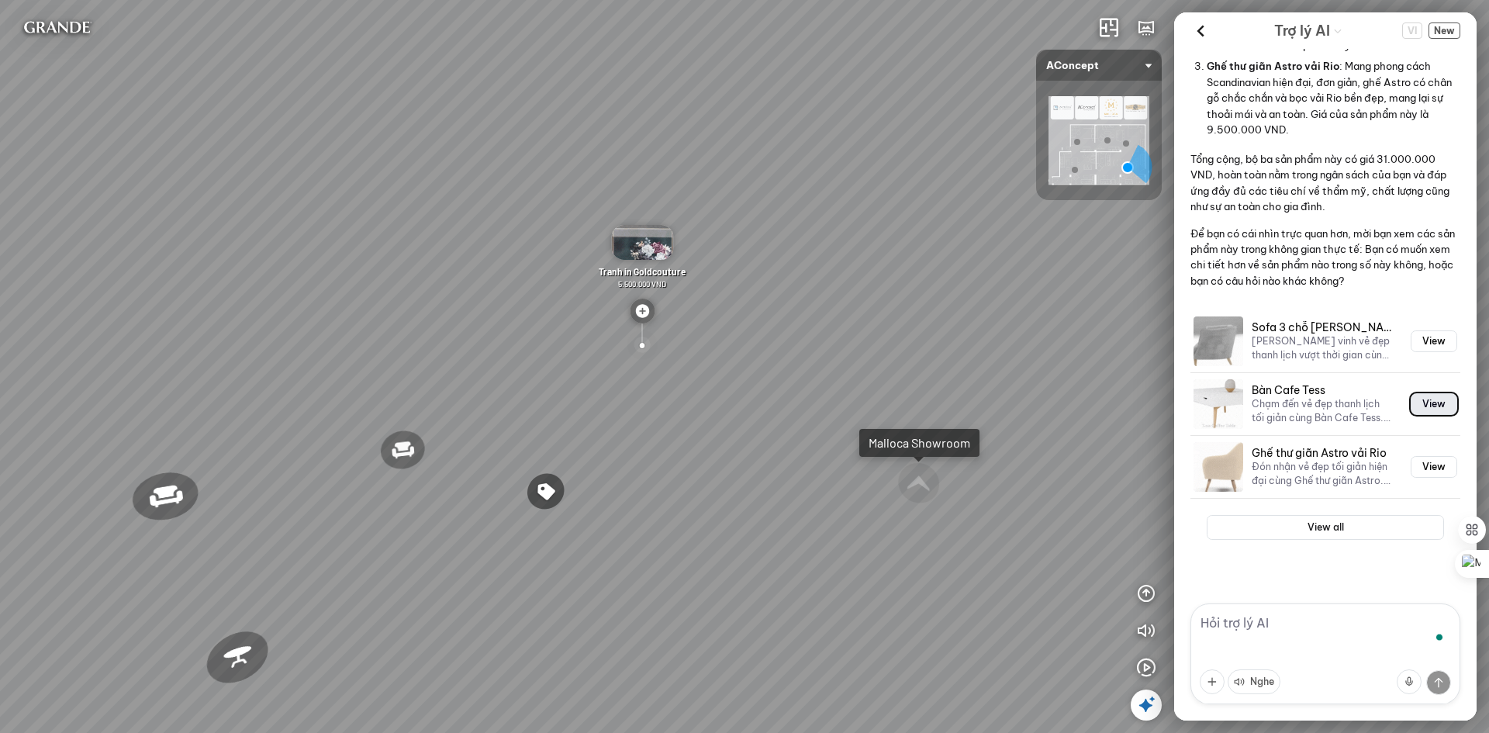
click at [1434, 410] on button "View" at bounding box center [1434, 404] width 47 height 22
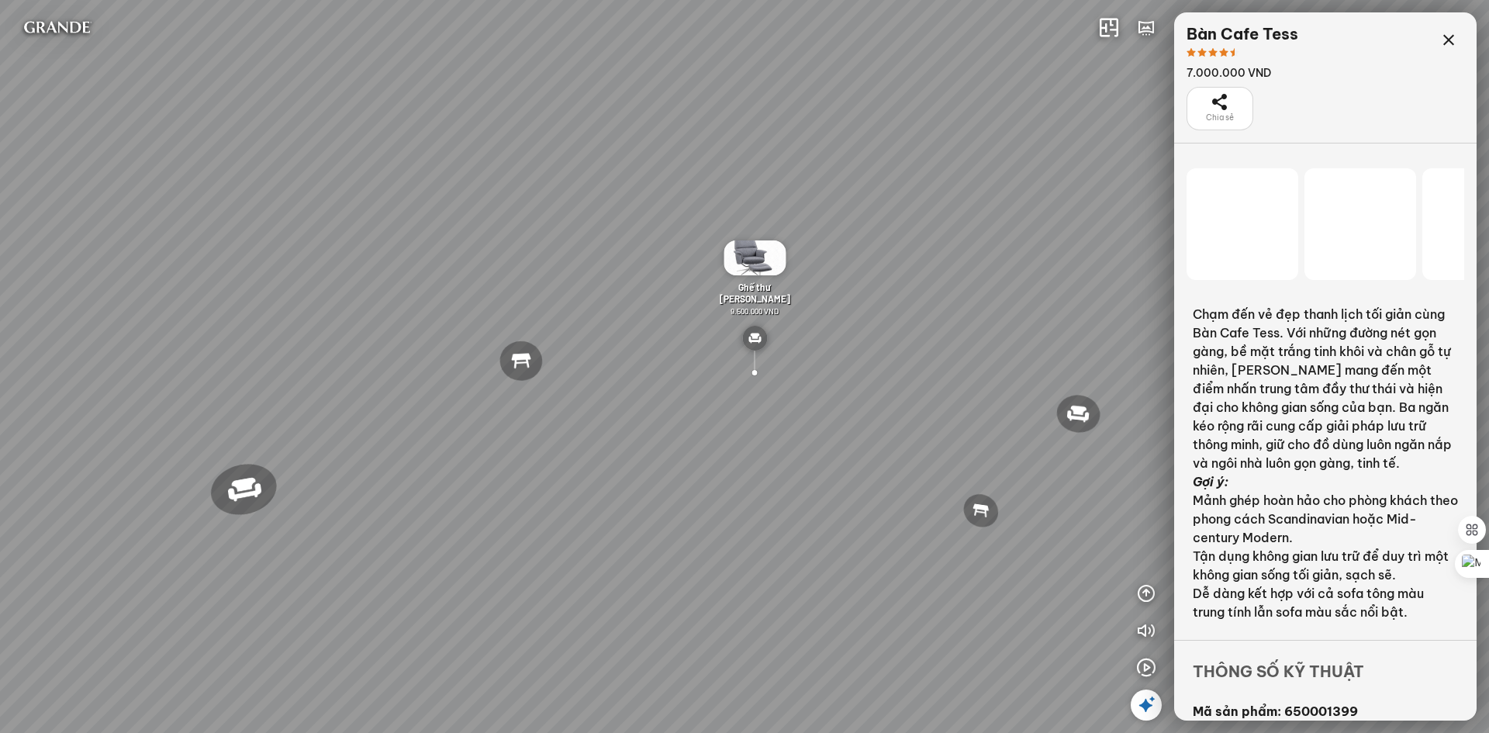
scroll to position [5807, 0]
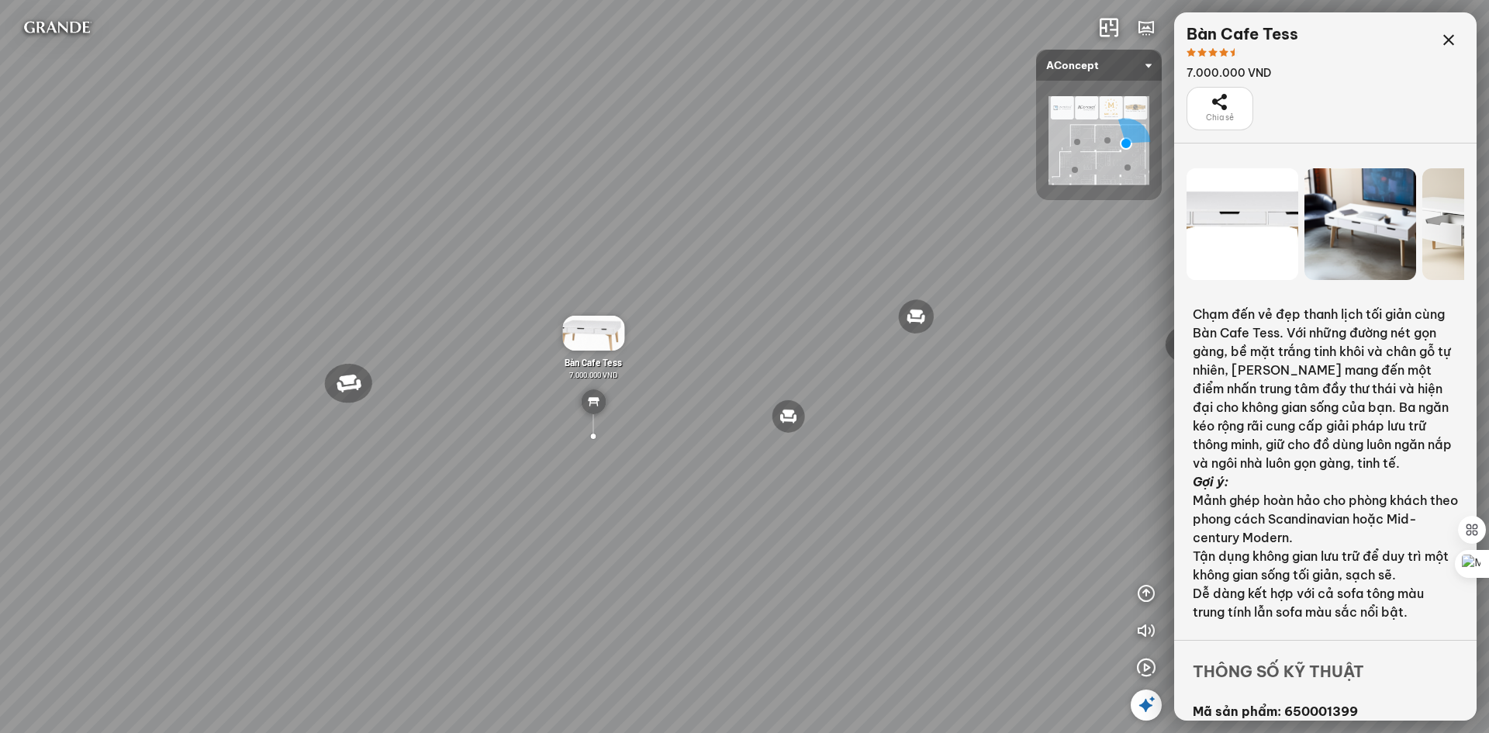
click at [1358, 214] on div at bounding box center [1361, 224] width 112 height 112
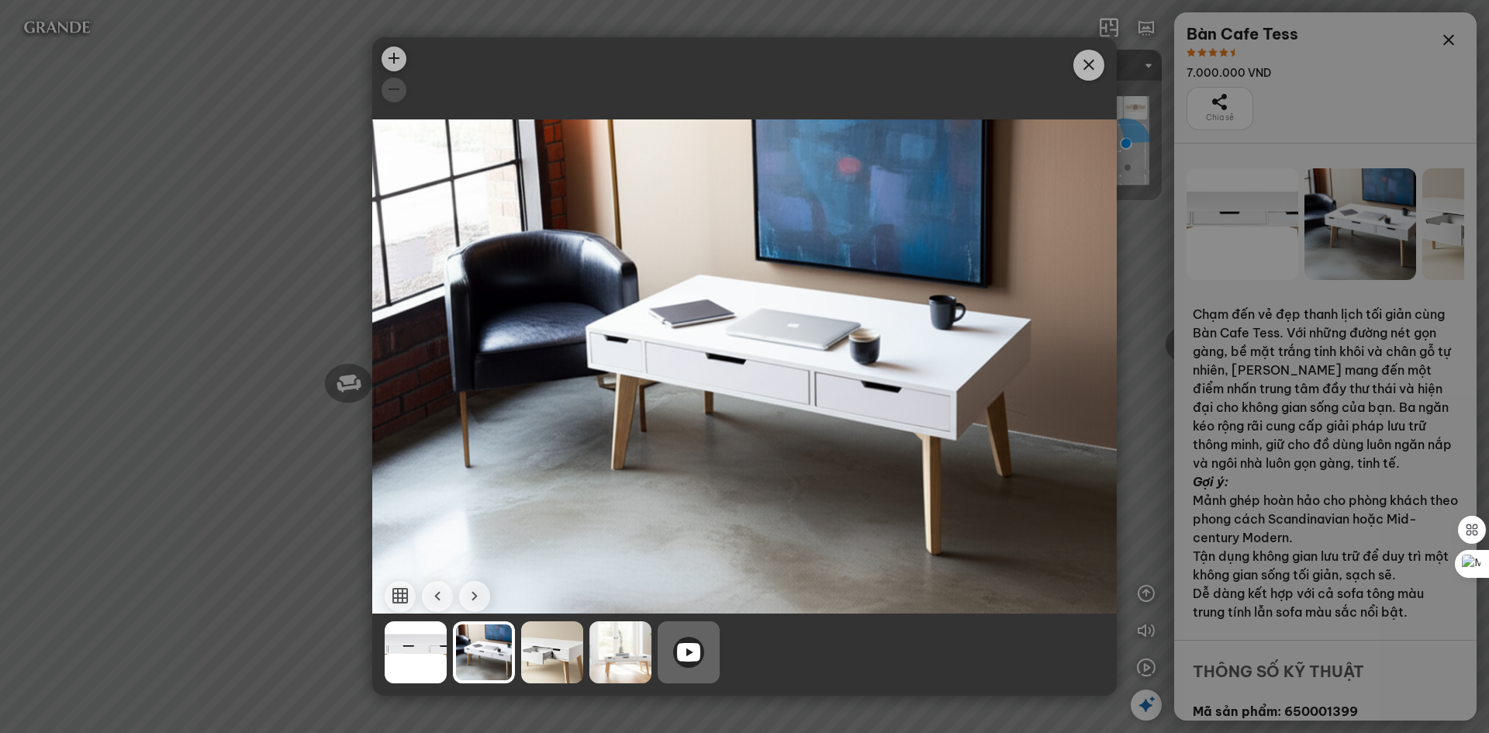
click at [700, 656] on icon at bounding box center [688, 652] width 23 height 19
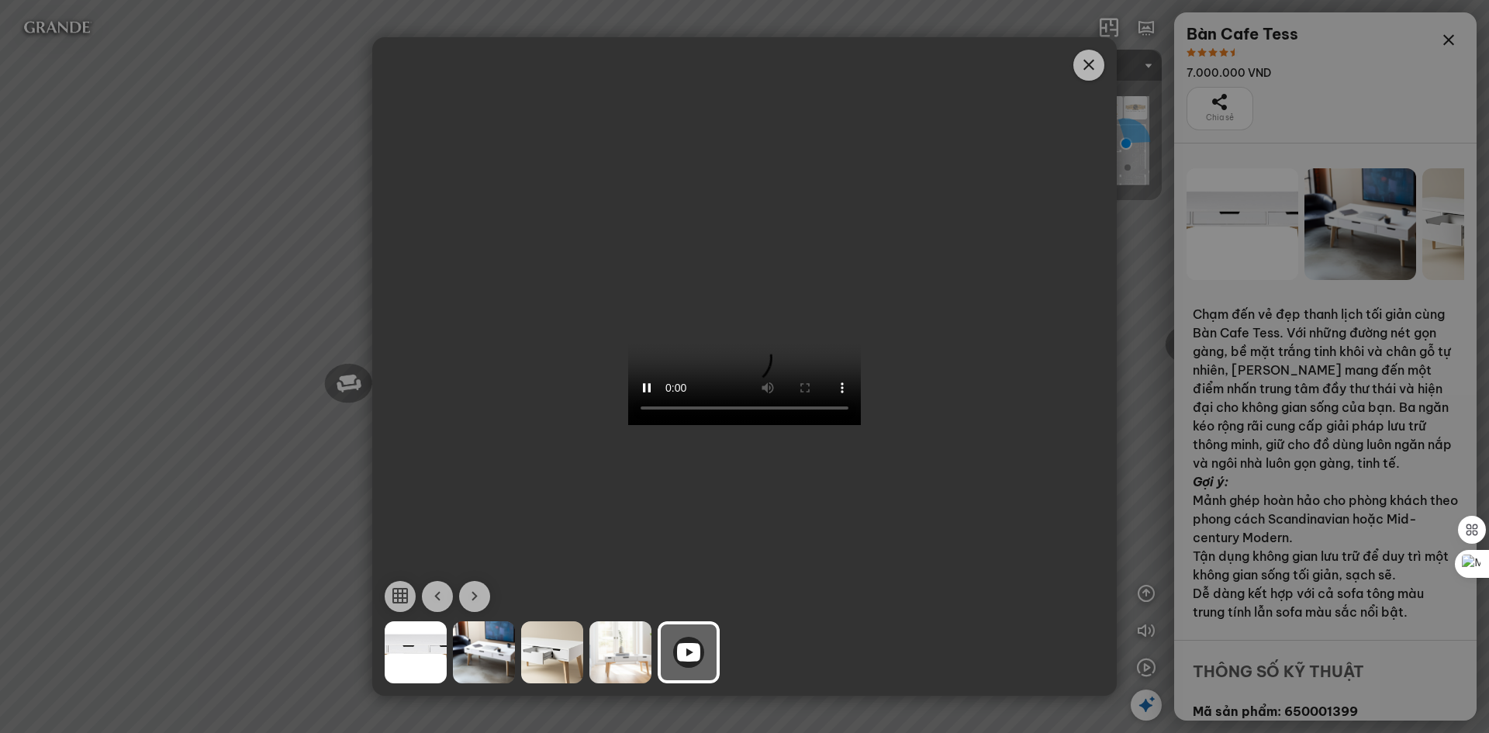
click at [1087, 68] on icon "Close" at bounding box center [1089, 65] width 19 height 19
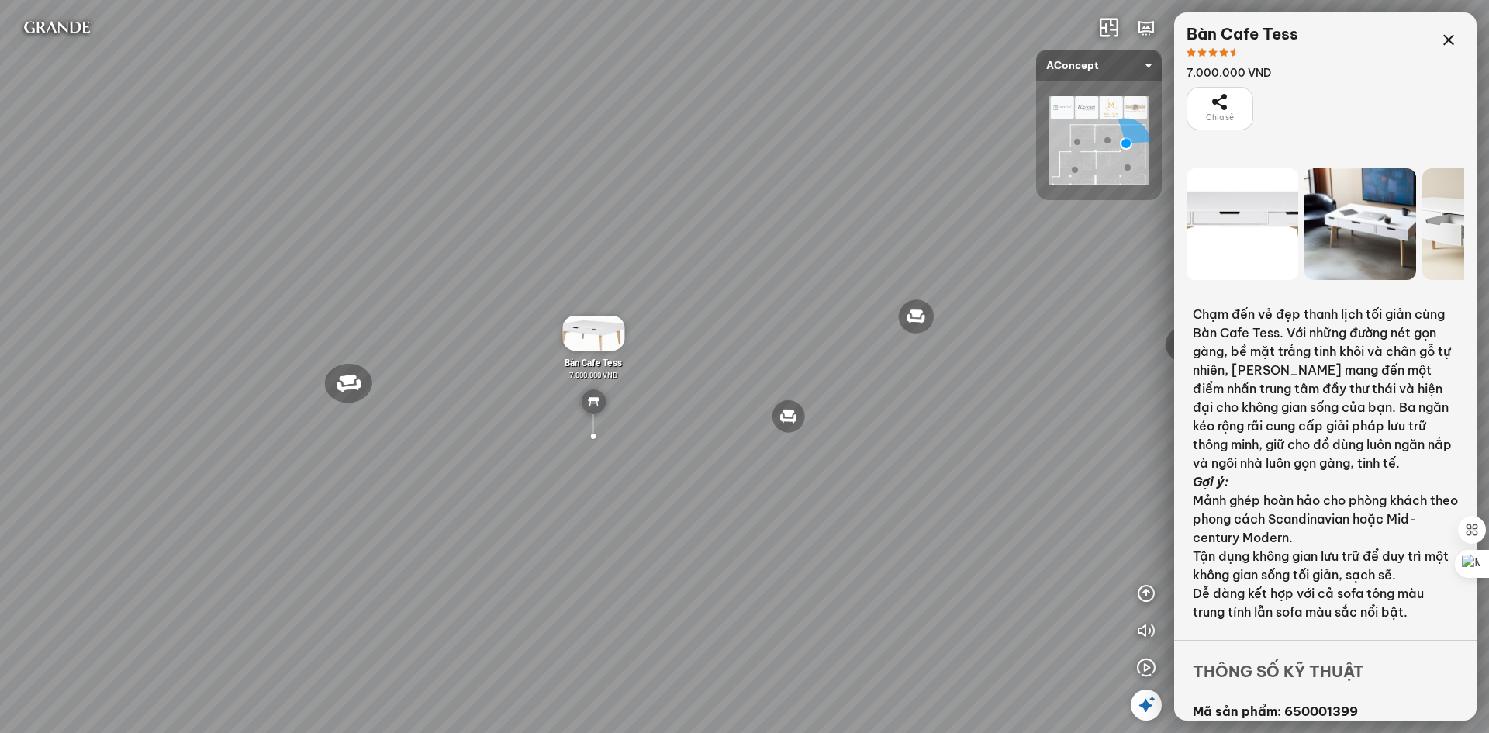
scroll to position [93, 0]
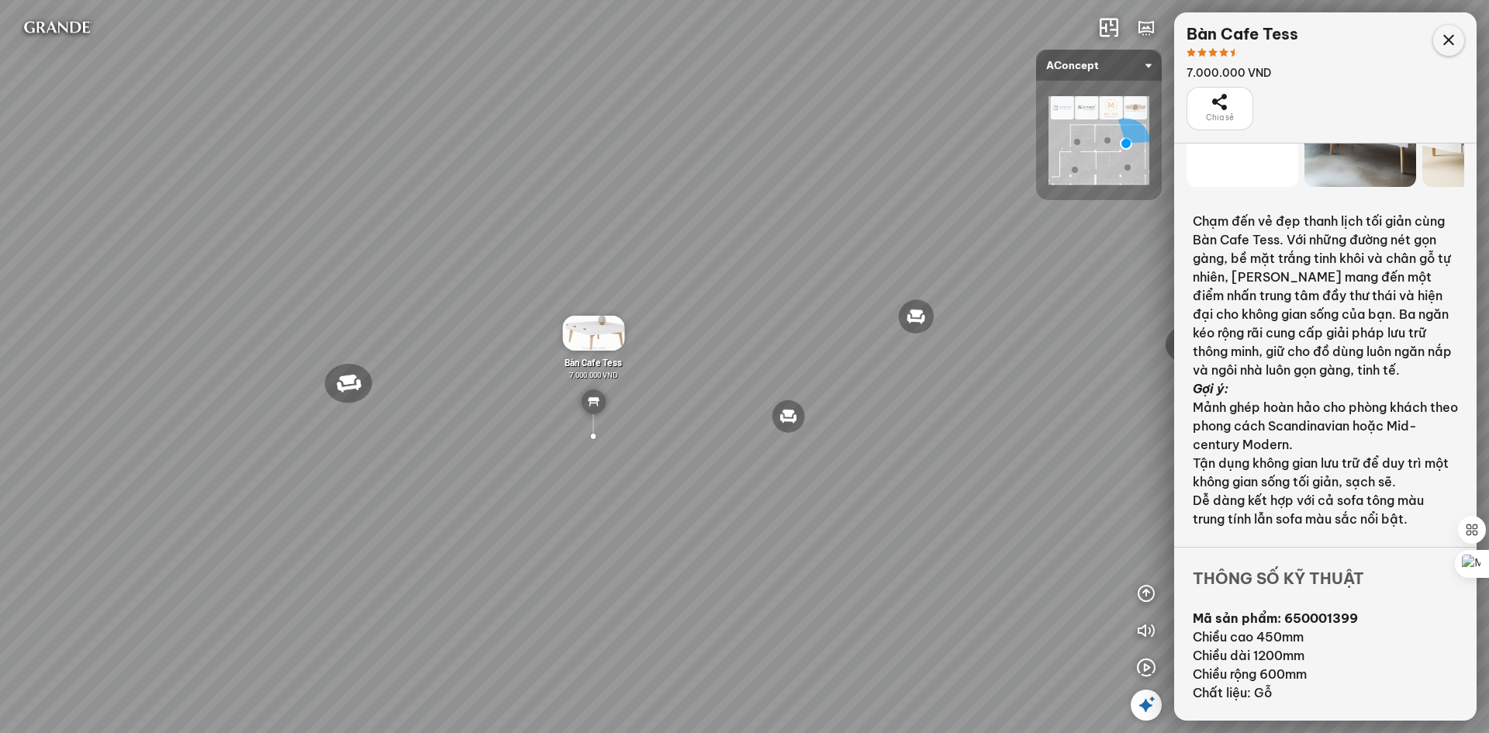
click at [1449, 49] on icon at bounding box center [1449, 40] width 19 height 19
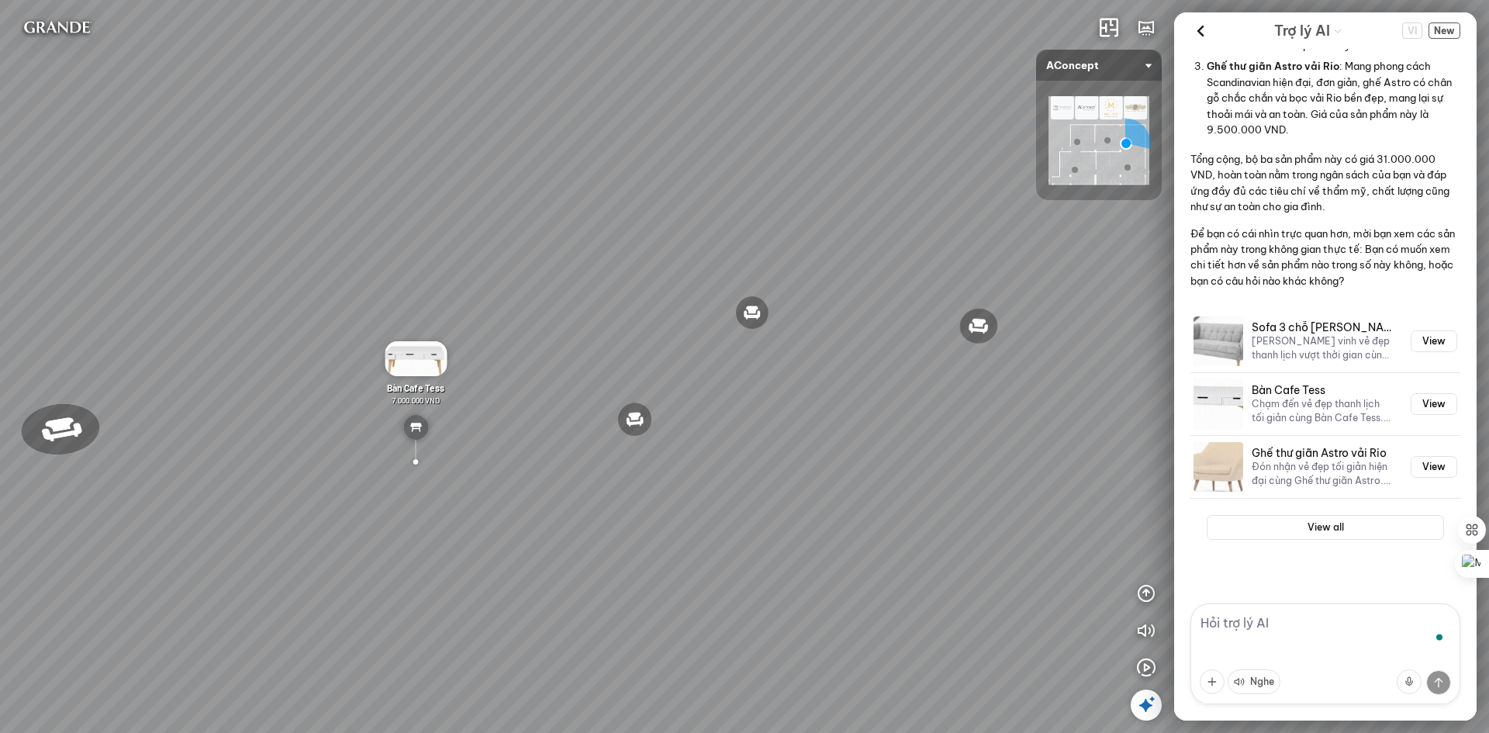
click at [1293, 634] on textarea "To enrich screen reader interactions, please activate Accessibility in Grammarl…" at bounding box center [1326, 654] width 270 height 101
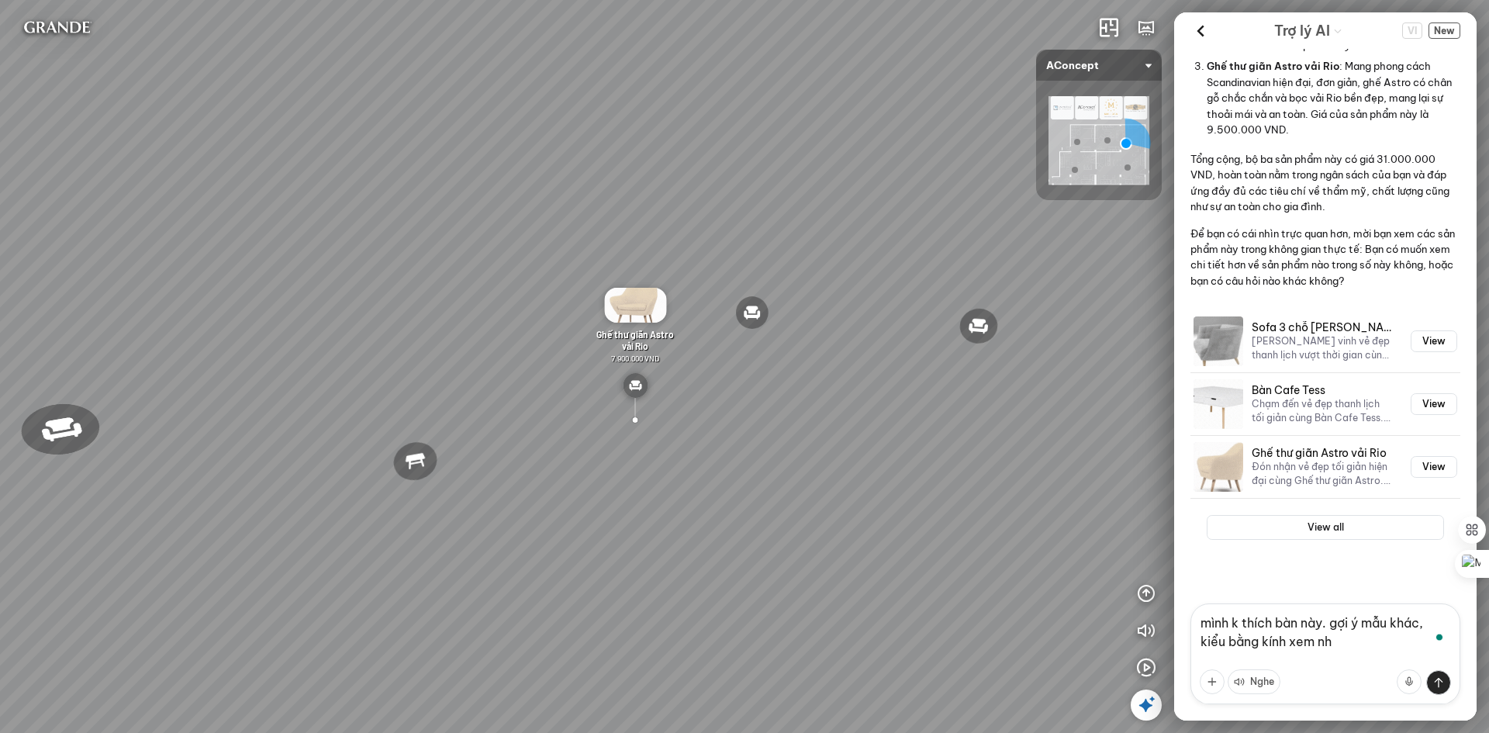
type textarea "mình k thích bàn này. gợi ý mẫu khác, kiểu bằng kính xem nhé"
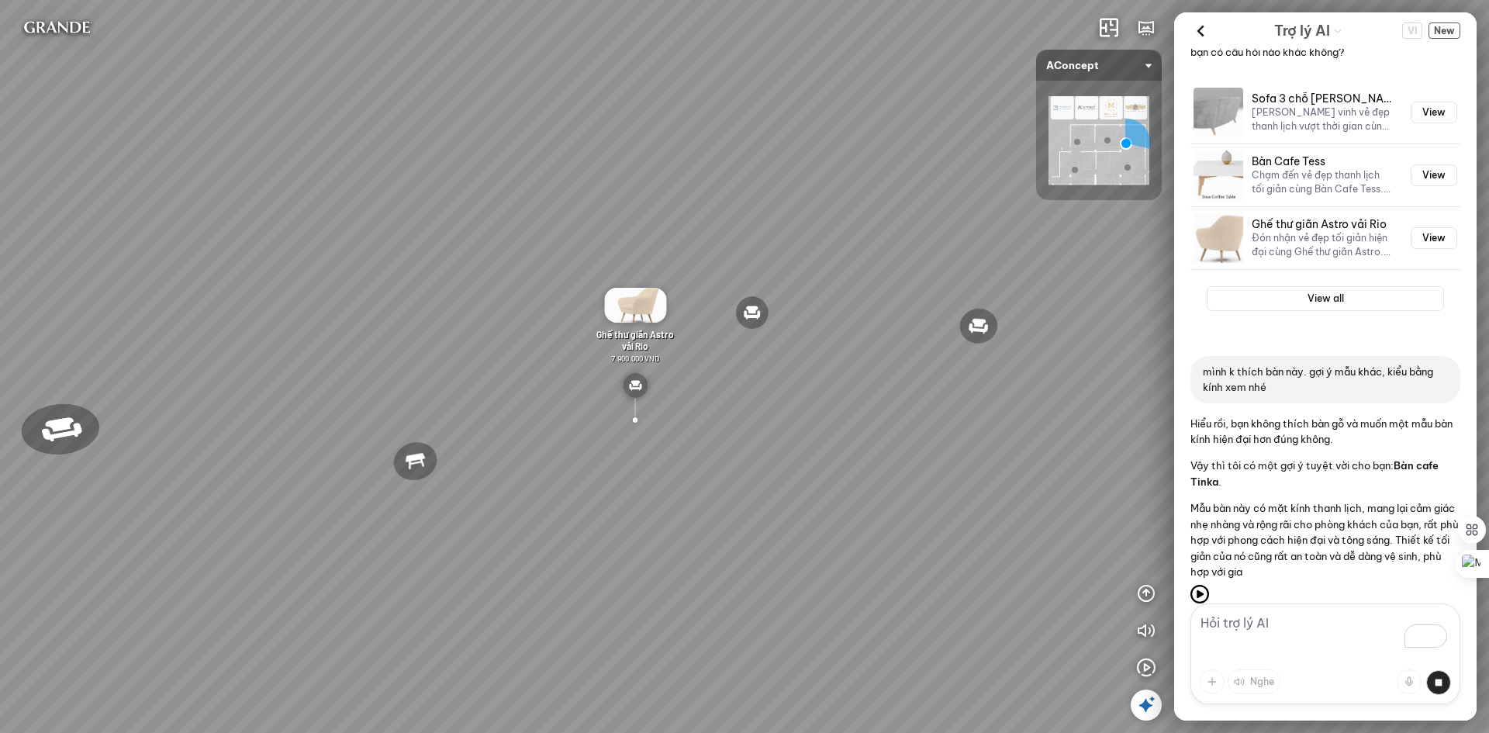
scroll to position [628, 0]
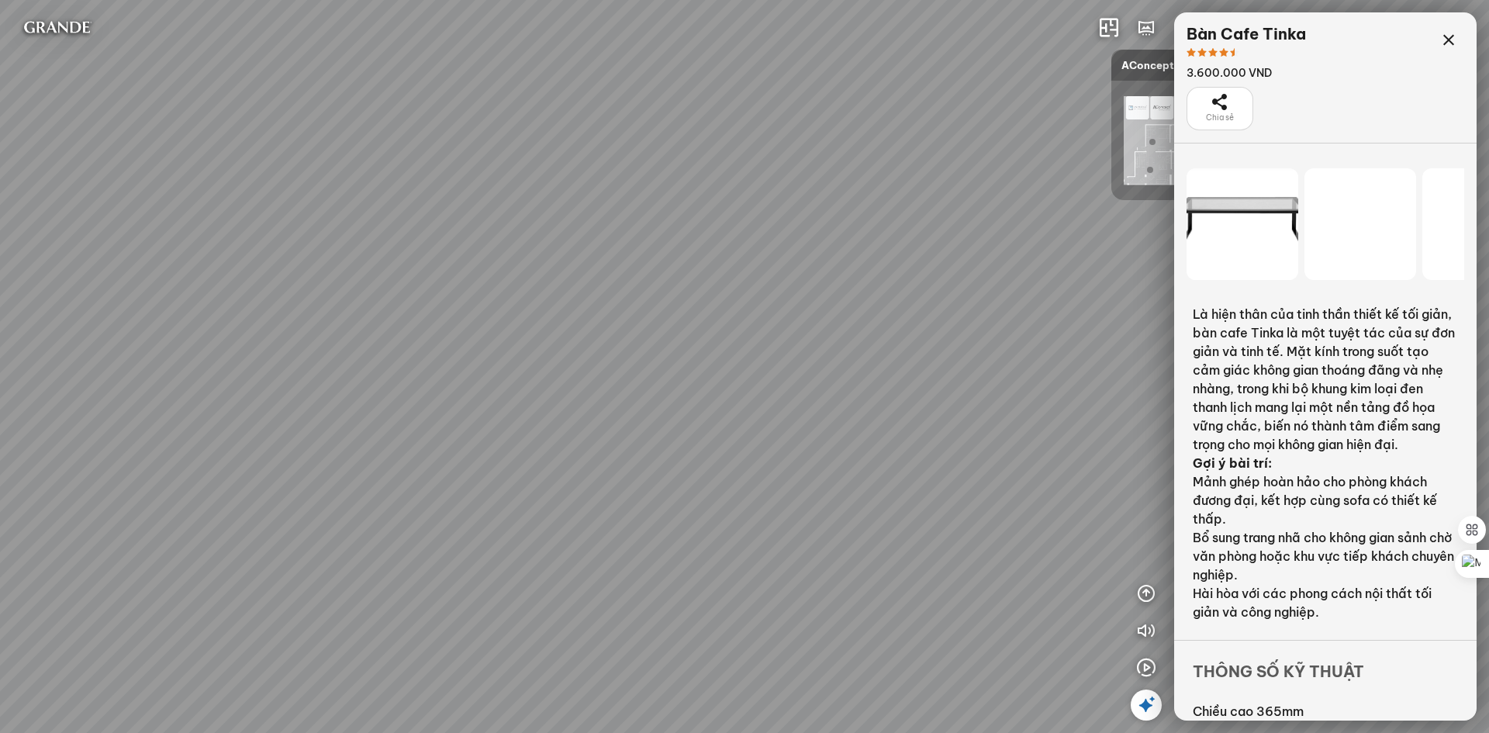
scroll to position [15218, 0]
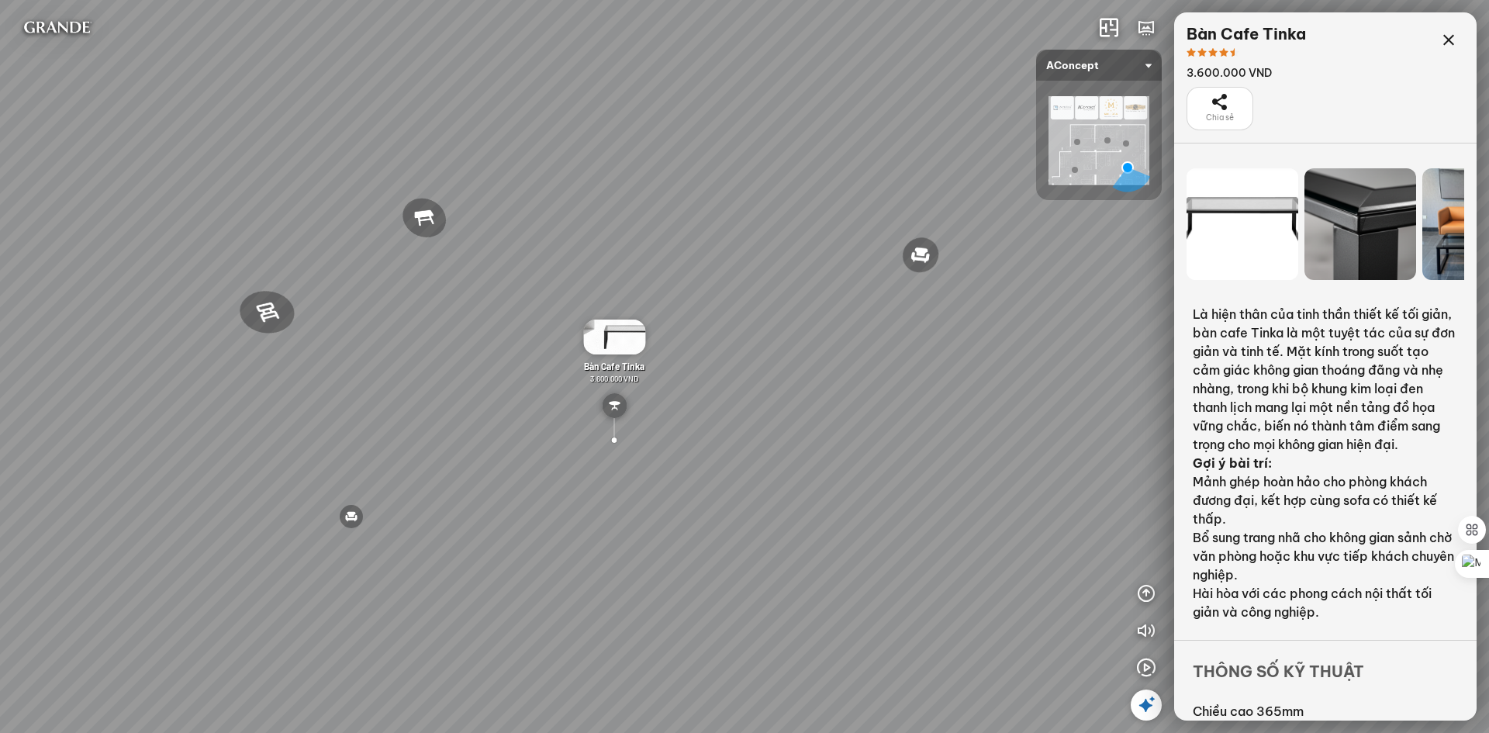
click at [1354, 241] on div at bounding box center [1361, 224] width 112 height 112
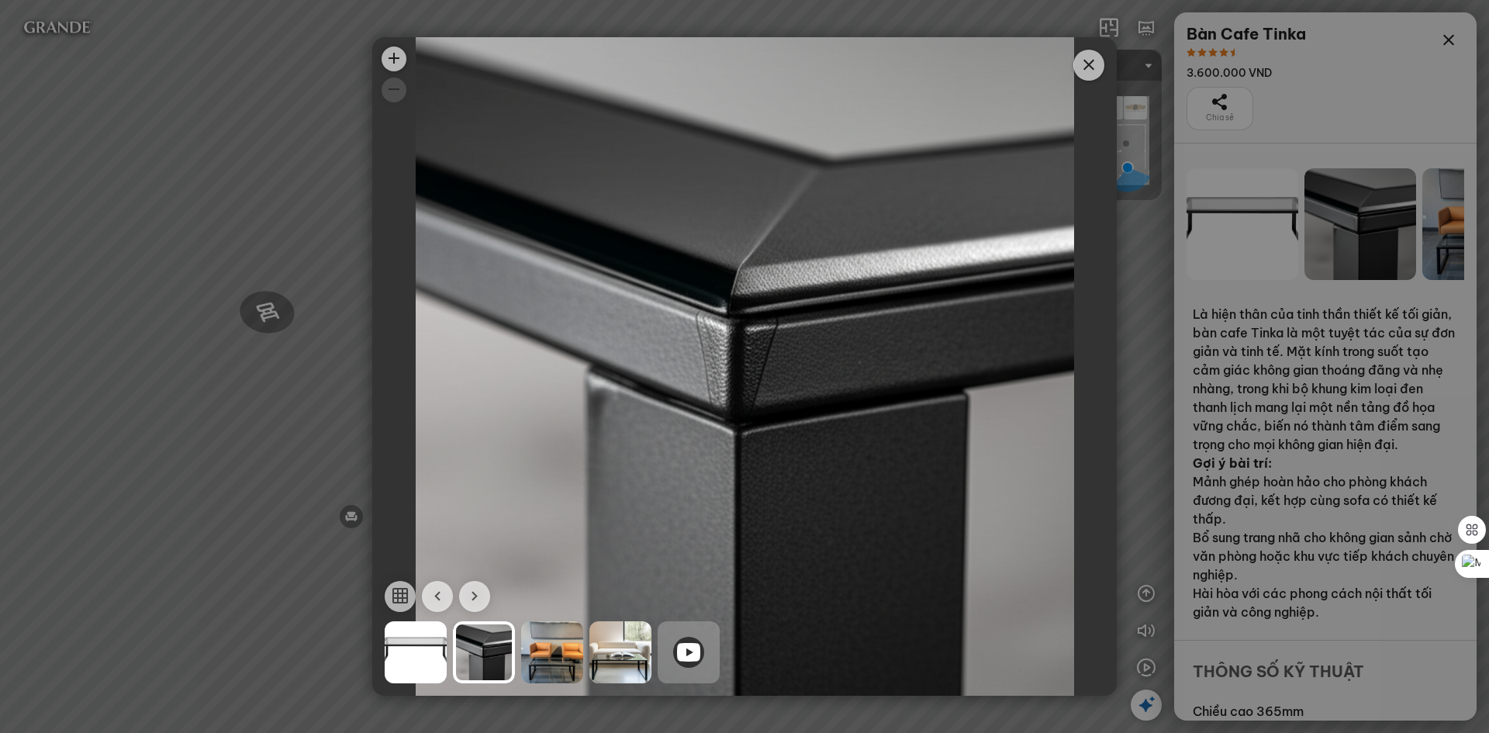
click at [702, 659] on div at bounding box center [688, 652] width 31 height 31
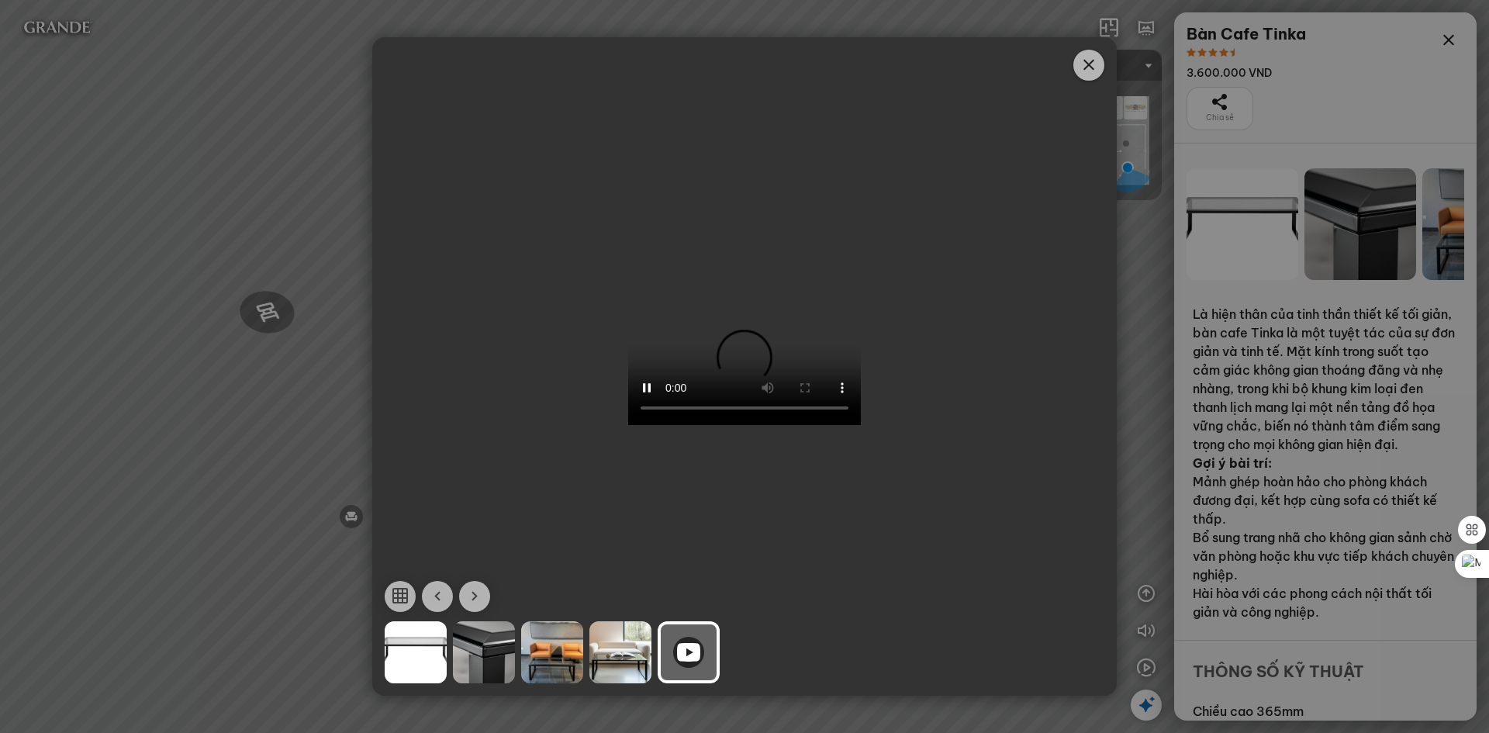
click at [1090, 57] on icon "Close" at bounding box center [1089, 65] width 19 height 19
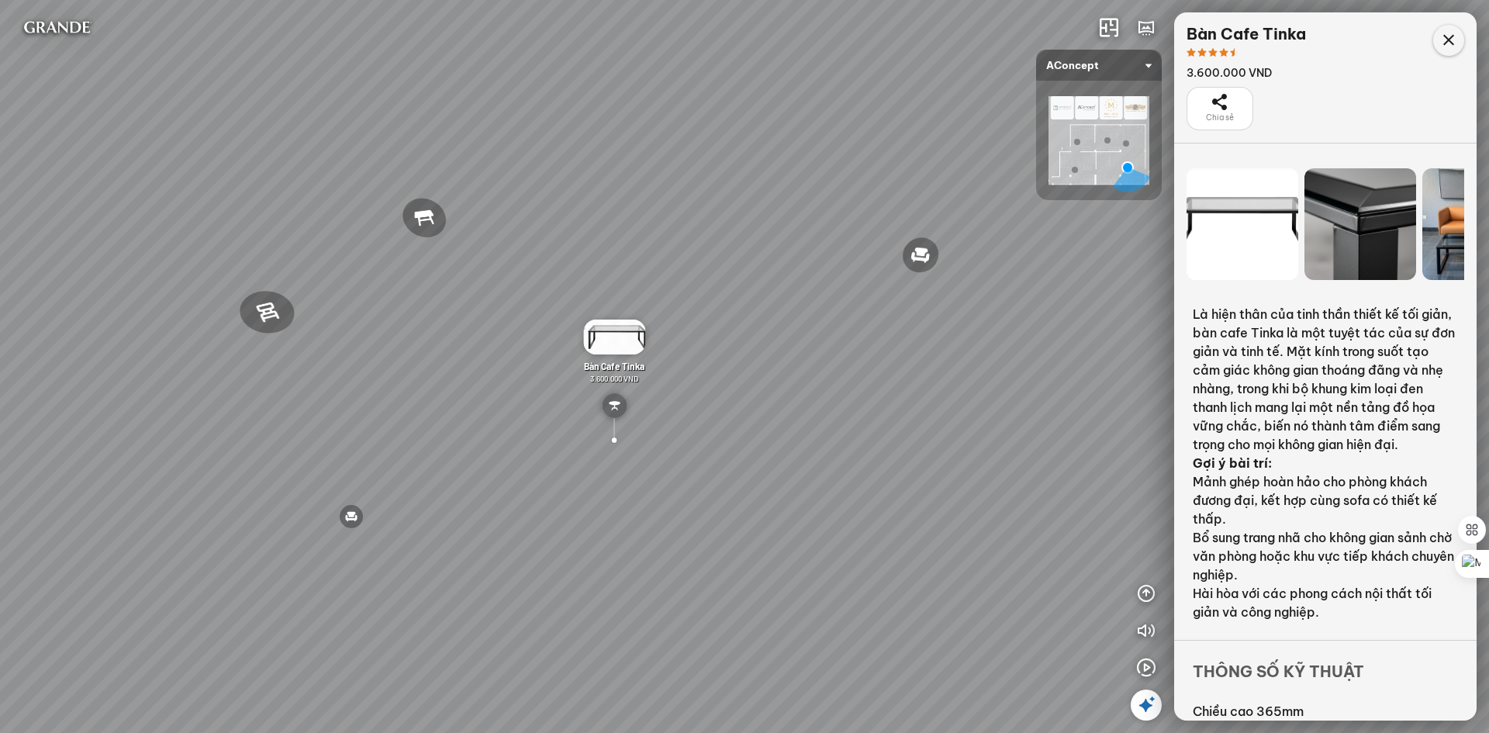
click at [1451, 42] on icon at bounding box center [1449, 40] width 19 height 19
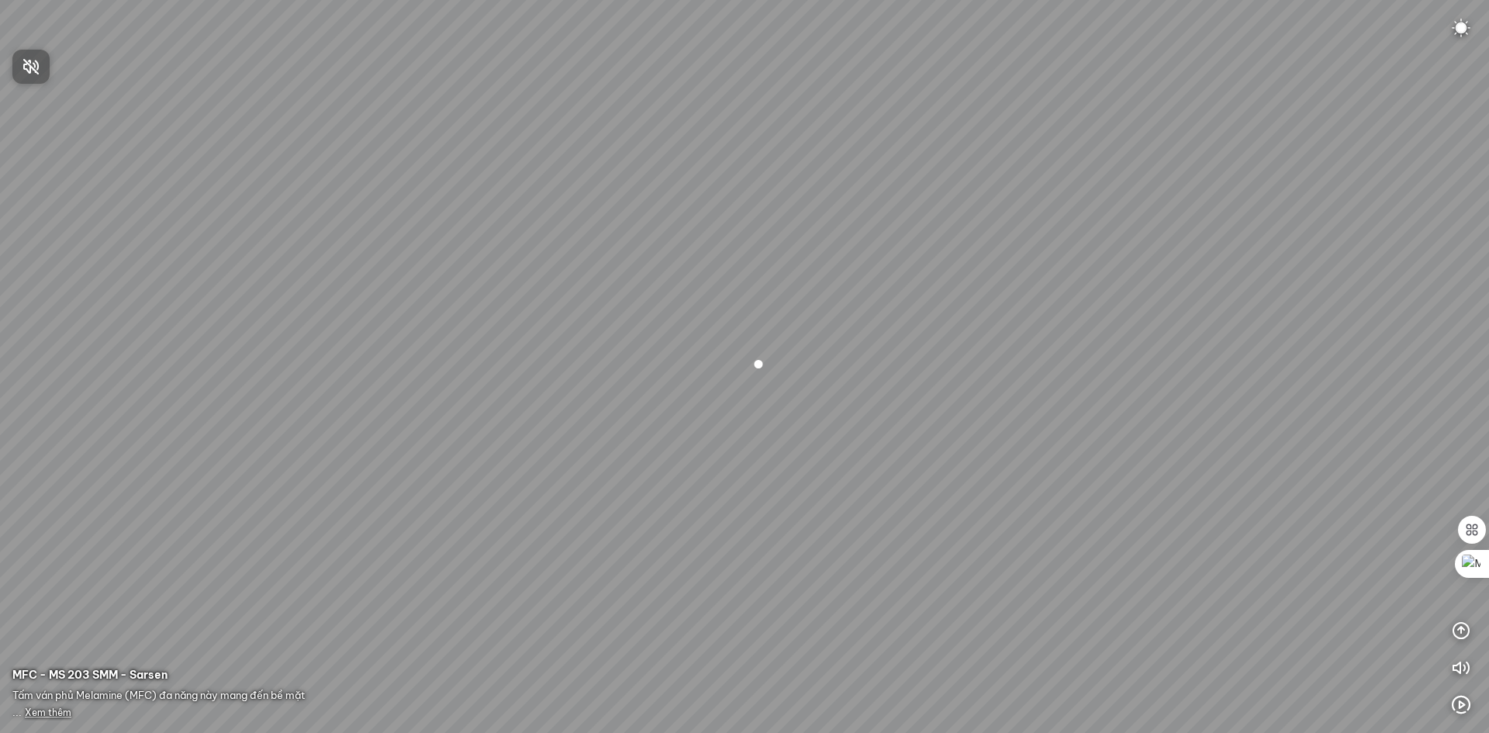
drag, startPoint x: 893, startPoint y: 441, endPoint x: 551, endPoint y: 389, distance: 346.0
click at [551, 389] on div at bounding box center [744, 366] width 1489 height 733
drag, startPoint x: 761, startPoint y: 438, endPoint x: 484, endPoint y: 411, distance: 278.2
click at [484, 411] on div at bounding box center [744, 366] width 1489 height 733
drag, startPoint x: 1028, startPoint y: 476, endPoint x: 640, endPoint y: 427, distance: 390.9
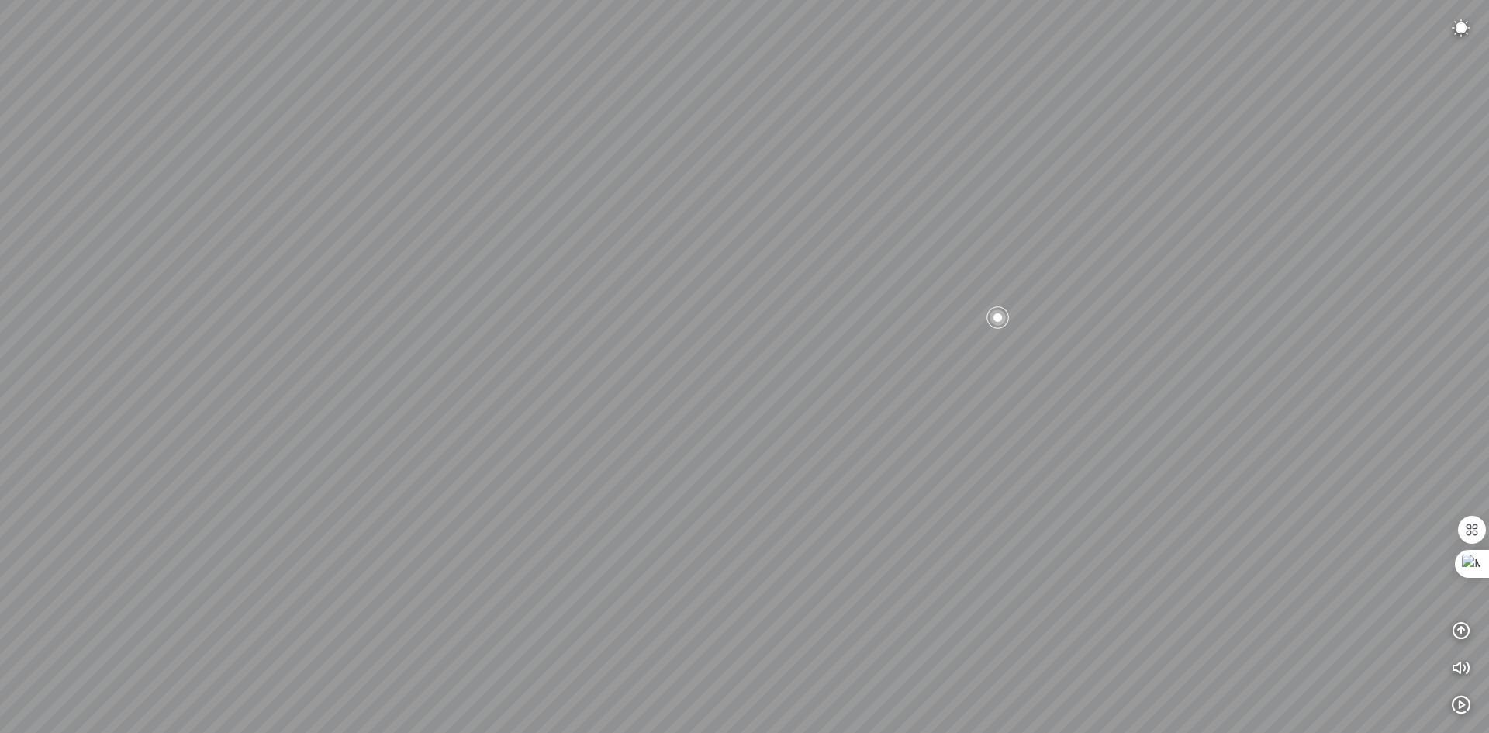
click at [640, 427] on div at bounding box center [744, 366] width 1489 height 733
drag, startPoint x: 966, startPoint y: 483, endPoint x: 277, endPoint y: 436, distance: 690.5
click at [277, 436] on div at bounding box center [744, 366] width 1489 height 733
drag, startPoint x: 901, startPoint y: 505, endPoint x: 595, endPoint y: 591, distance: 317.6
click at [595, 591] on div at bounding box center [744, 366] width 1489 height 733
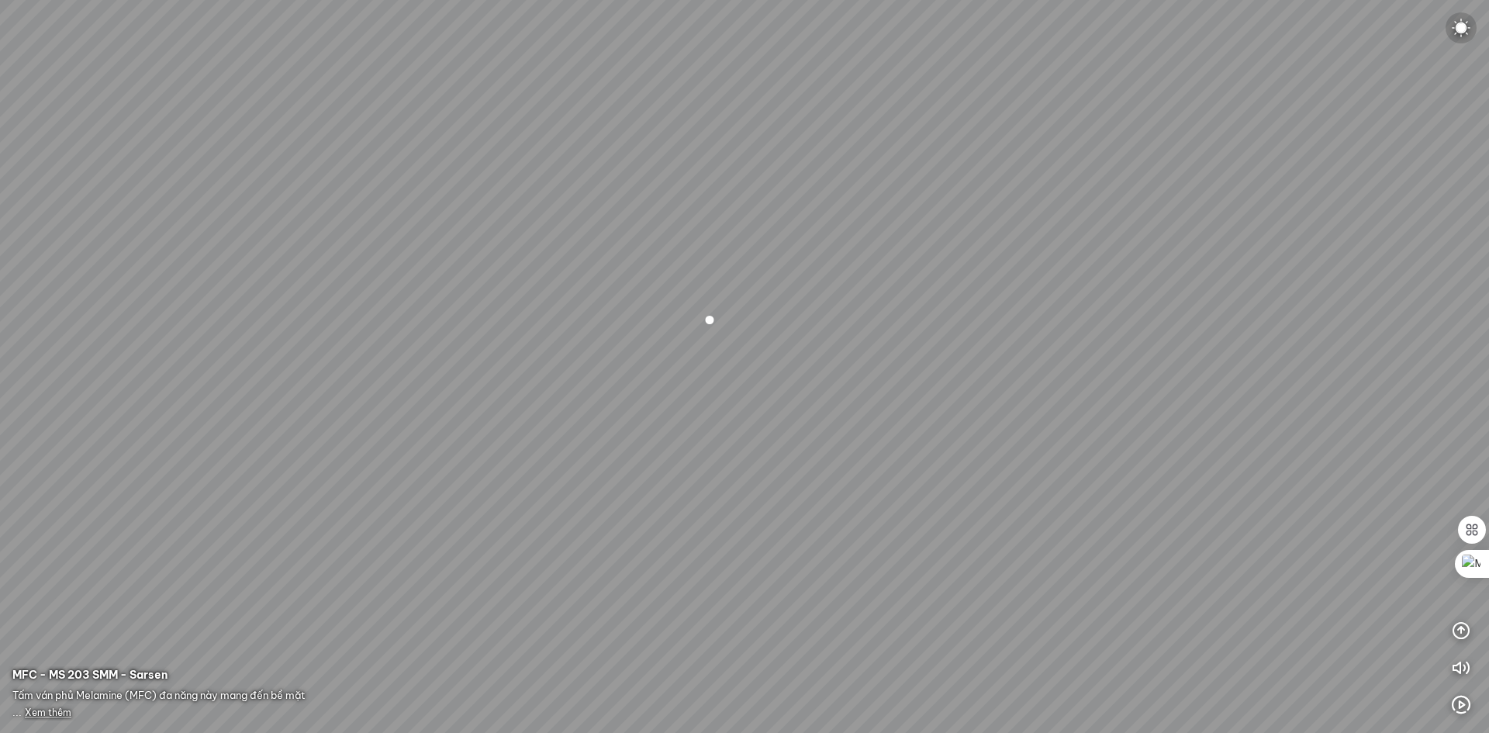
click at [1461, 31] on img at bounding box center [1461, 28] width 19 height 19
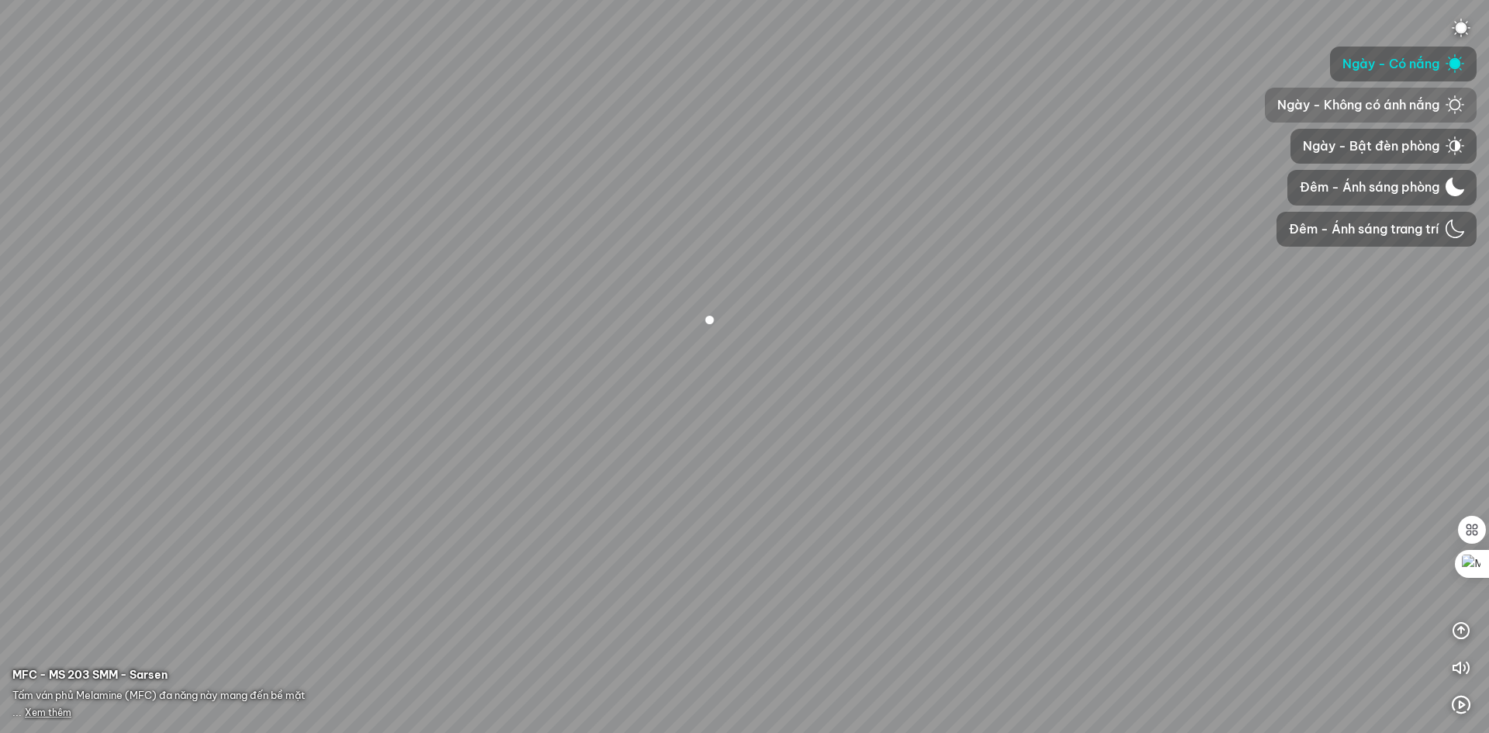
click at [1359, 109] on span "Ngày - Không có ánh nắng" at bounding box center [1359, 104] width 162 height 19
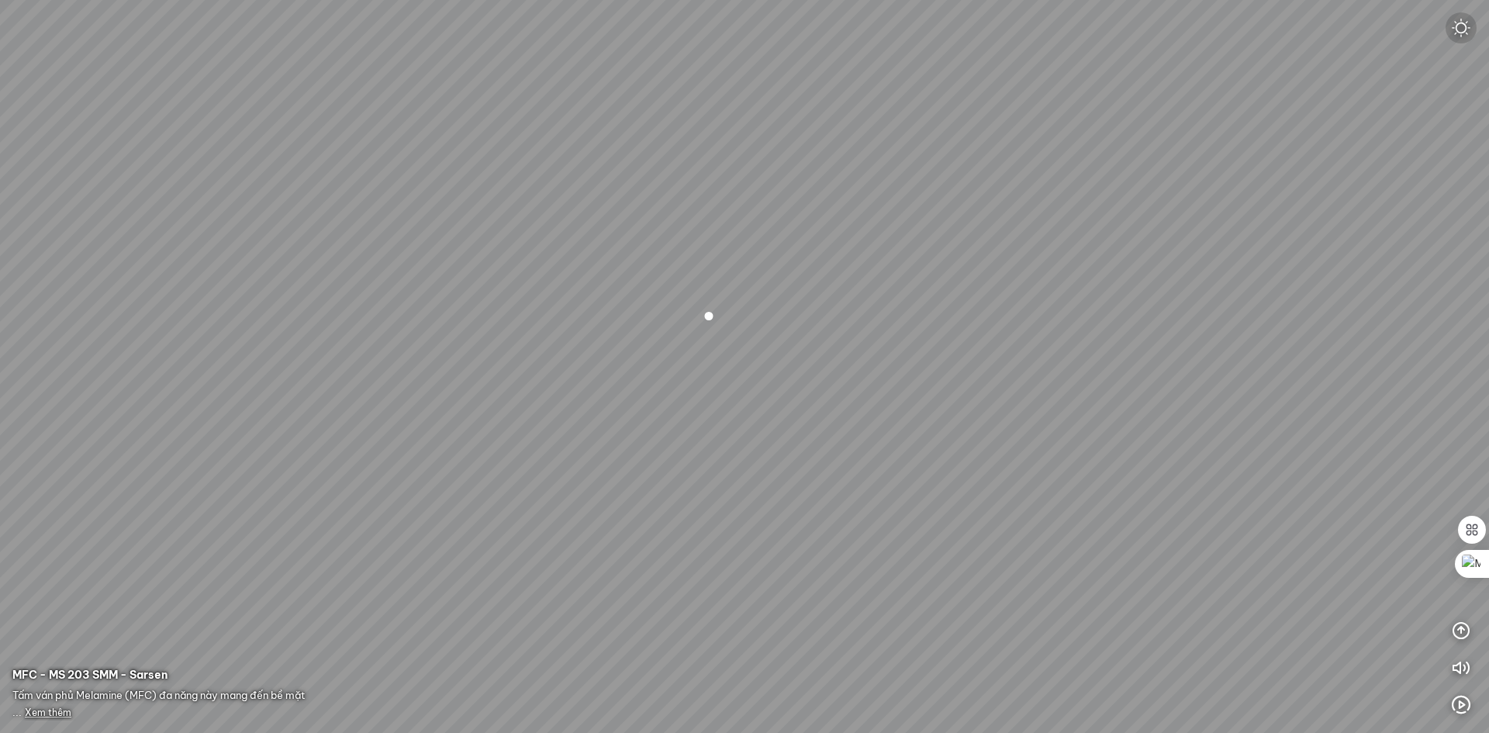
click at [1464, 29] on img at bounding box center [1461, 28] width 19 height 19
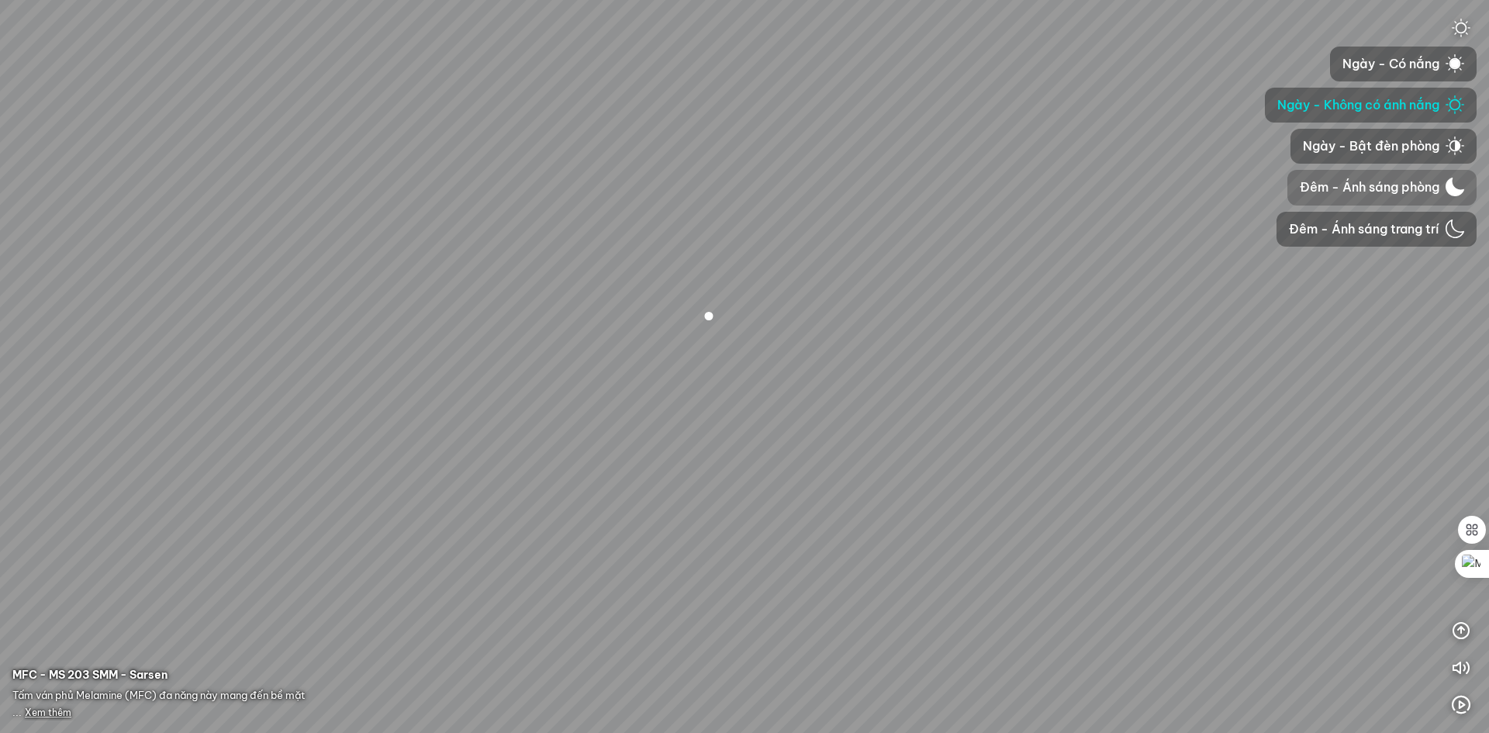
click at [1390, 192] on span "Đêm - Ánh sáng phòng" at bounding box center [1370, 187] width 140 height 19
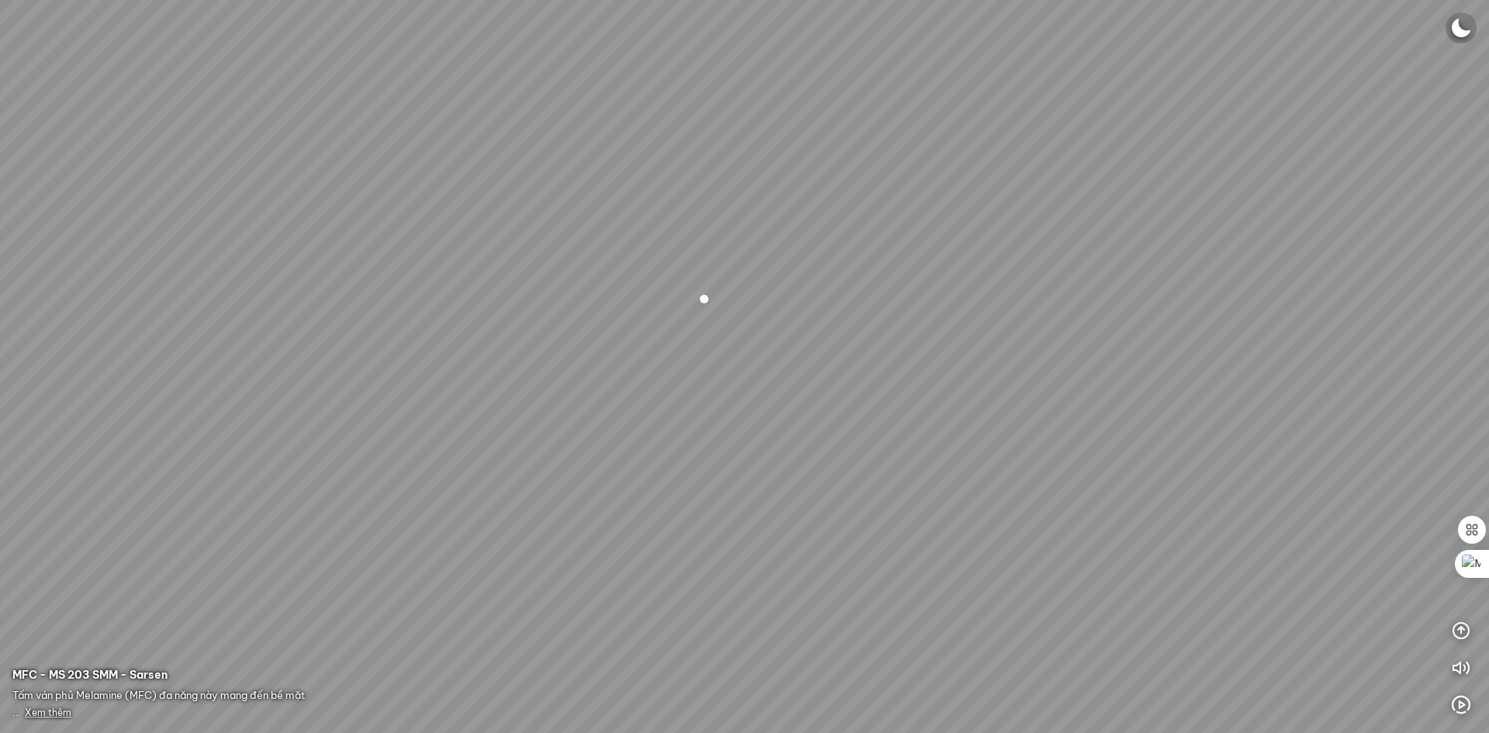
click at [1457, 26] on img at bounding box center [1461, 28] width 19 height 19
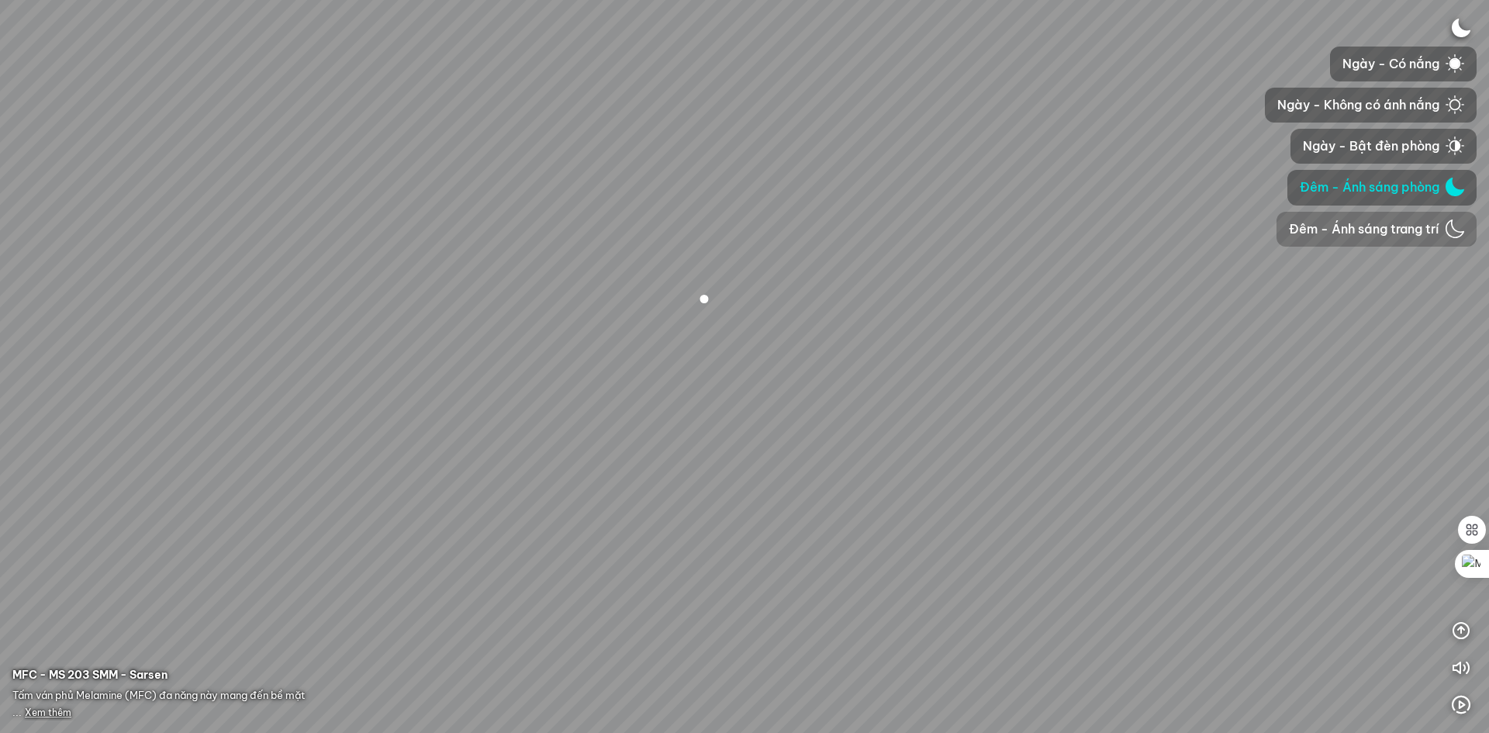
click at [1399, 229] on span "Đêm - Ánh sáng trang trí" at bounding box center [1364, 229] width 150 height 19
